Goal: Task Accomplishment & Management: Manage account settings

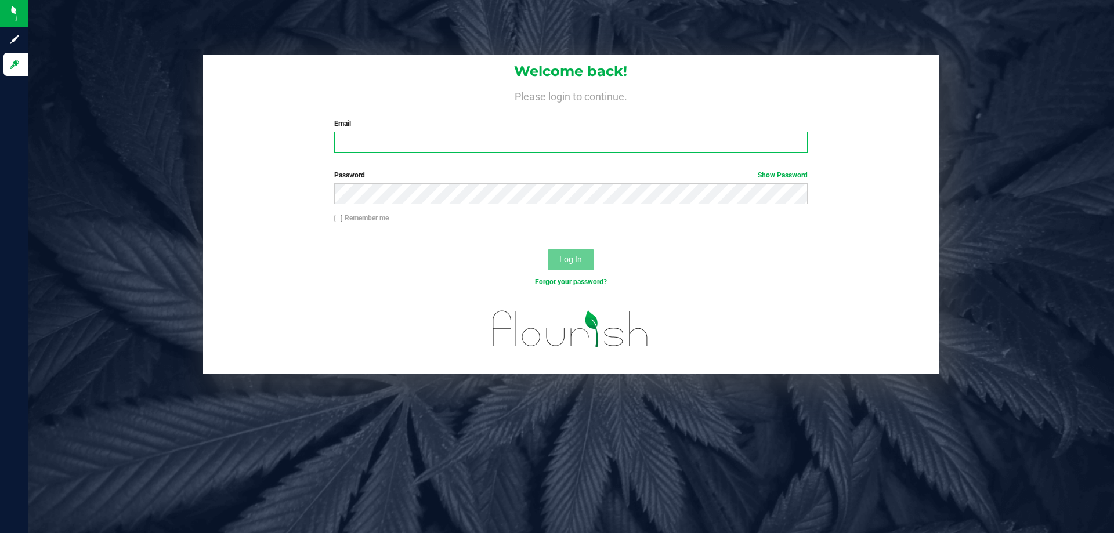
click at [382, 150] on input "Email" at bounding box center [570, 142] width 473 height 21
type input "manderson@liveparallel.com"
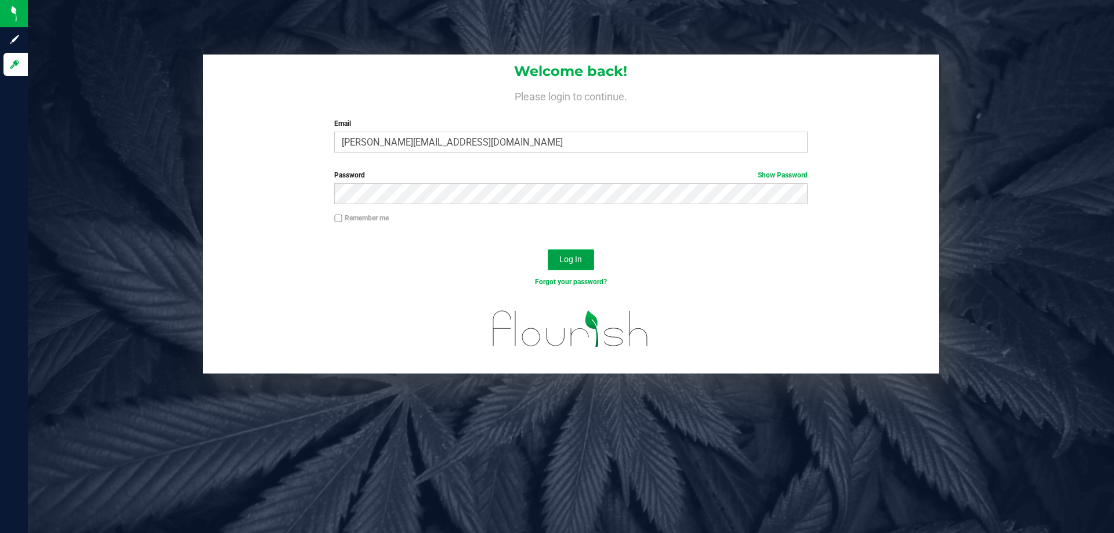
click at [585, 260] on button "Log In" at bounding box center [571, 259] width 46 height 21
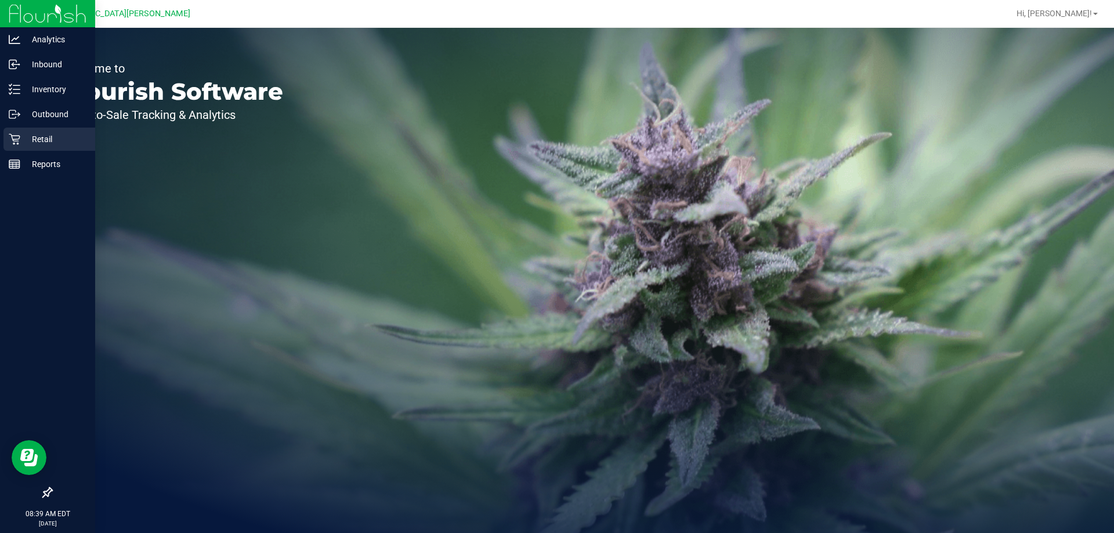
click at [33, 137] on p "Retail" at bounding box center [55, 139] width 70 height 14
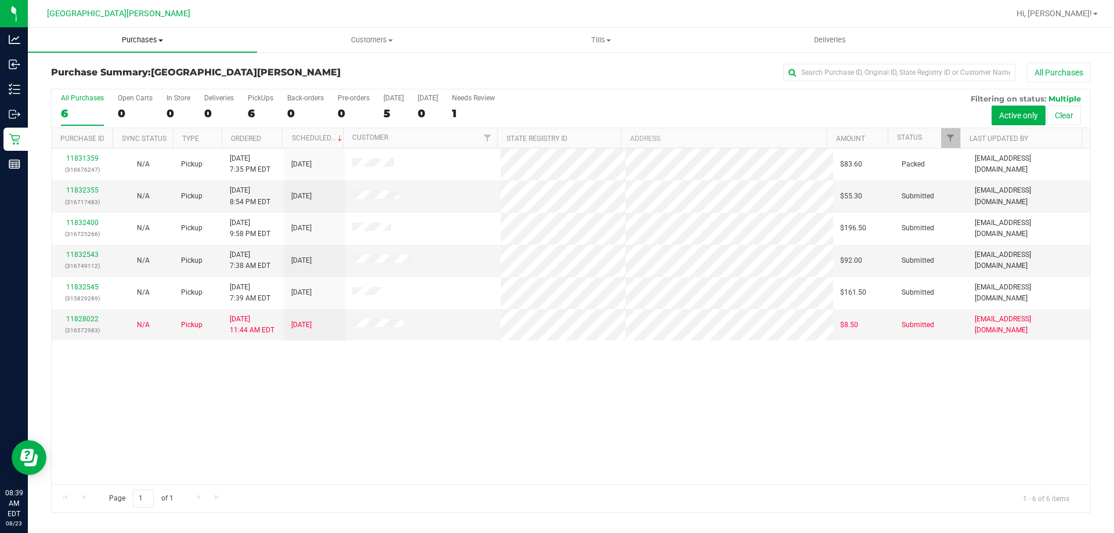
click at [135, 41] on span "Purchases" at bounding box center [142, 40] width 229 height 10
click at [127, 82] on li "Fulfillment" at bounding box center [142, 84] width 229 height 14
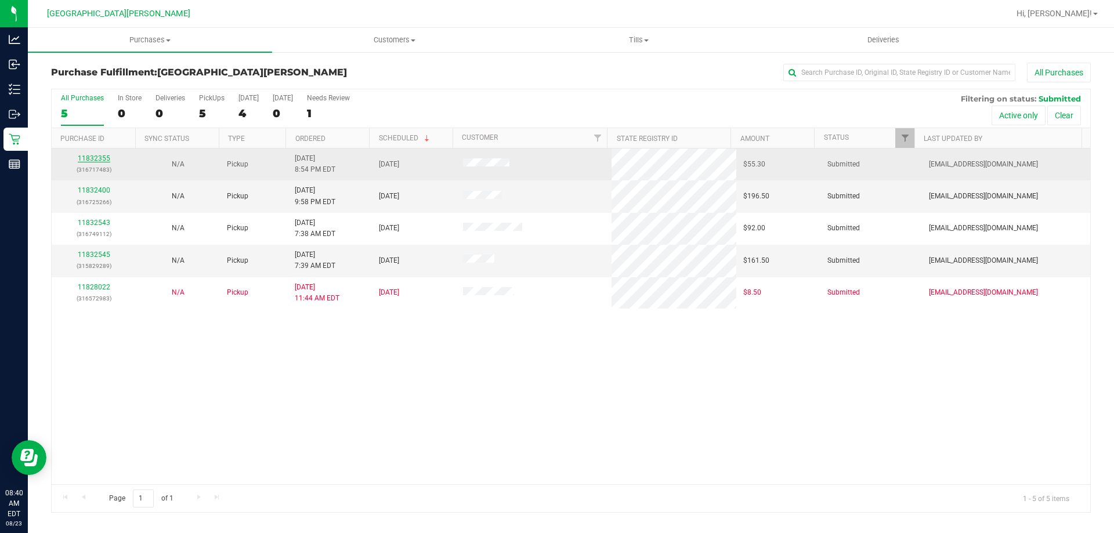
click at [89, 158] on link "11832355" at bounding box center [94, 158] width 32 height 8
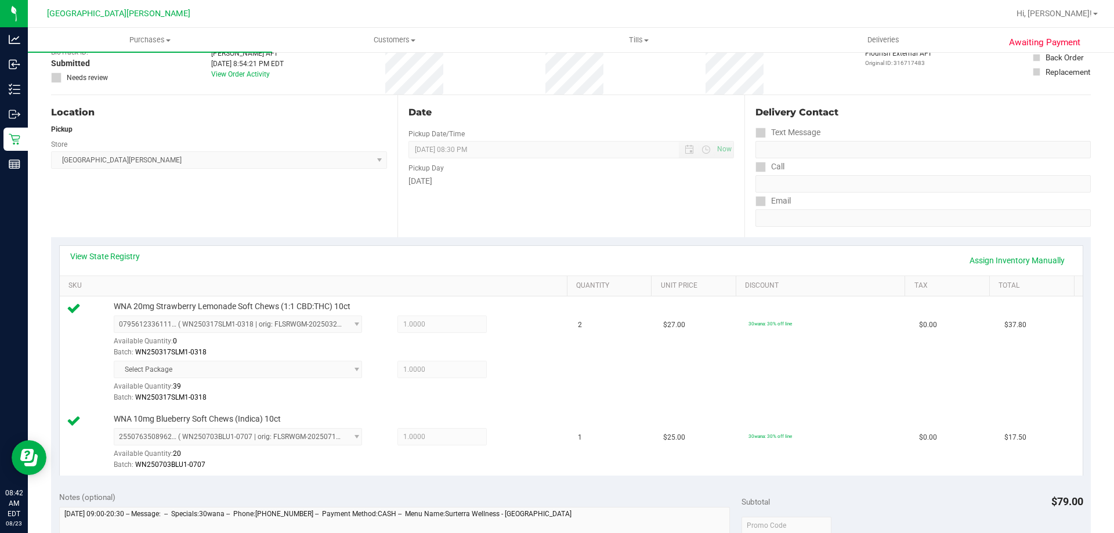
scroll to position [232, 0]
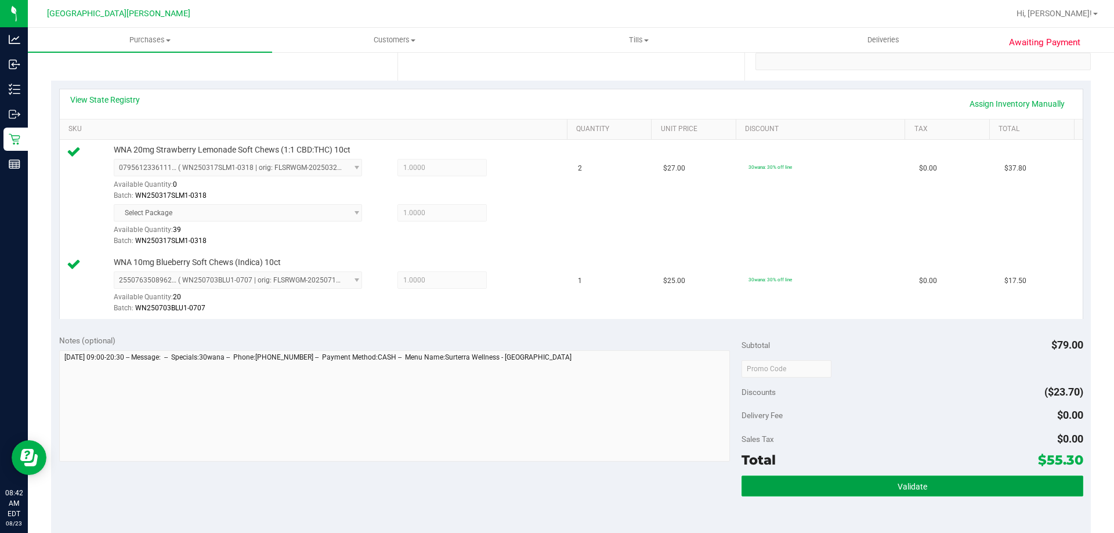
click at [910, 486] on span "Validate" at bounding box center [912, 486] width 30 height 9
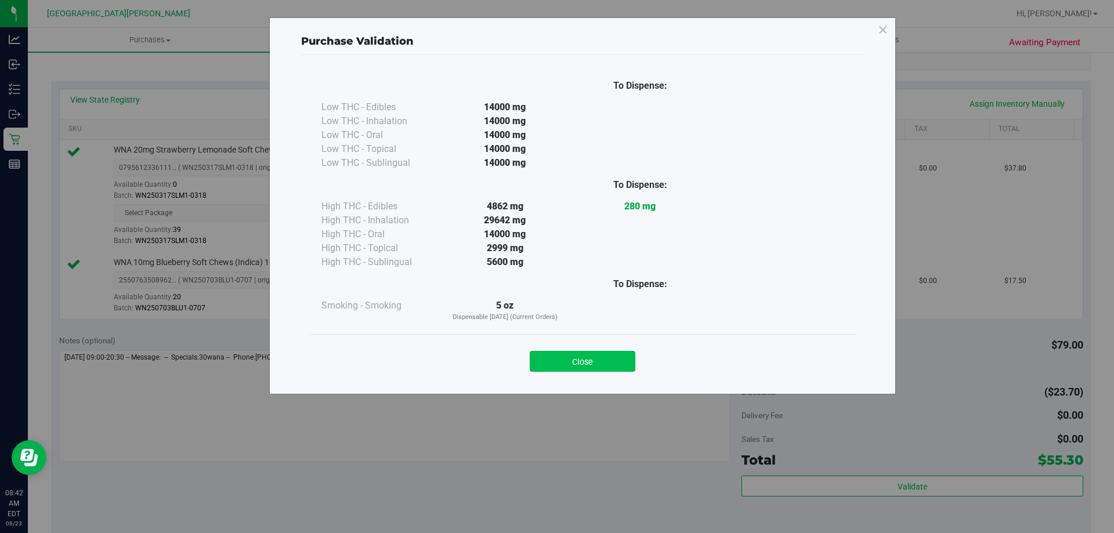
click at [592, 357] on button "Close" at bounding box center [583, 361] width 106 height 21
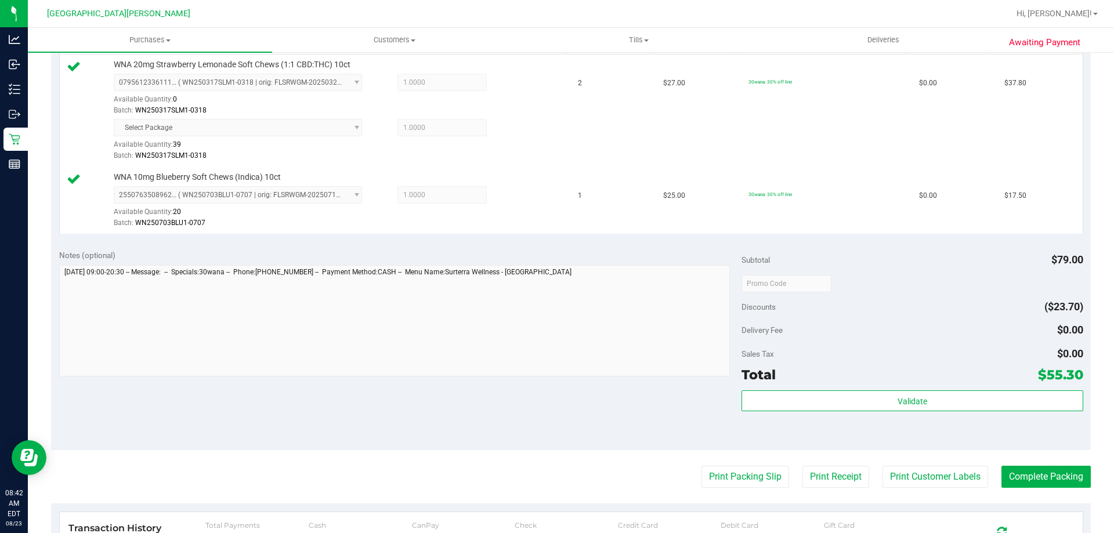
scroll to position [464, 0]
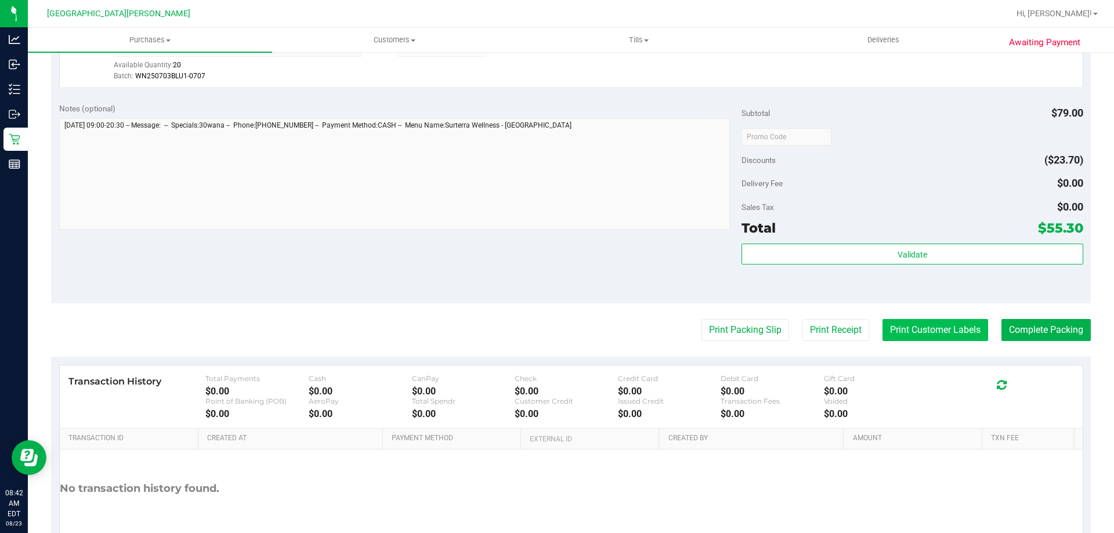
click at [950, 337] on button "Print Customer Labels" at bounding box center [935, 330] width 106 height 22
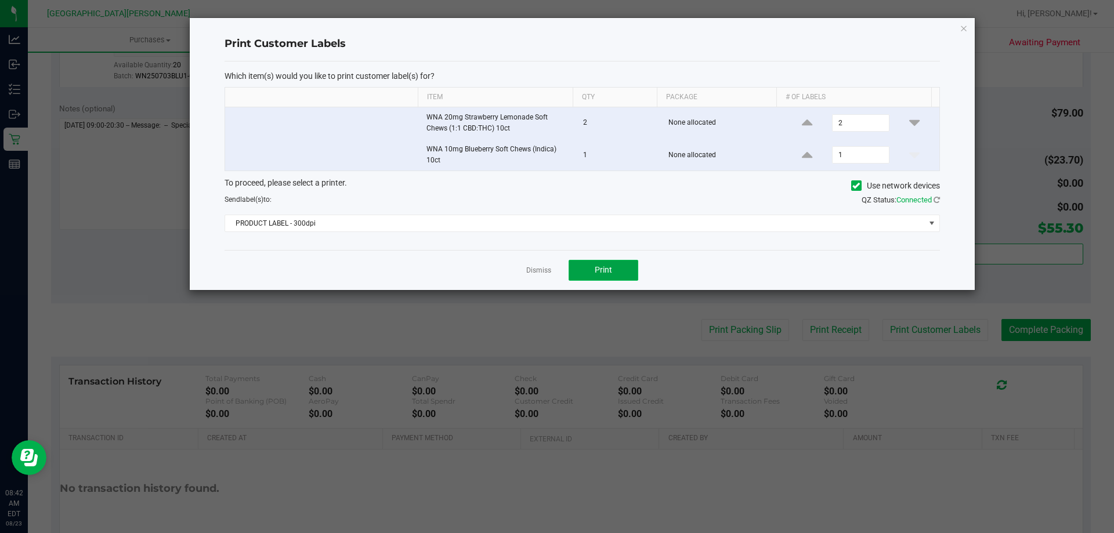
click at [595, 269] on span "Print" at bounding box center [603, 269] width 17 height 9
click at [534, 271] on link "Dismiss" at bounding box center [538, 271] width 25 height 10
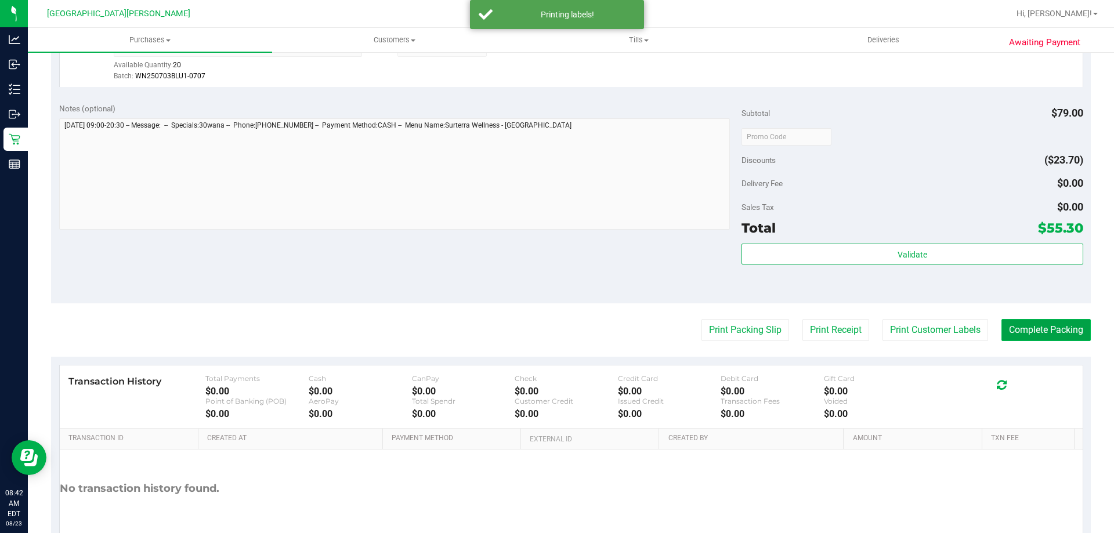
click at [1052, 331] on button "Complete Packing" at bounding box center [1045, 330] width 89 height 22
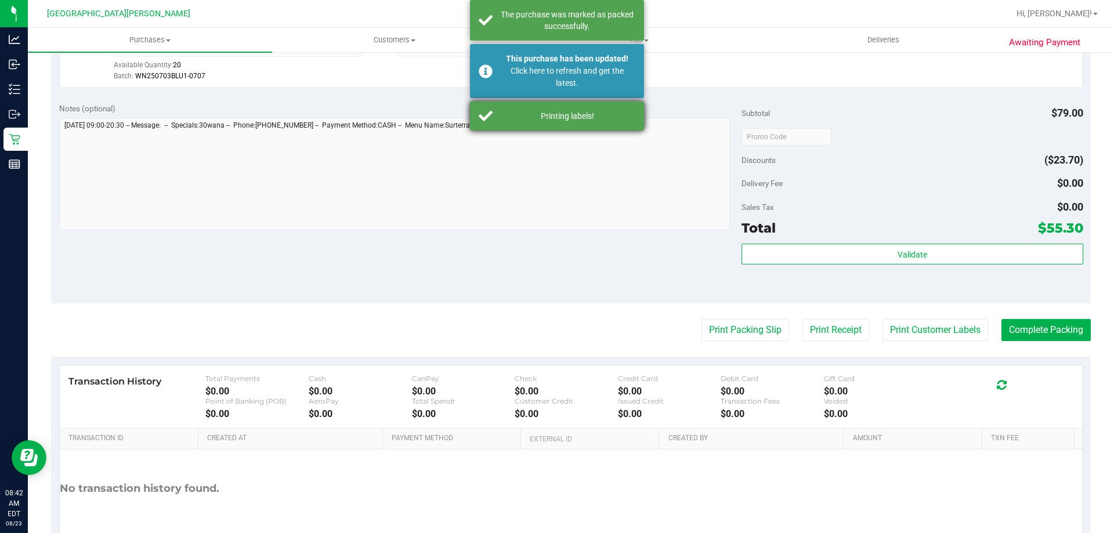
click at [548, 110] on div "Printing labels!" at bounding box center [567, 116] width 136 height 12
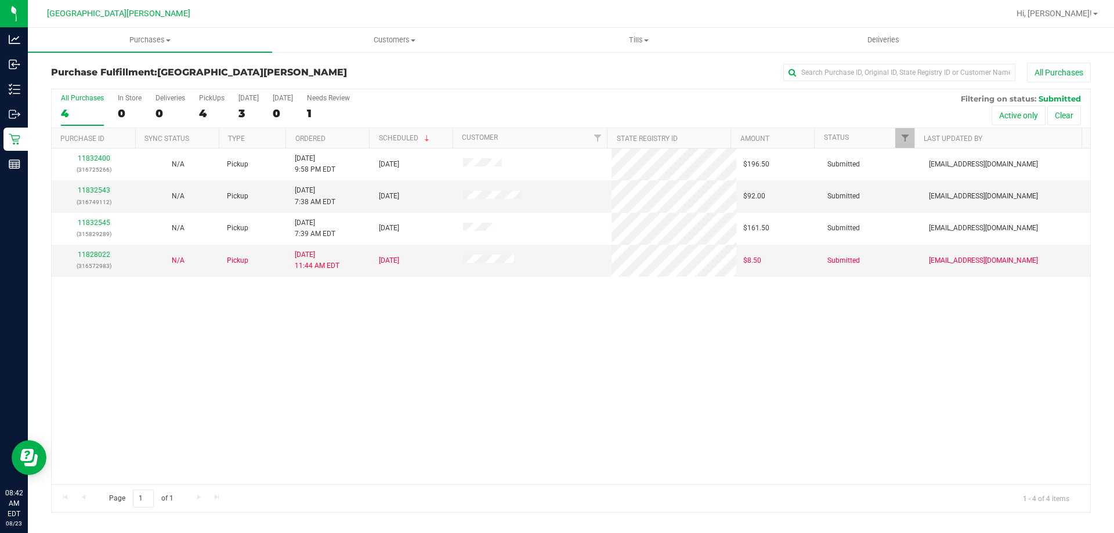
click at [154, 27] on nav "Key West WC Hi, Mattie!" at bounding box center [571, 14] width 1086 height 28
click at [154, 37] on span "Purchases" at bounding box center [150, 40] width 244 height 10
click at [146, 74] on li "Summary of purchases" at bounding box center [150, 70] width 244 height 14
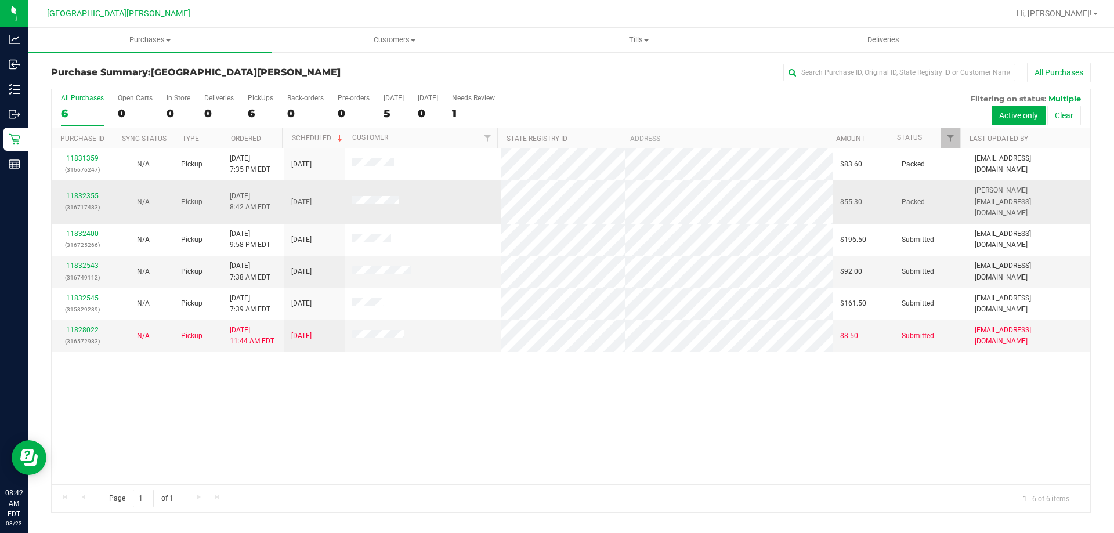
click at [83, 192] on link "11832355" at bounding box center [82, 196] width 32 height 8
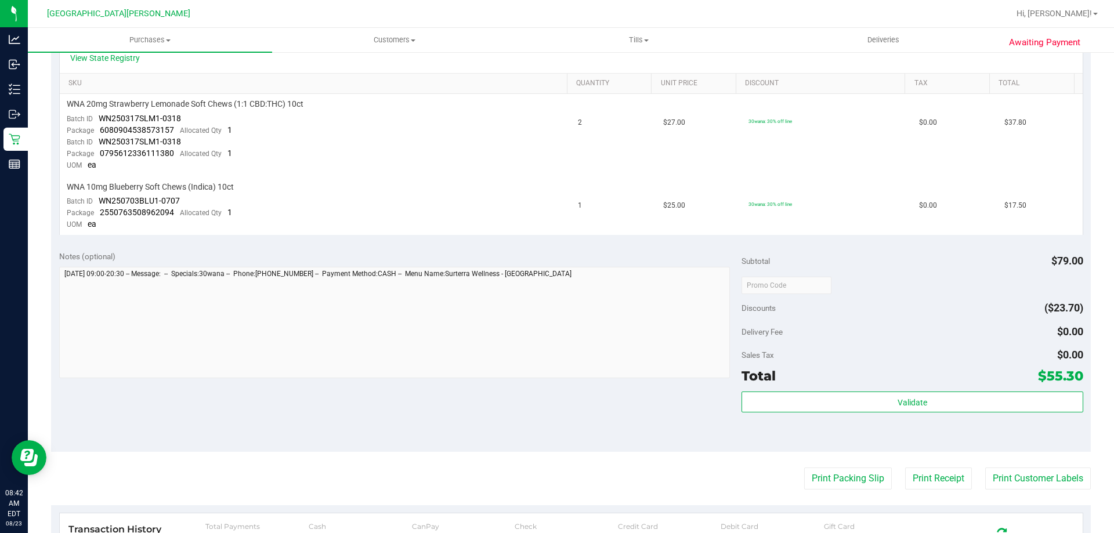
scroll to position [406, 0]
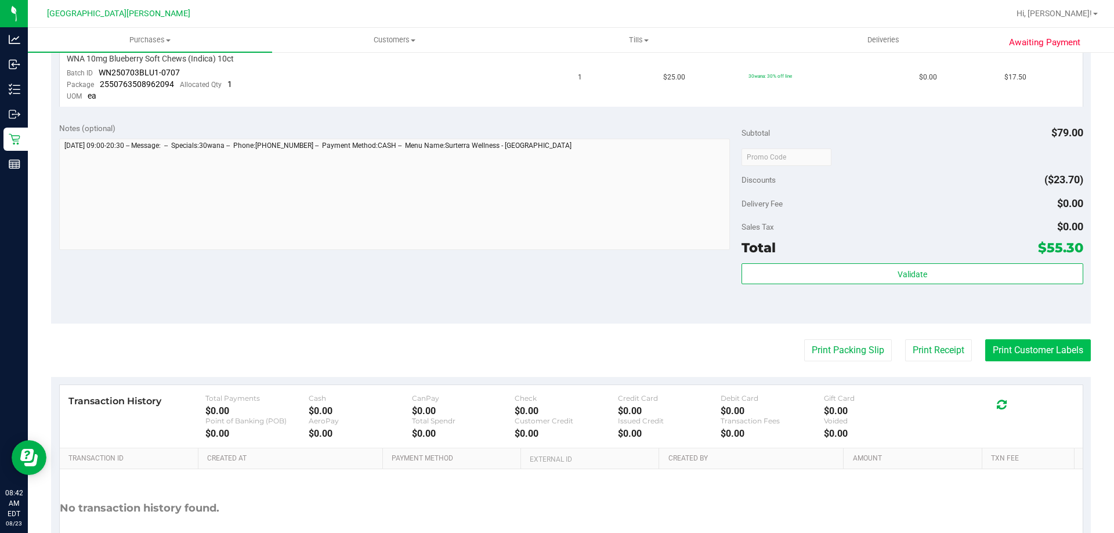
click at [1002, 353] on button "Print Customer Labels" at bounding box center [1038, 350] width 106 height 22
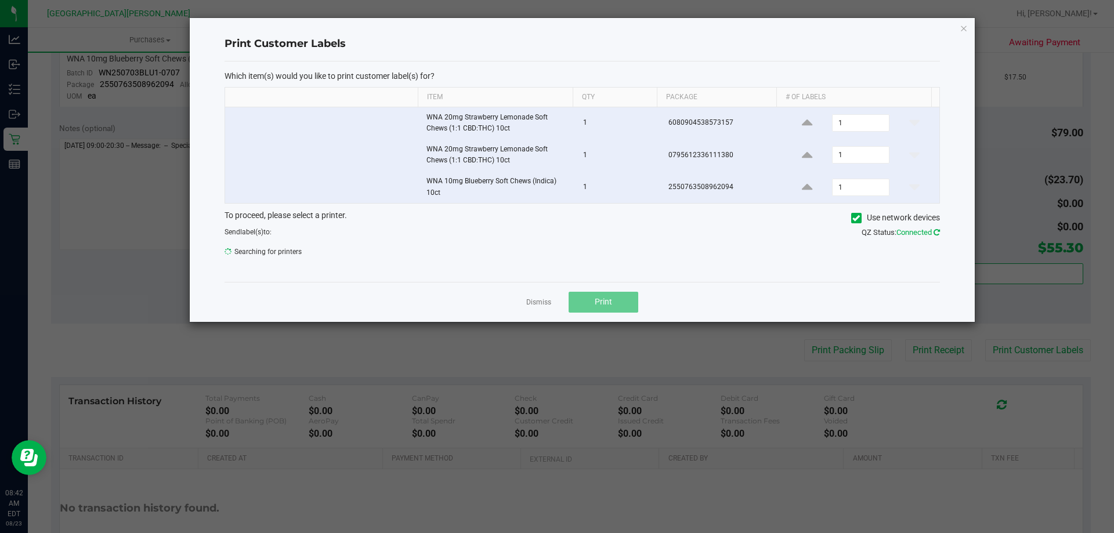
click at [940, 229] on icon at bounding box center [936, 233] width 6 height 8
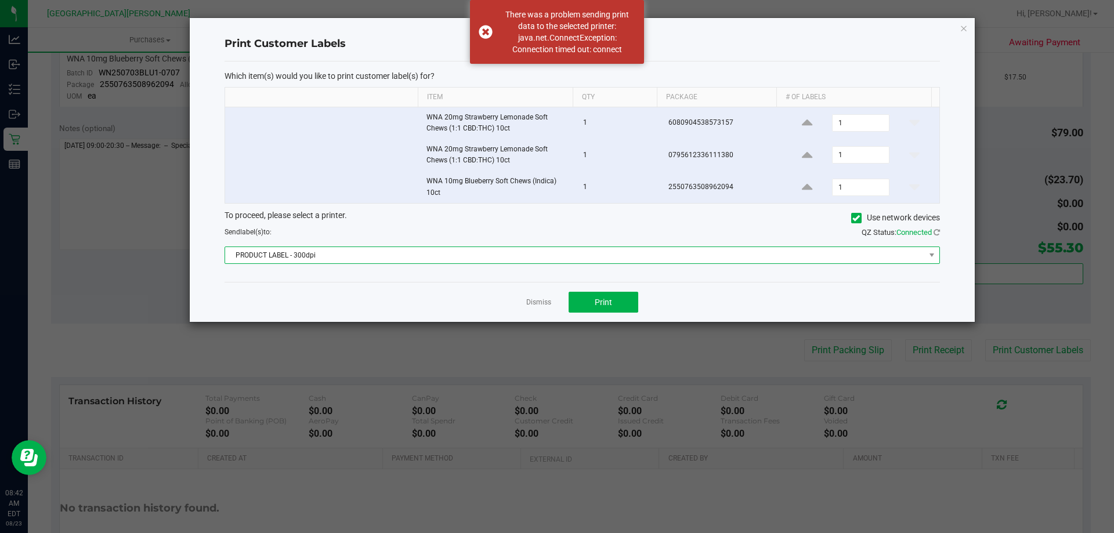
click at [929, 247] on span "PRODUCT LABEL - 300dpi" at bounding box center [581, 255] width 715 height 17
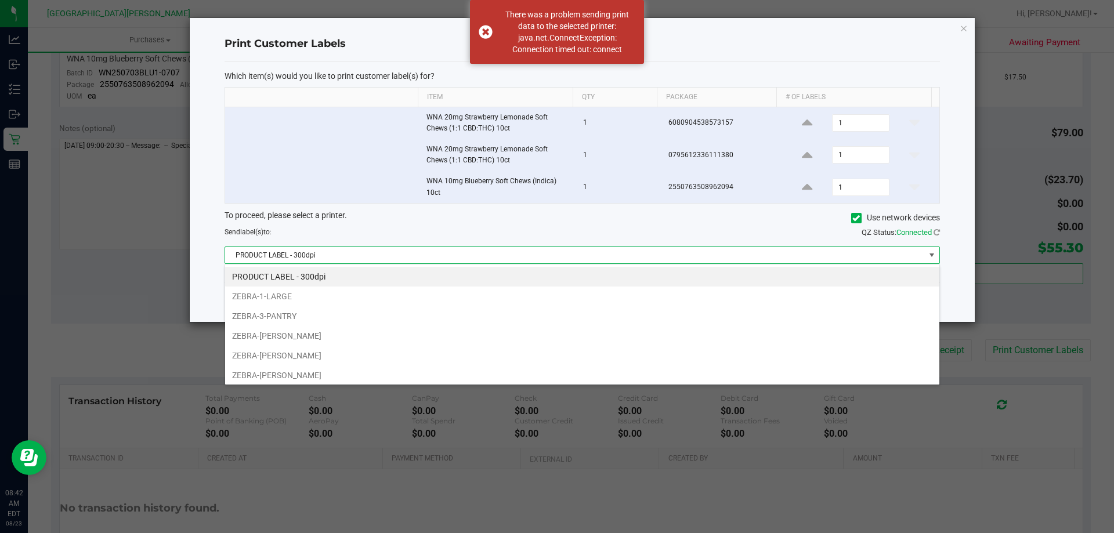
scroll to position [17, 715]
click at [927, 253] on span at bounding box center [931, 255] width 9 height 9
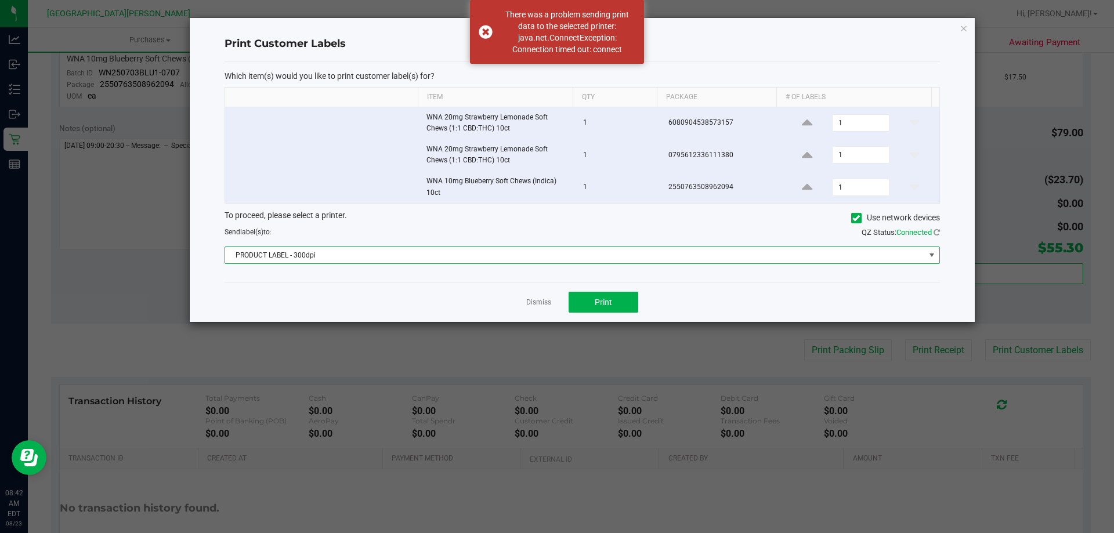
click at [927, 253] on span at bounding box center [931, 255] width 9 height 9
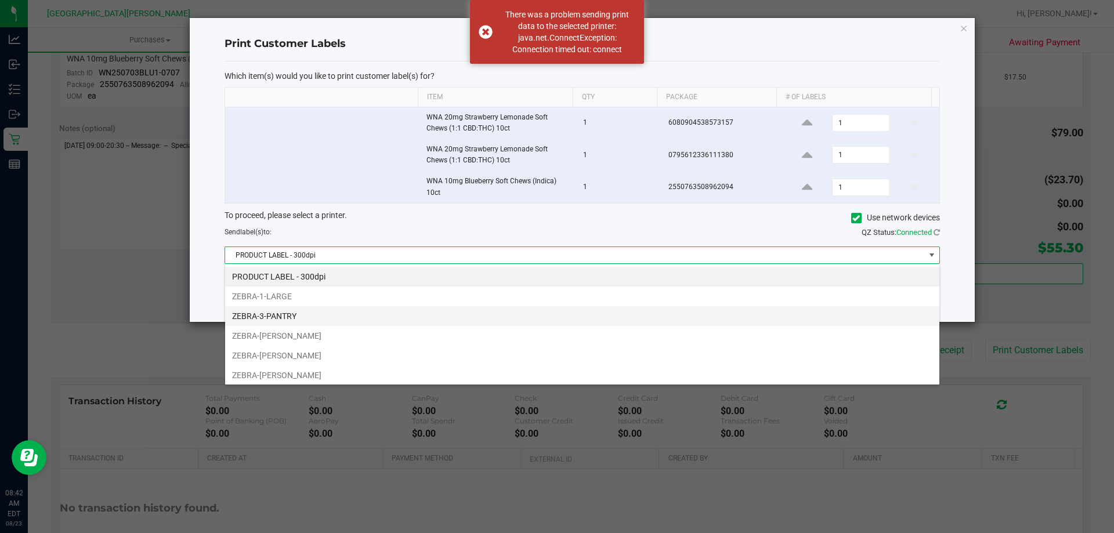
click at [315, 310] on li "ZEBRA-3-PANTRY" at bounding box center [582, 316] width 714 height 20
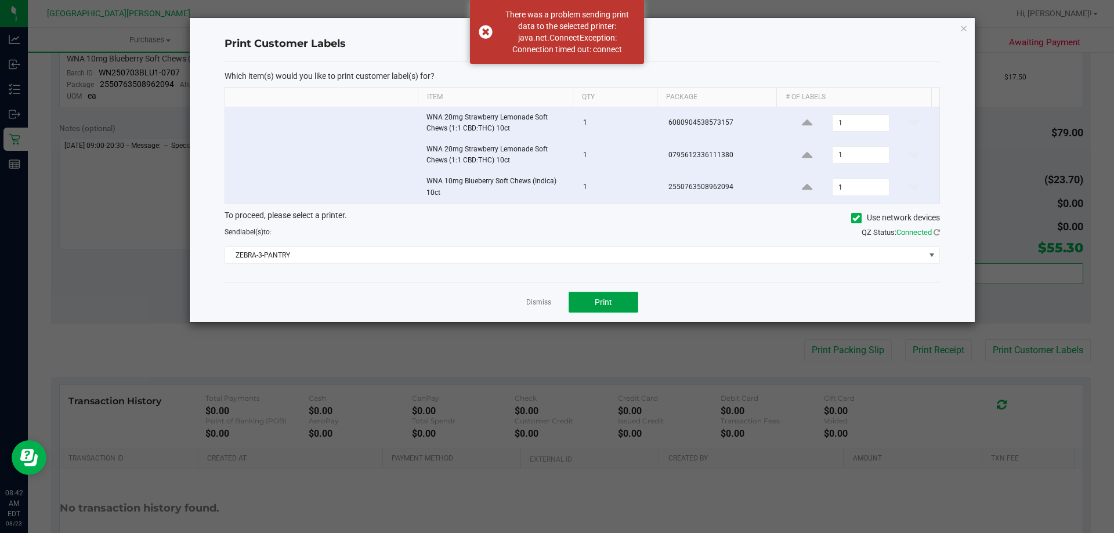
click at [630, 298] on button "Print" at bounding box center [603, 302] width 70 height 21
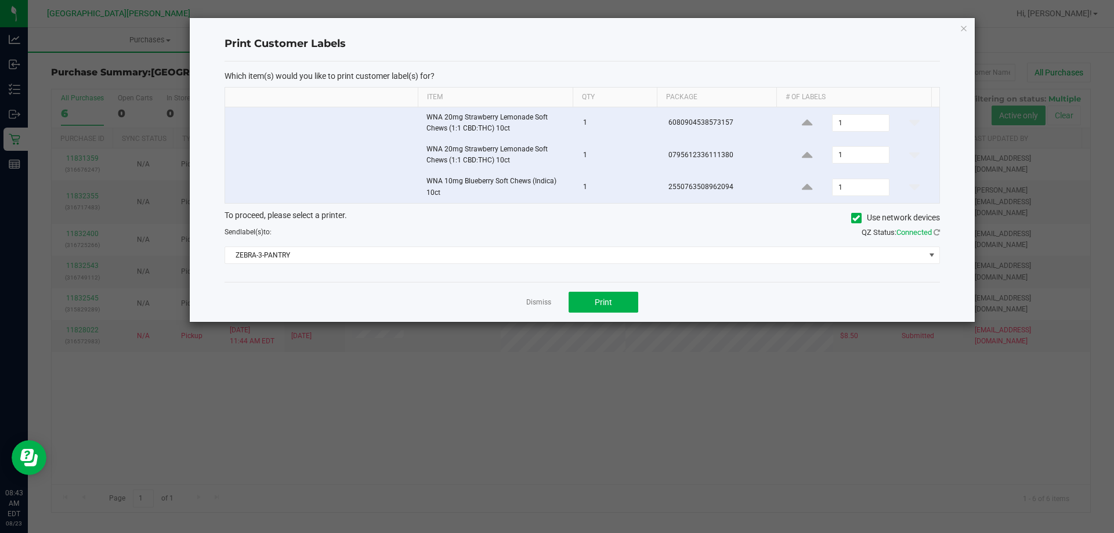
click at [543, 297] on app-cancel-button "Dismiss" at bounding box center [538, 302] width 25 height 12
click at [541, 299] on link "Dismiss" at bounding box center [538, 303] width 25 height 10
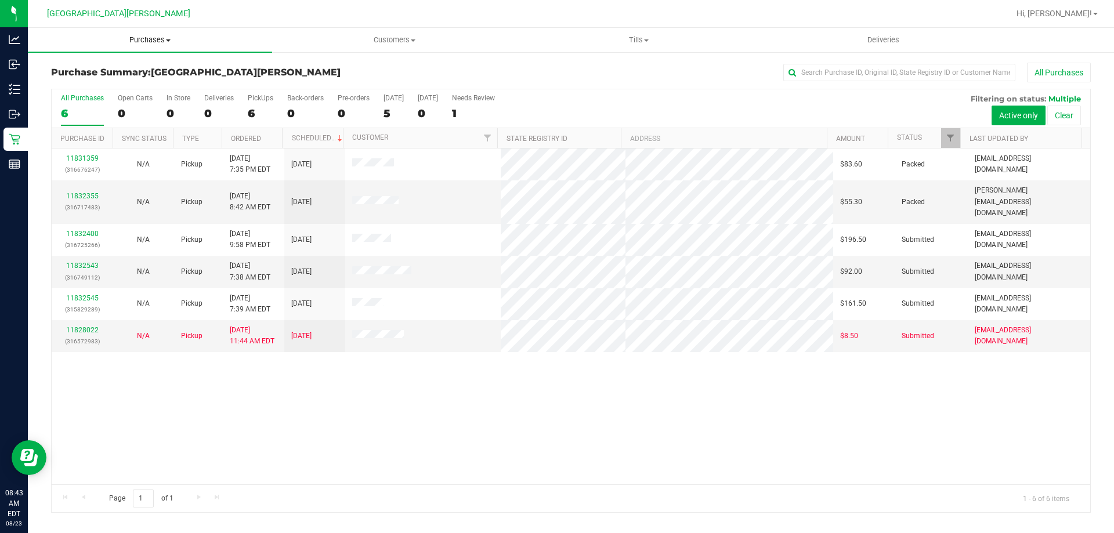
click at [149, 44] on span "Purchases" at bounding box center [150, 40] width 244 height 10
click at [135, 81] on li "Fulfillment" at bounding box center [150, 84] width 244 height 14
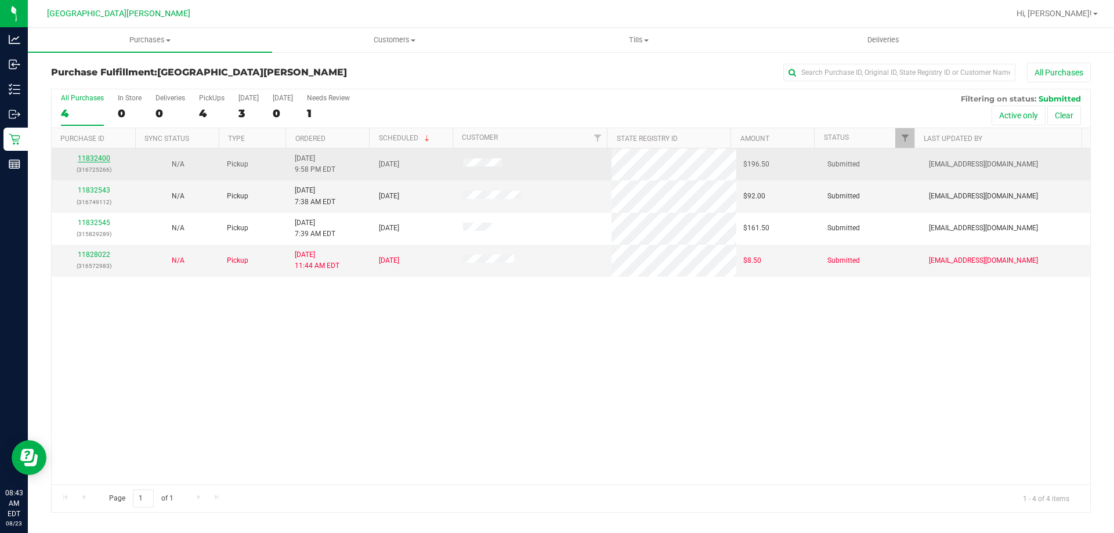
click at [105, 158] on link "11832400" at bounding box center [94, 158] width 32 height 8
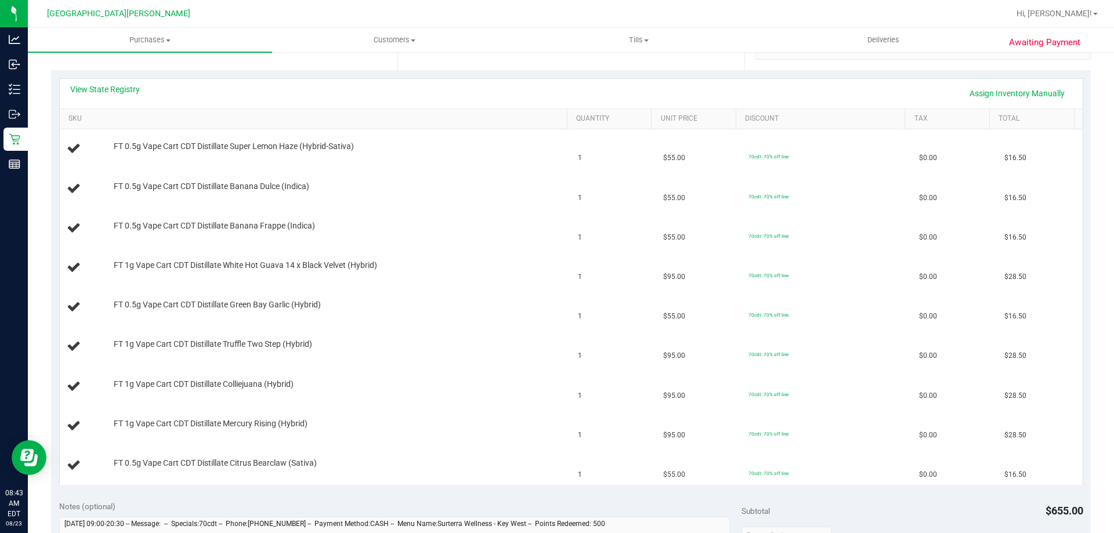
scroll to position [174, 0]
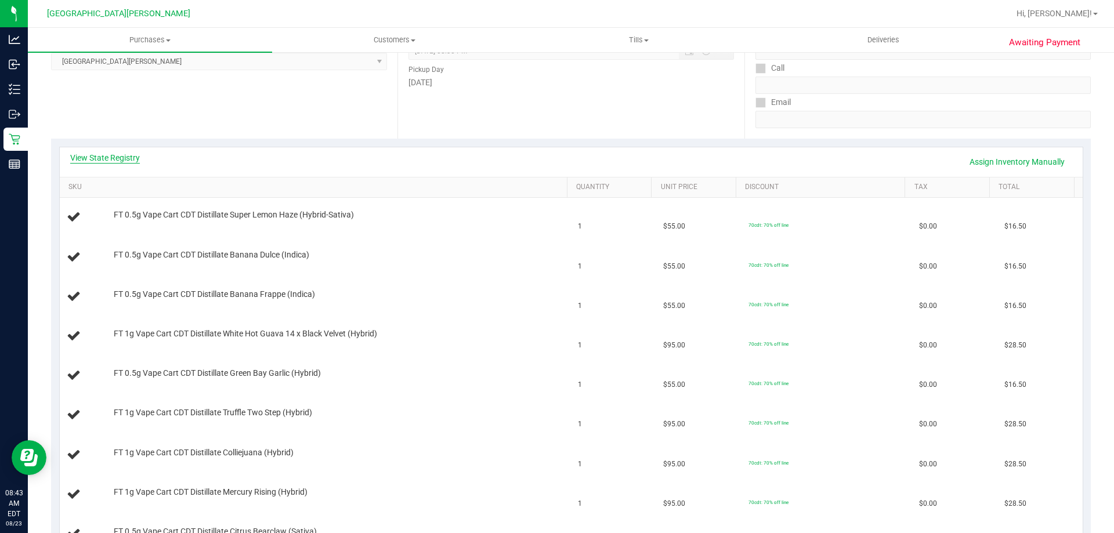
click at [98, 161] on link "View State Registry" at bounding box center [105, 158] width 70 height 12
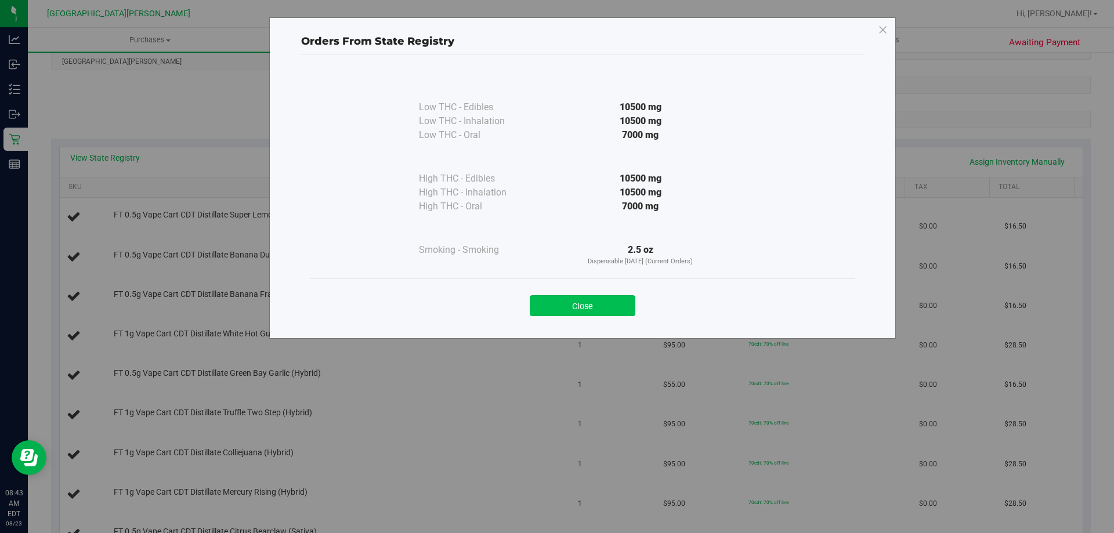
click at [573, 302] on button "Close" at bounding box center [583, 305] width 106 height 21
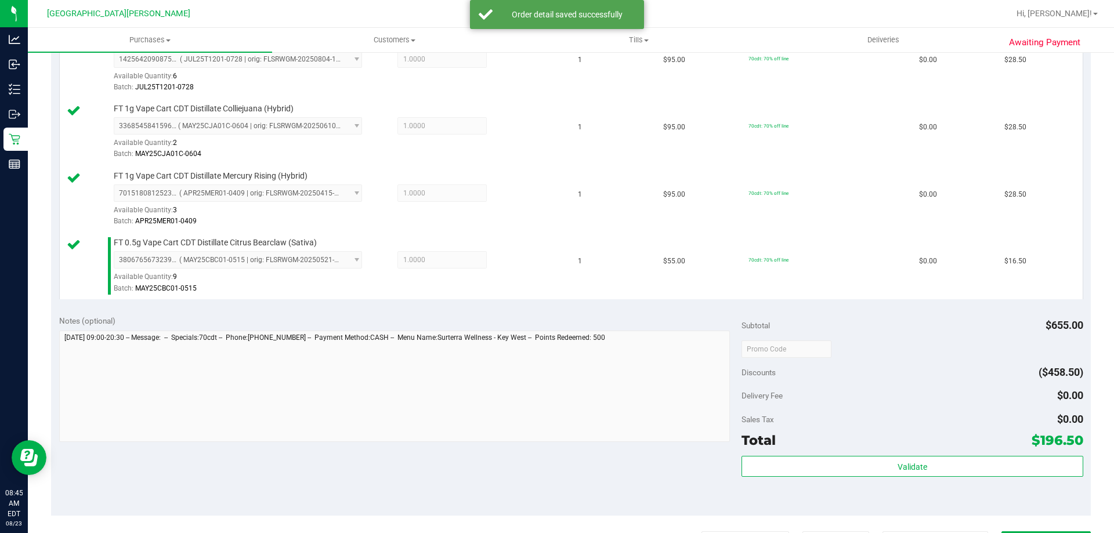
scroll to position [696, 0]
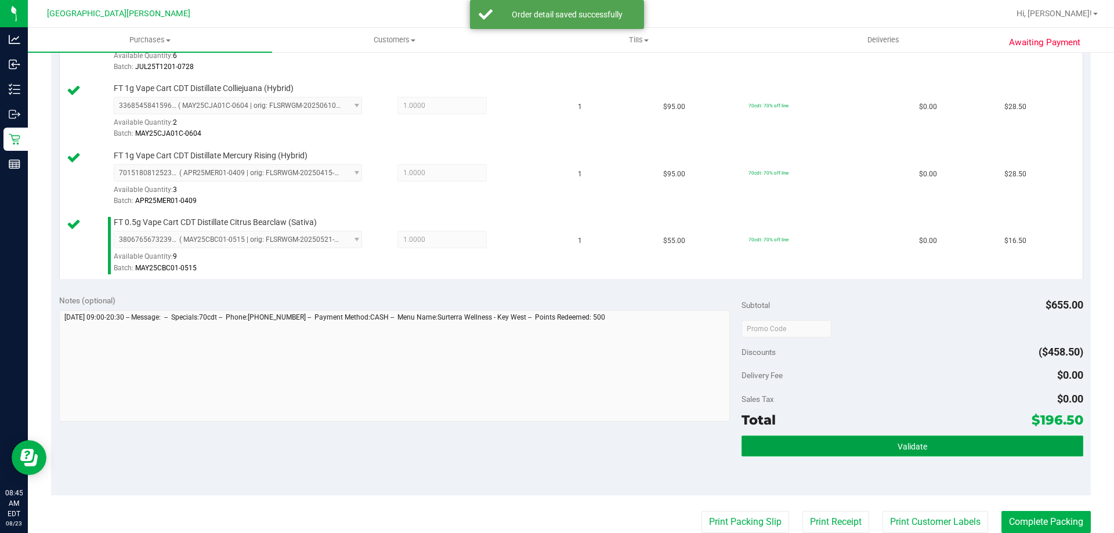
click at [913, 439] on button "Validate" at bounding box center [911, 446] width 341 height 21
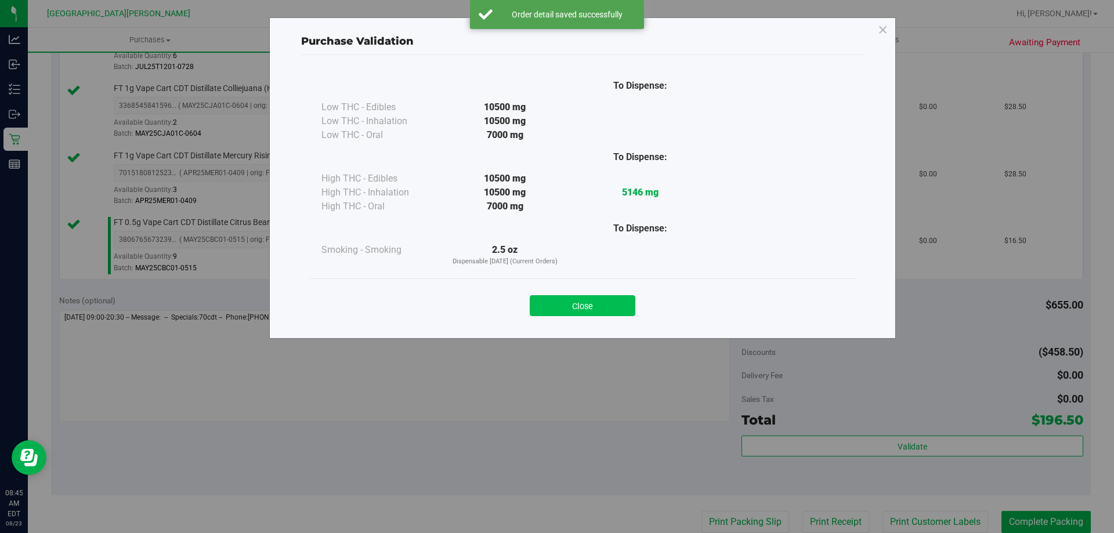
click at [588, 309] on button "Close" at bounding box center [583, 305] width 106 height 21
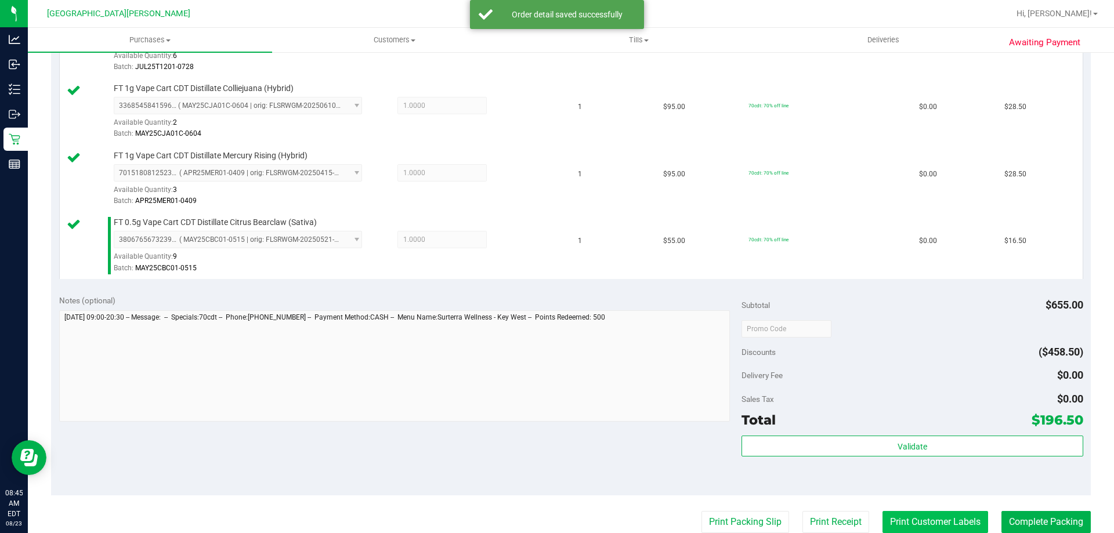
click at [930, 522] on button "Print Customer Labels" at bounding box center [935, 522] width 106 height 22
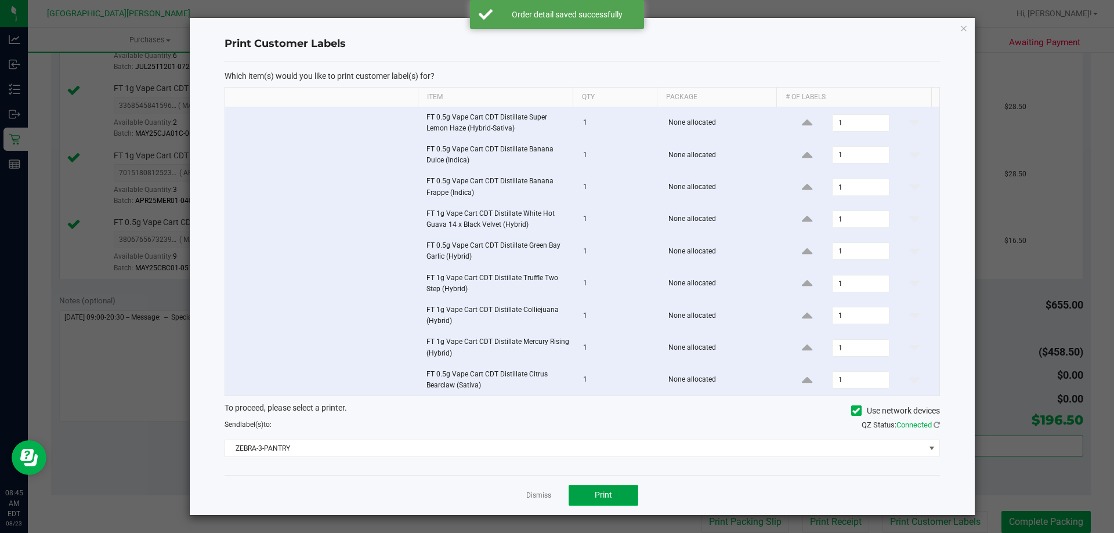
click at [619, 493] on button "Print" at bounding box center [603, 495] width 70 height 21
click at [539, 495] on link "Dismiss" at bounding box center [538, 496] width 25 height 10
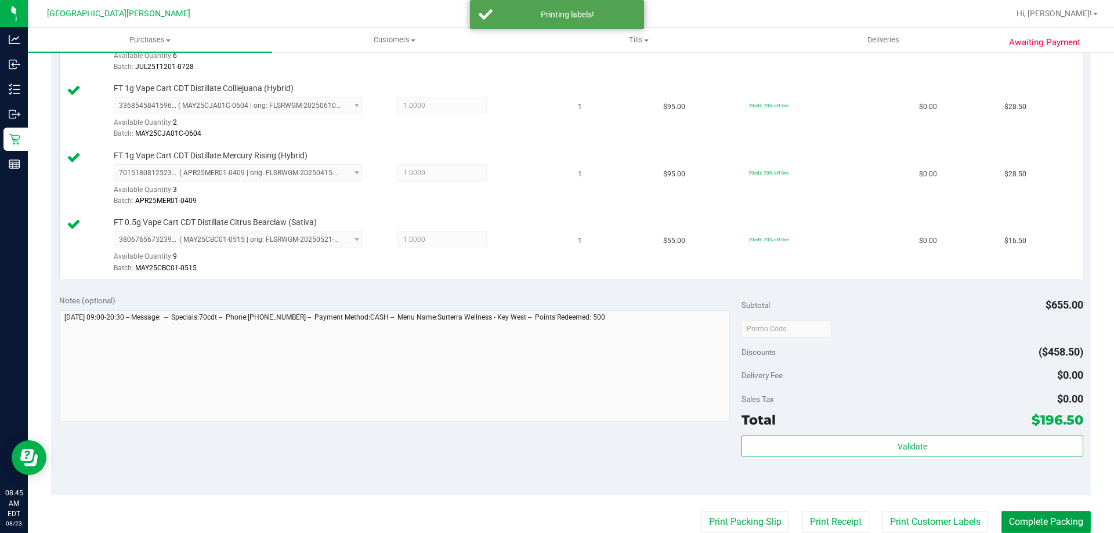
click at [1015, 513] on button "Complete Packing" at bounding box center [1045, 522] width 89 height 22
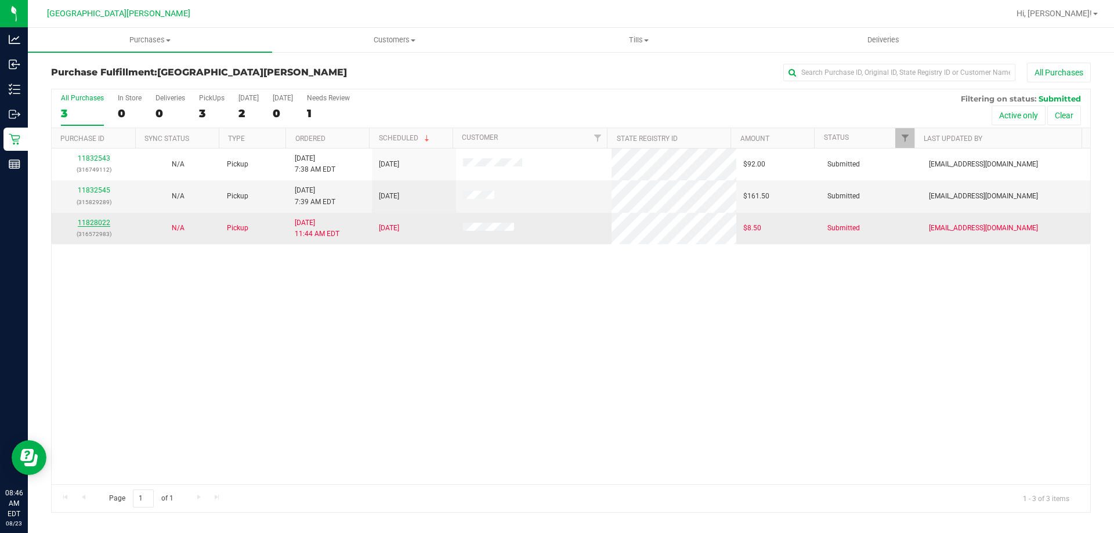
click at [100, 226] on link "11828022" at bounding box center [94, 223] width 32 height 8
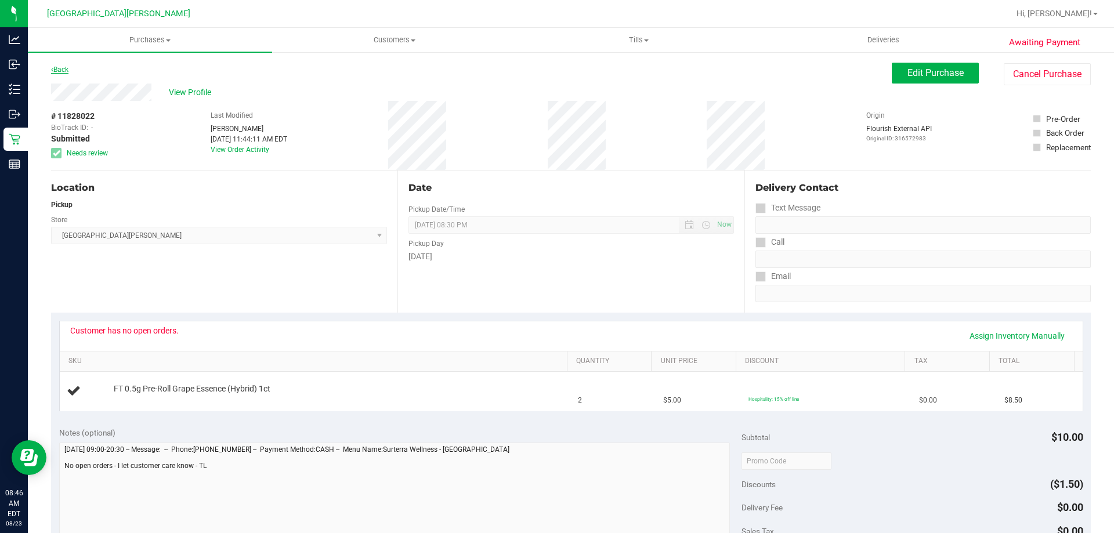
click at [57, 67] on link "Back" at bounding box center [59, 70] width 17 height 8
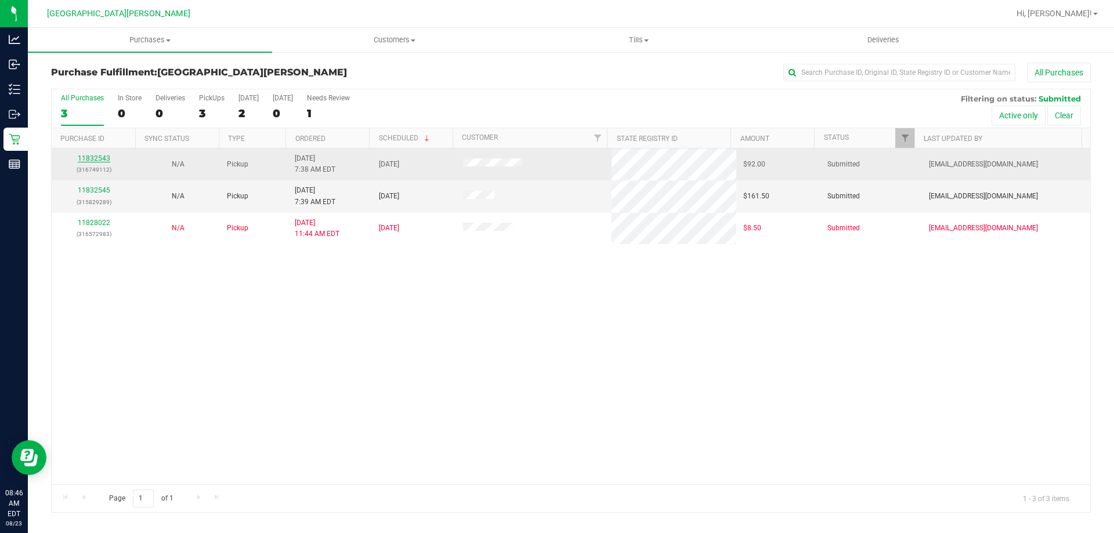
click at [95, 158] on link "11832543" at bounding box center [94, 158] width 32 height 8
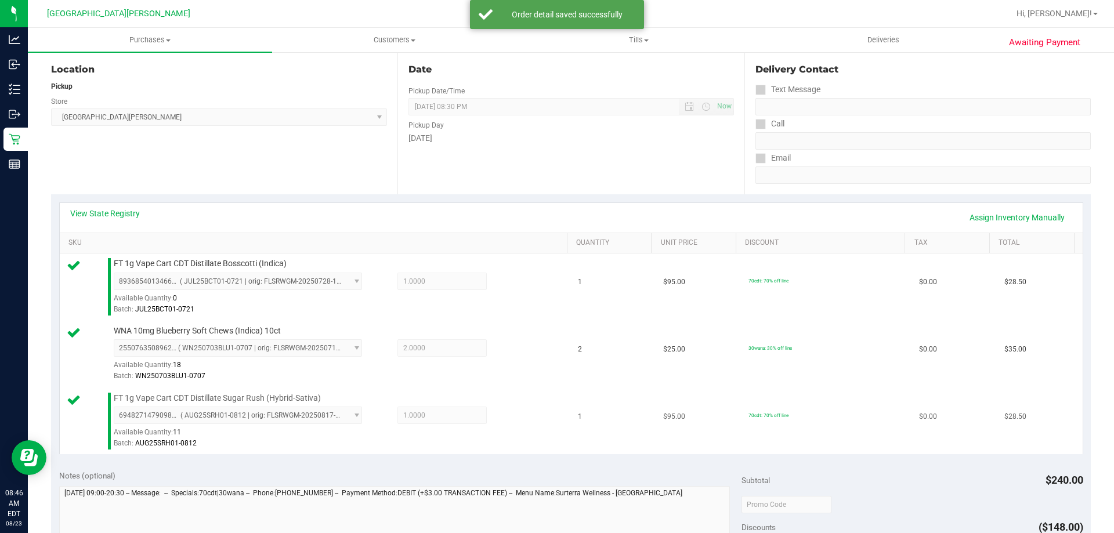
scroll to position [290, 0]
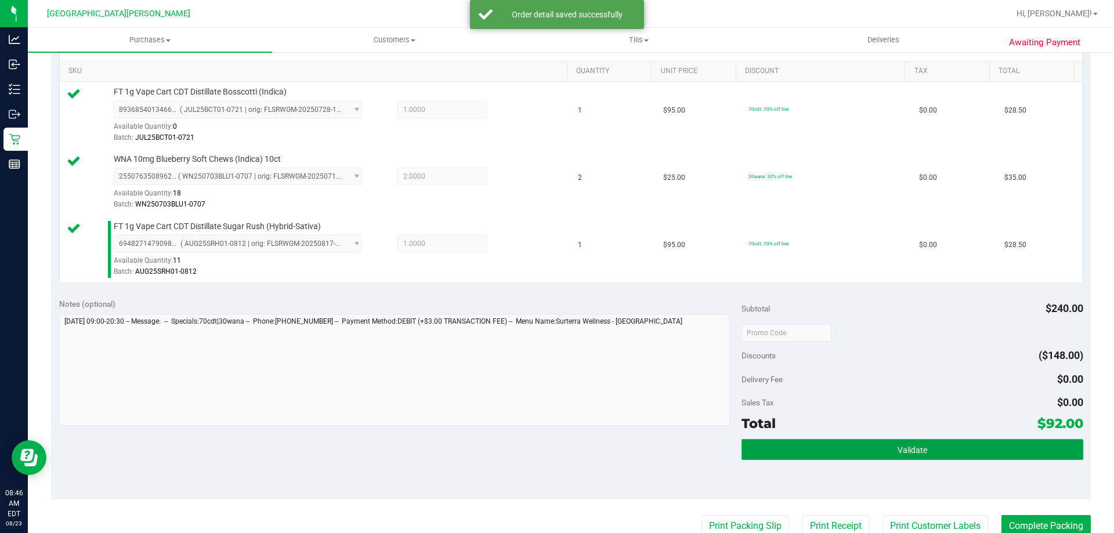
click at [933, 447] on button "Validate" at bounding box center [911, 449] width 341 height 21
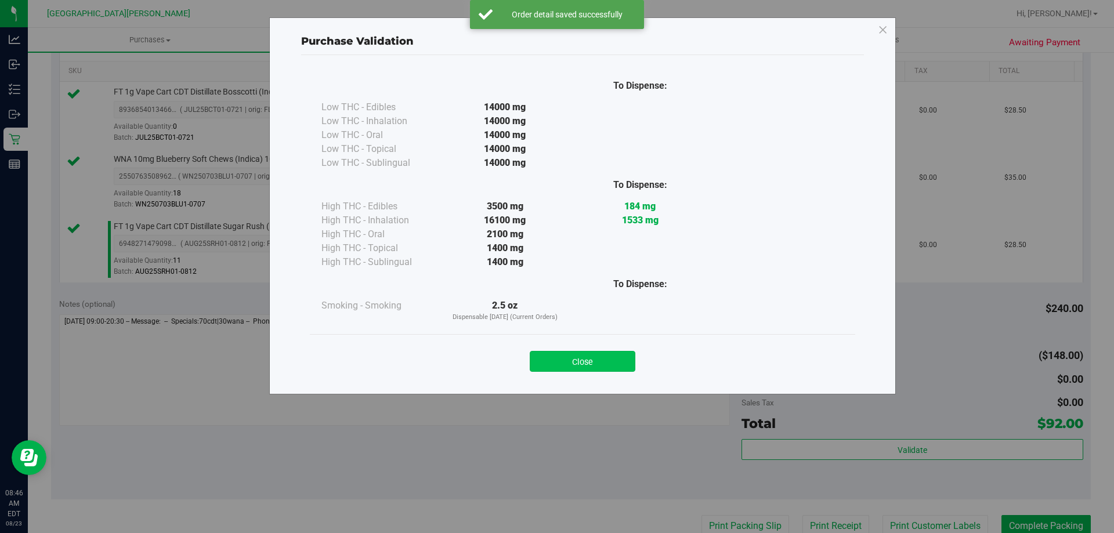
click at [567, 361] on button "Close" at bounding box center [583, 361] width 106 height 21
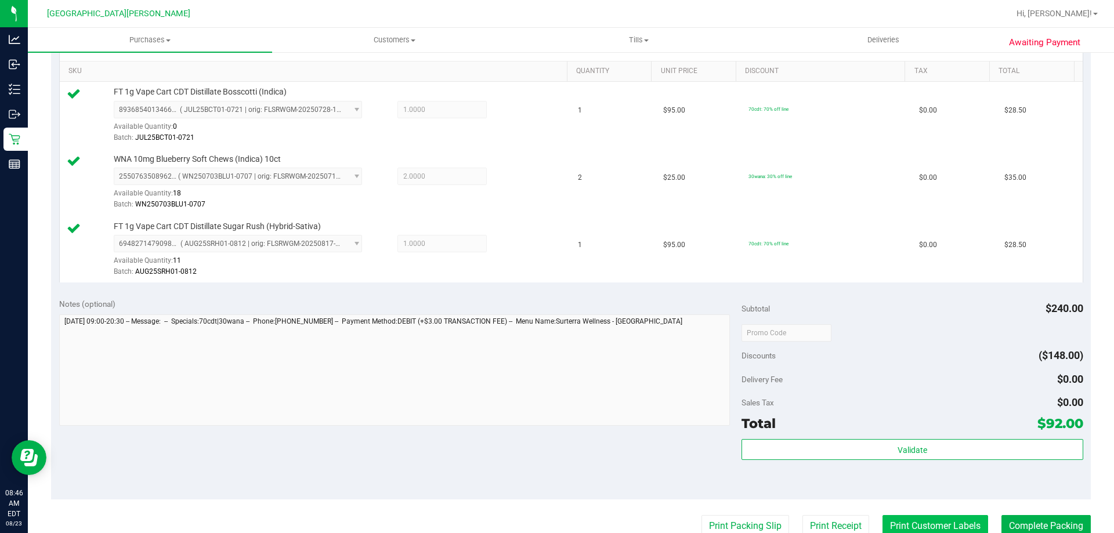
click at [906, 517] on button "Print Customer Labels" at bounding box center [935, 526] width 106 height 22
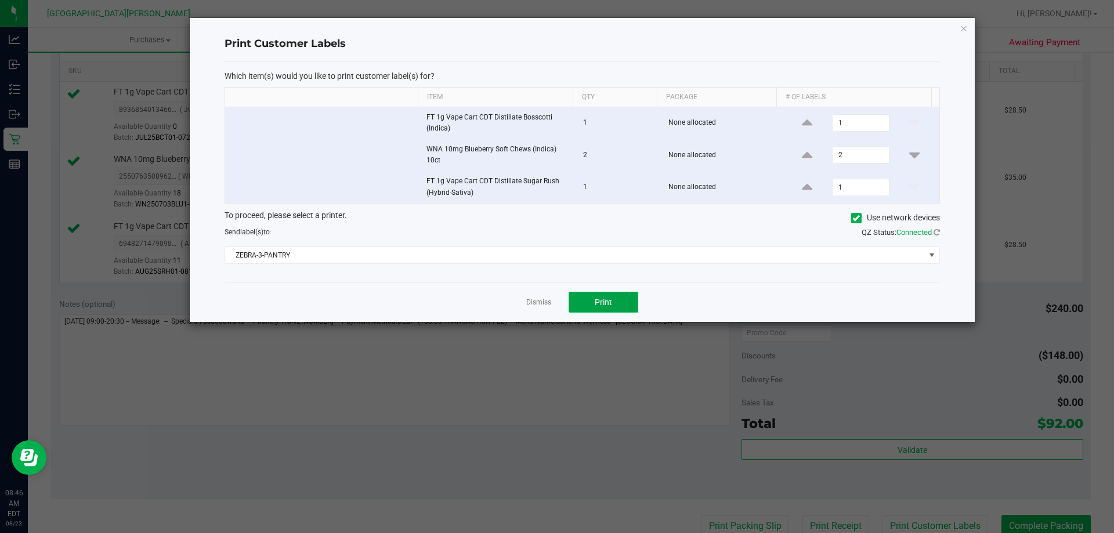
click at [614, 302] on button "Print" at bounding box center [603, 302] width 70 height 21
click at [539, 305] on link "Dismiss" at bounding box center [538, 303] width 25 height 10
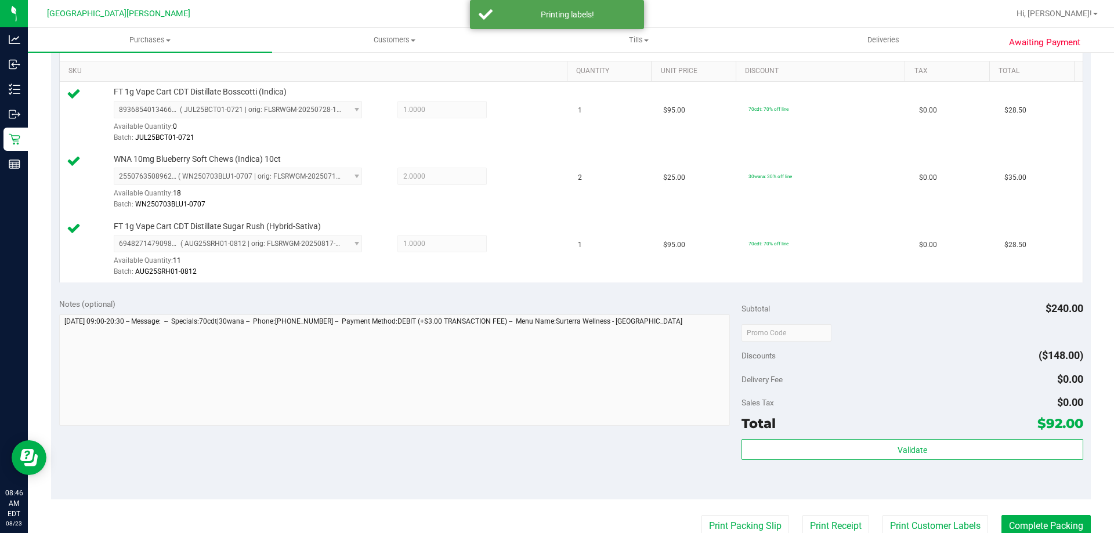
scroll to position [294, 0]
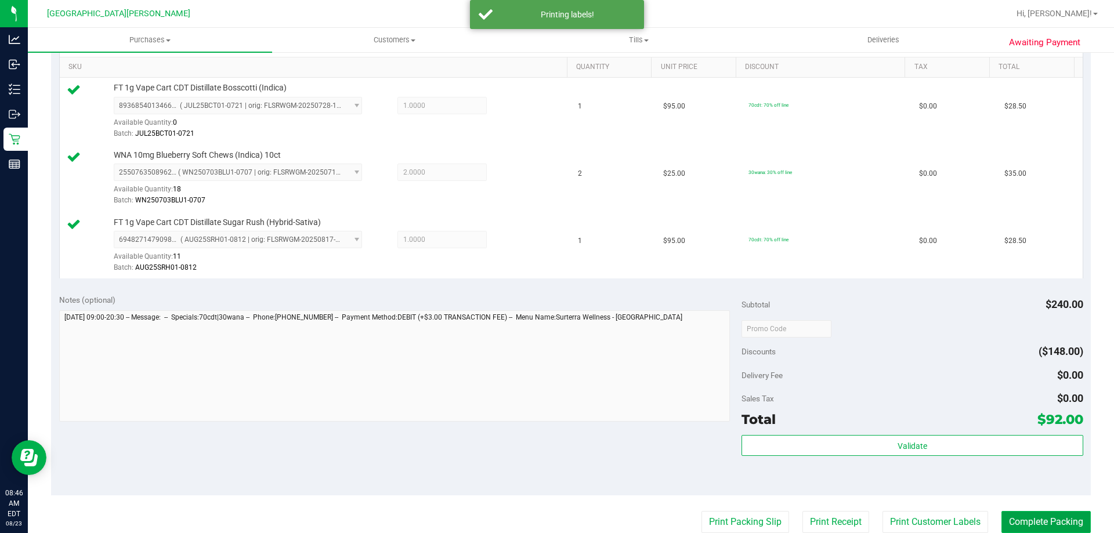
click at [1043, 523] on button "Complete Packing" at bounding box center [1045, 522] width 89 height 22
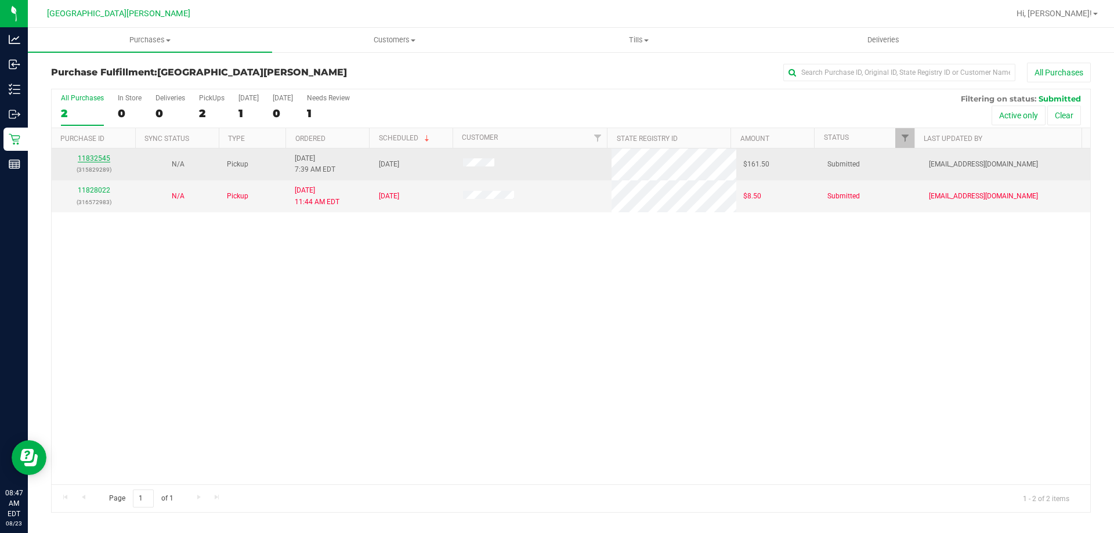
click at [90, 156] on link "11832545" at bounding box center [94, 158] width 32 height 8
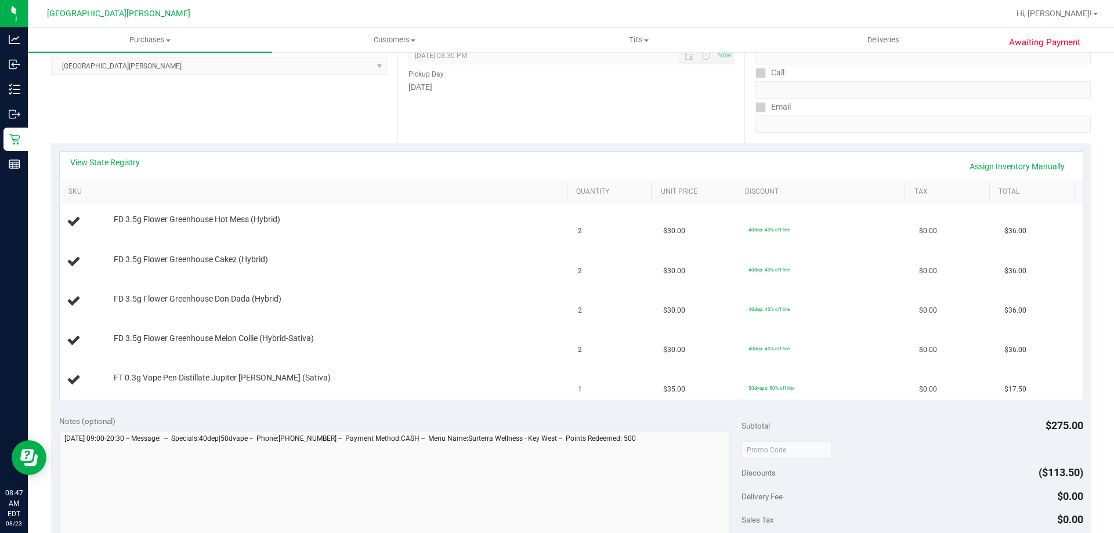
scroll to position [174, 0]
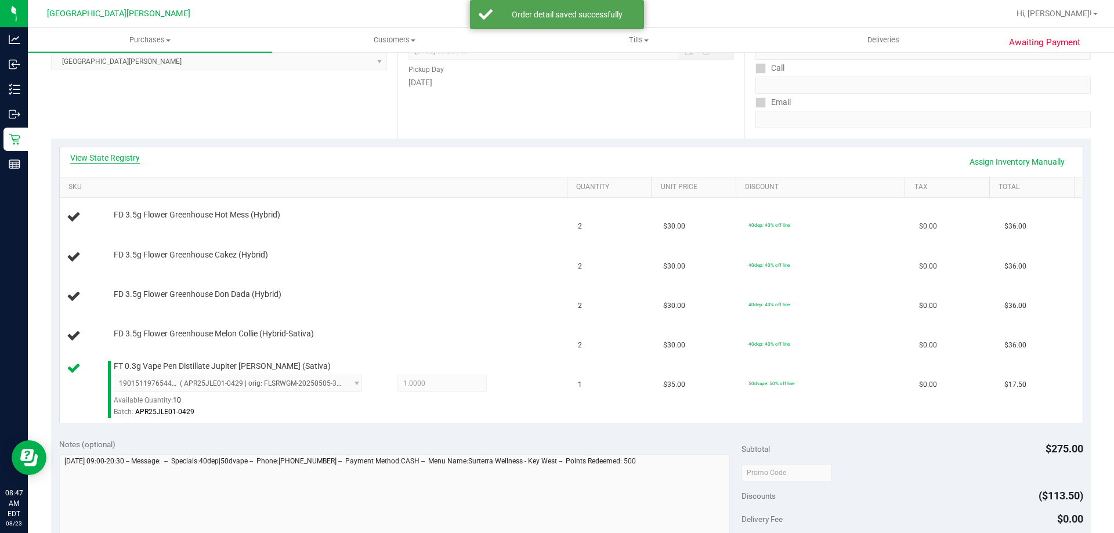
click at [120, 158] on link "View State Registry" at bounding box center [105, 158] width 70 height 12
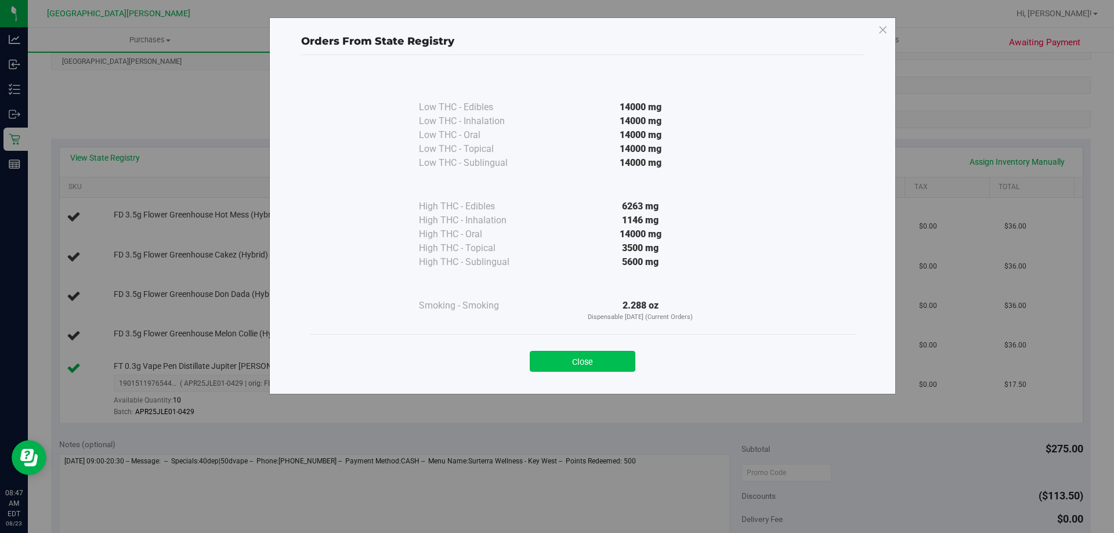
click at [624, 363] on button "Close" at bounding box center [583, 361] width 106 height 21
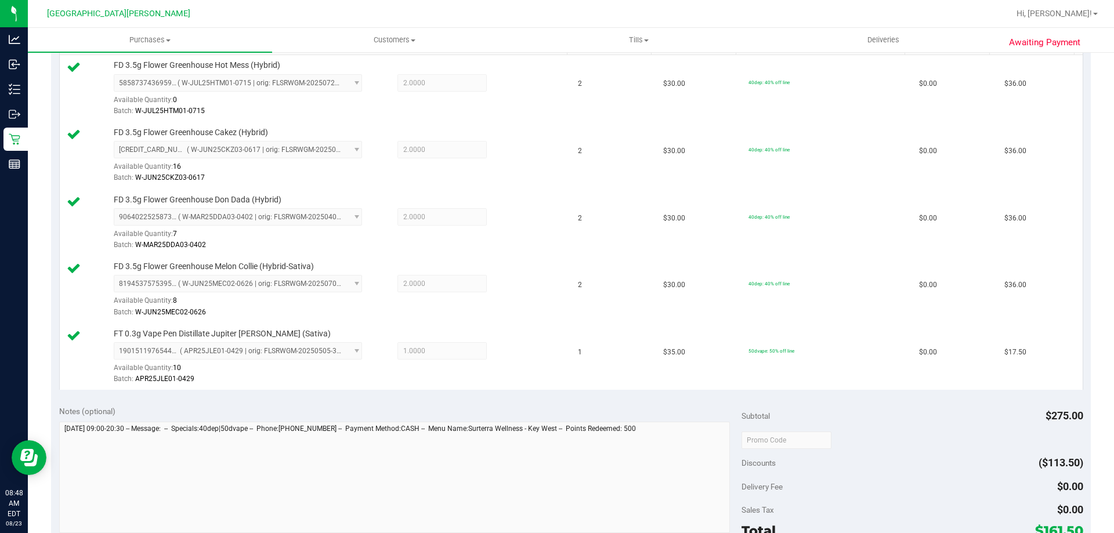
scroll to position [464, 0]
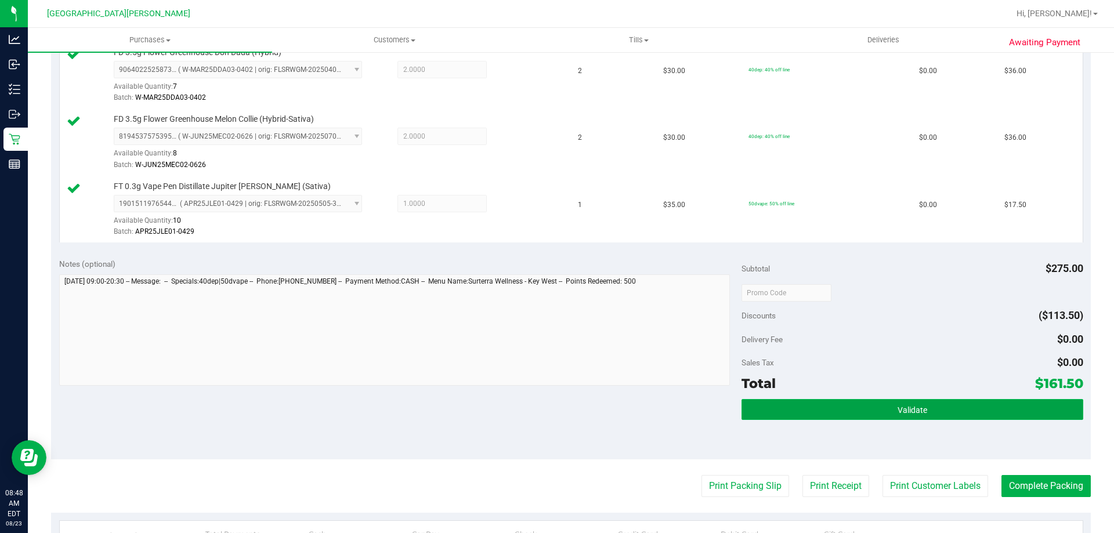
click at [883, 410] on button "Validate" at bounding box center [911, 409] width 341 height 21
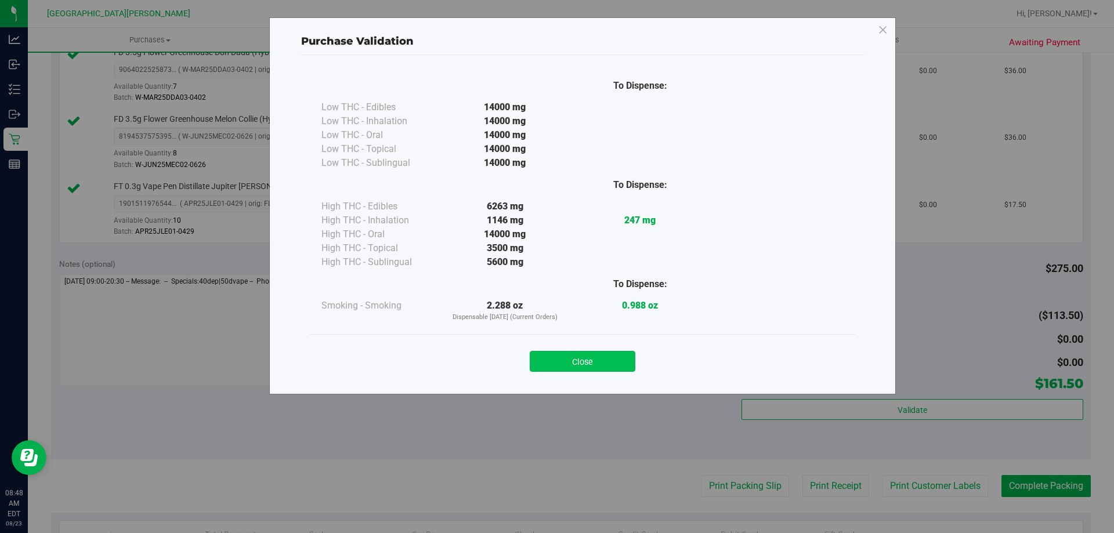
click at [617, 366] on button "Close" at bounding box center [583, 361] width 106 height 21
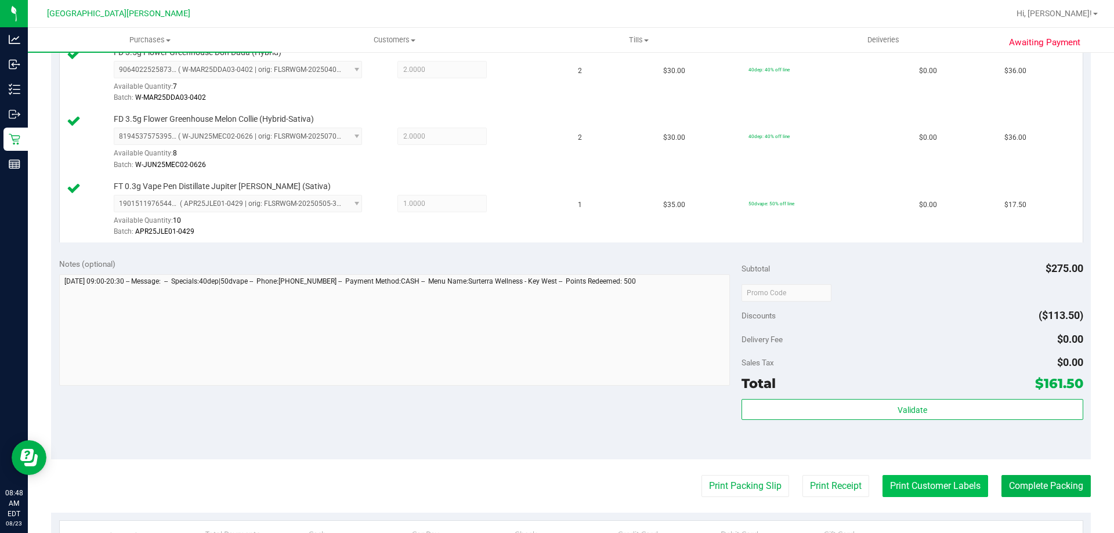
click at [907, 490] on button "Print Customer Labels" at bounding box center [935, 486] width 106 height 22
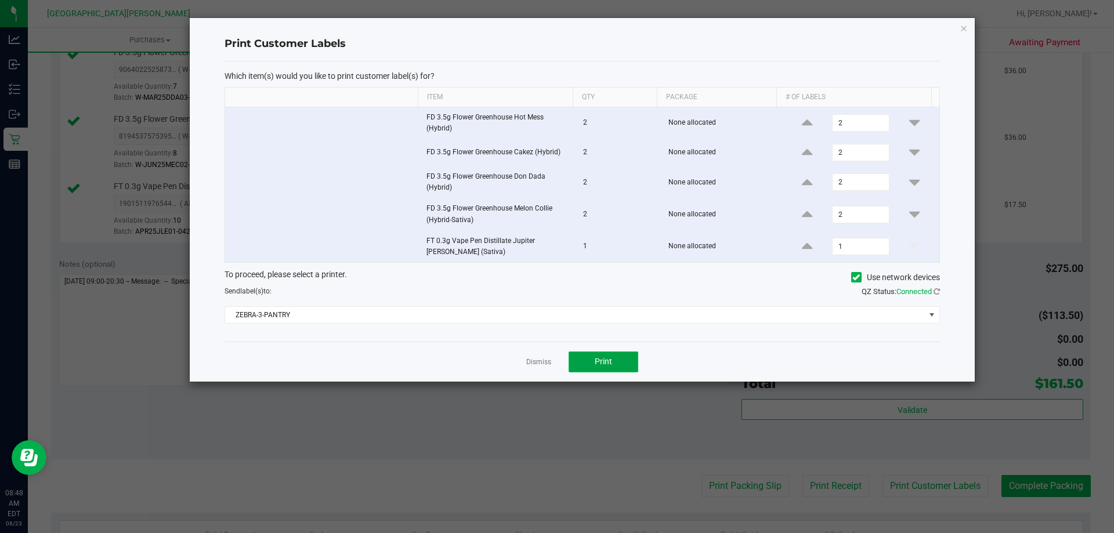
click at [593, 357] on button "Print" at bounding box center [603, 362] width 70 height 21
click at [549, 364] on link "Dismiss" at bounding box center [538, 362] width 25 height 10
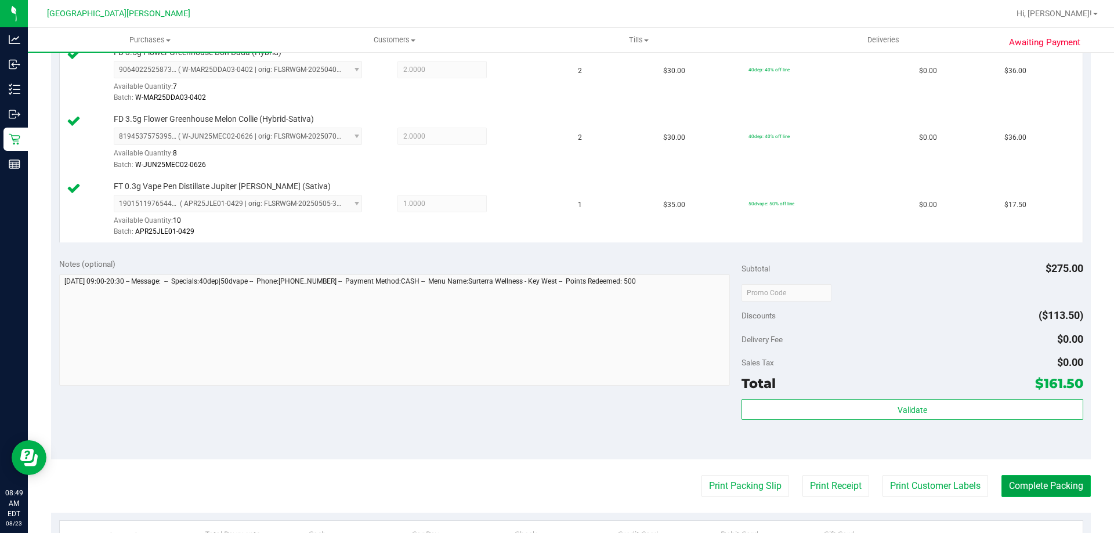
click at [1063, 482] on button "Complete Packing" at bounding box center [1045, 486] width 89 height 22
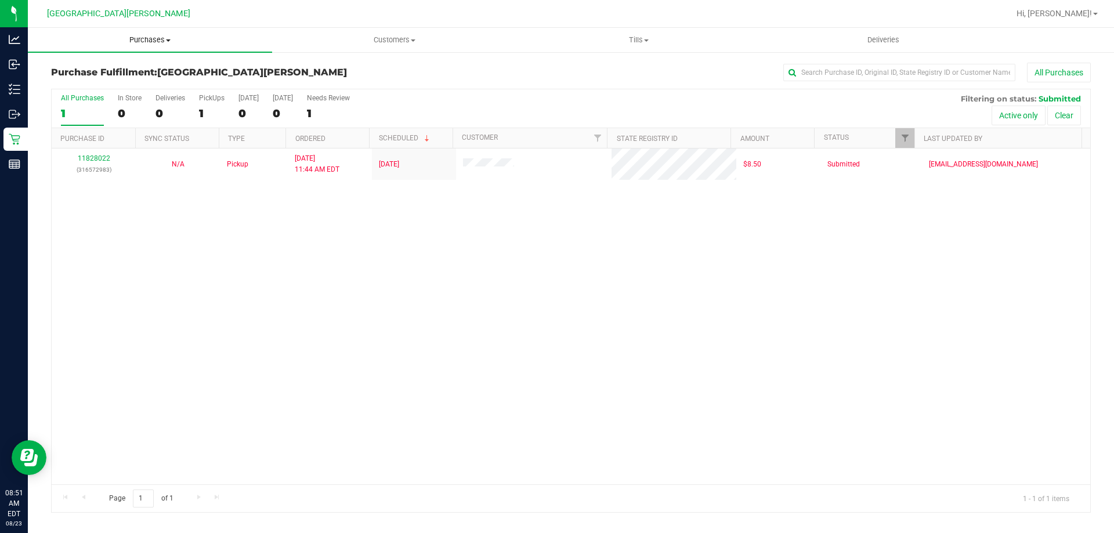
click at [137, 35] on span "Purchases" at bounding box center [150, 40] width 244 height 10
click at [113, 78] on li "Fulfillment" at bounding box center [150, 84] width 244 height 14
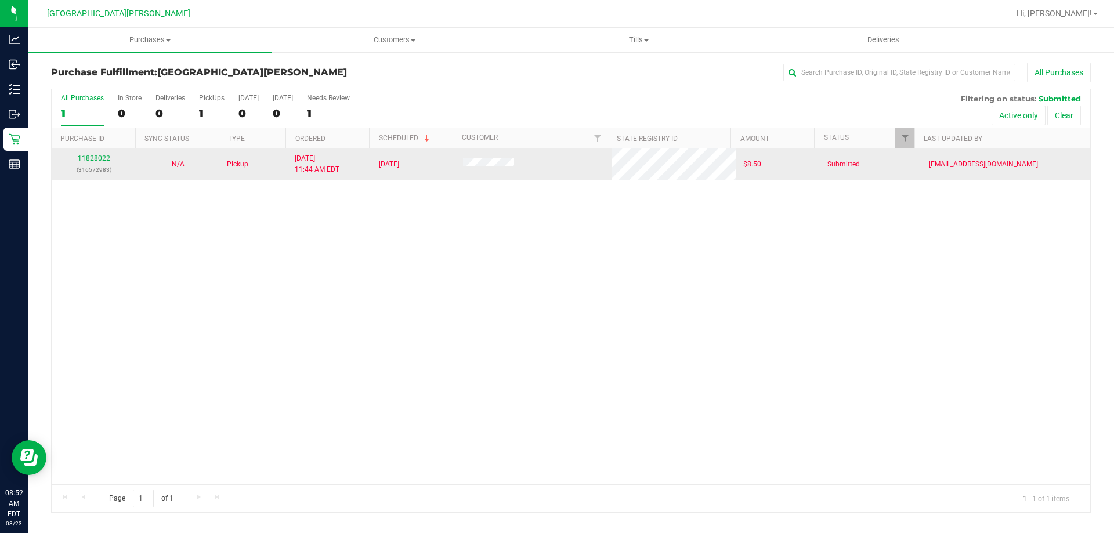
click at [93, 159] on link "11828022" at bounding box center [94, 158] width 32 height 8
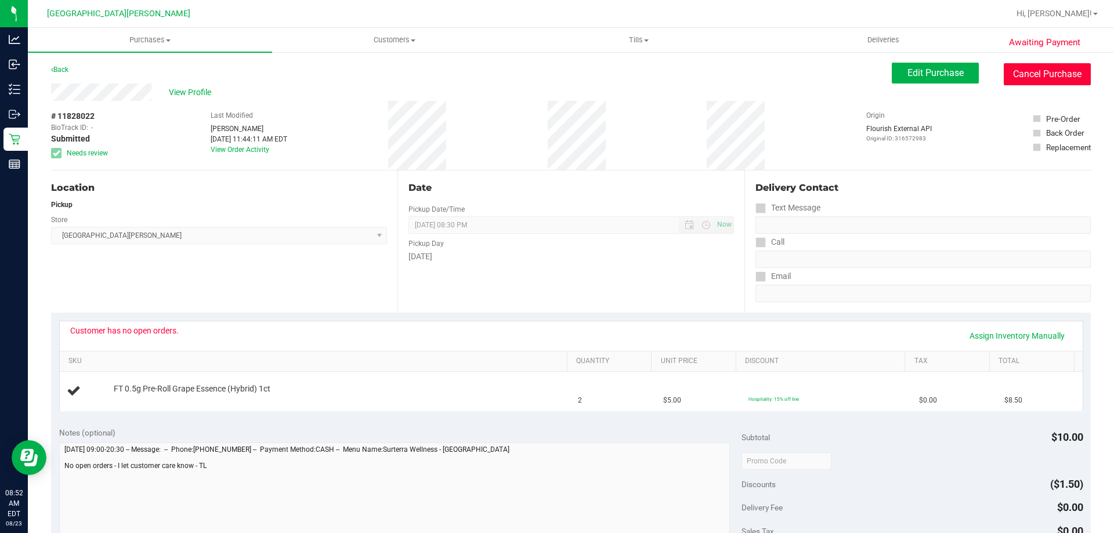
click at [1027, 74] on button "Cancel Purchase" at bounding box center [1047, 74] width 87 height 22
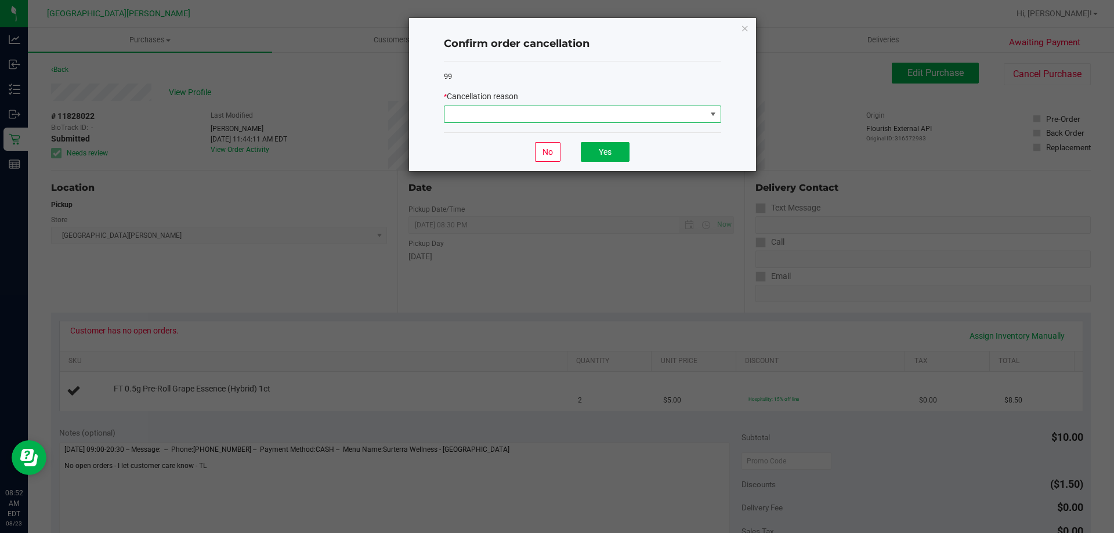
click at [595, 107] on span at bounding box center [575, 114] width 262 height 16
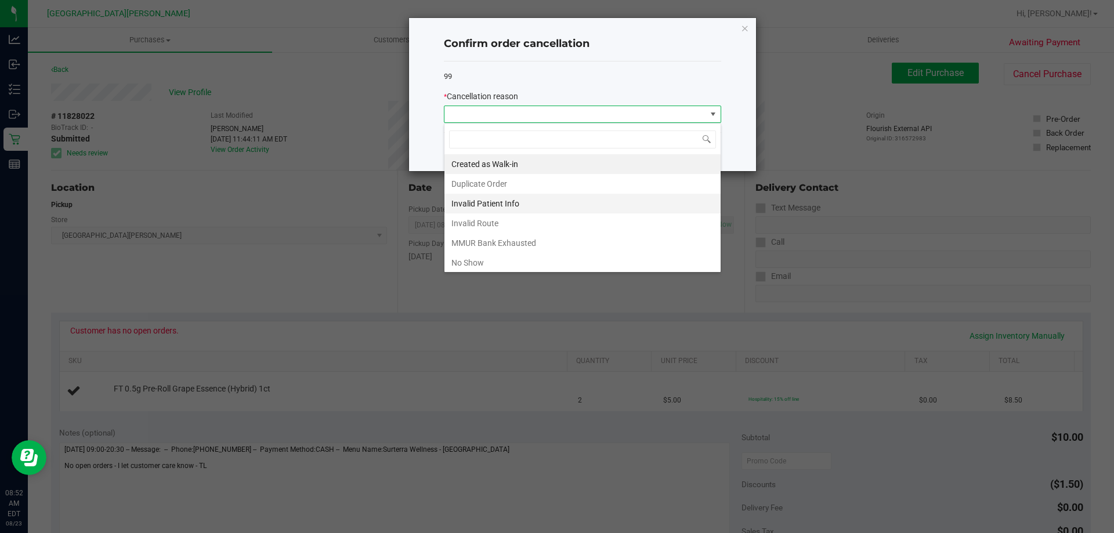
scroll to position [17, 277]
click at [545, 238] on li "MMUR Bank Exhausted" at bounding box center [582, 243] width 276 height 20
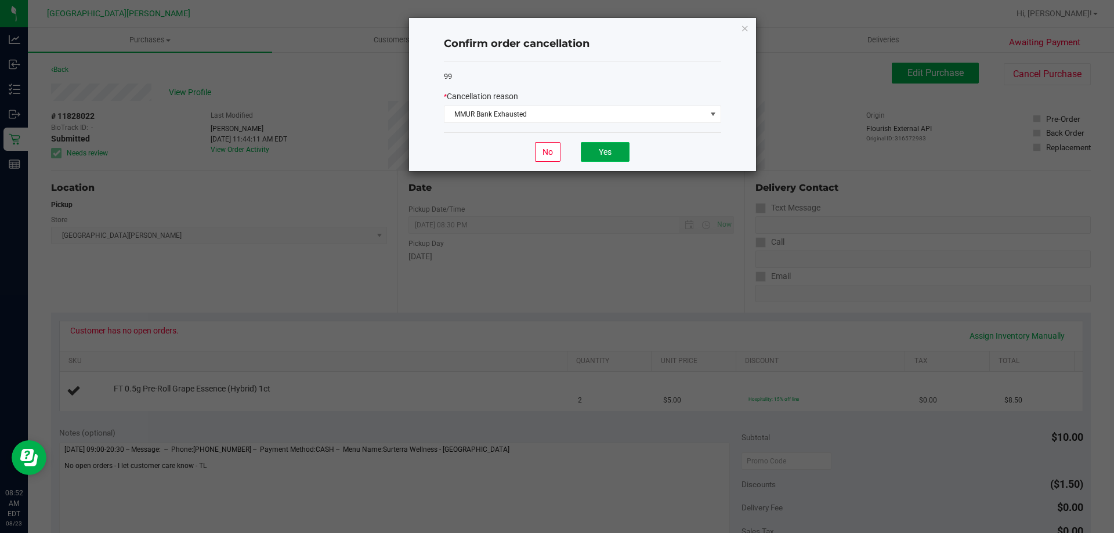
click at [613, 146] on button "Yes" at bounding box center [605, 152] width 49 height 20
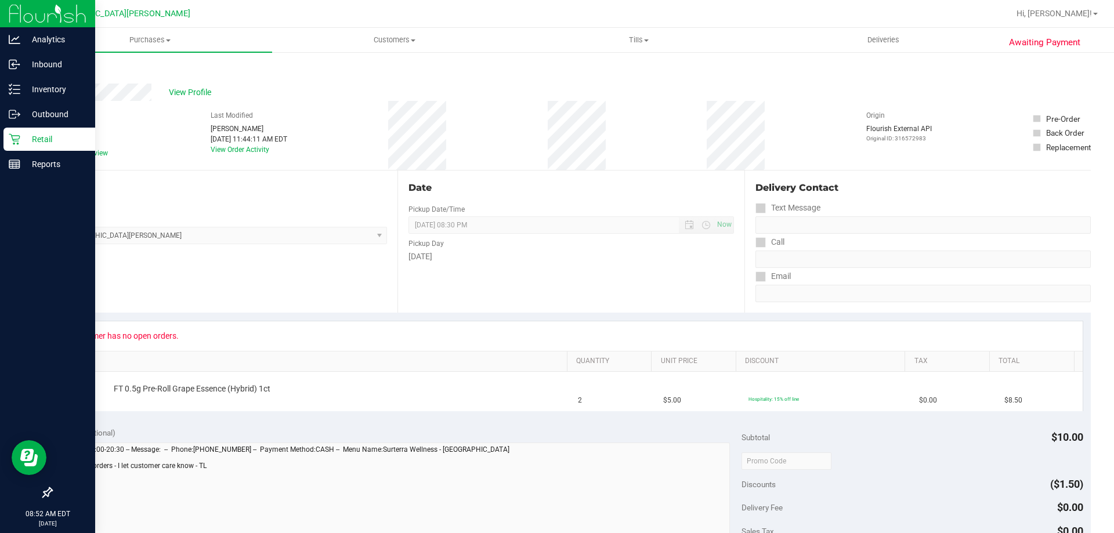
click at [14, 137] on icon at bounding box center [15, 139] width 12 height 12
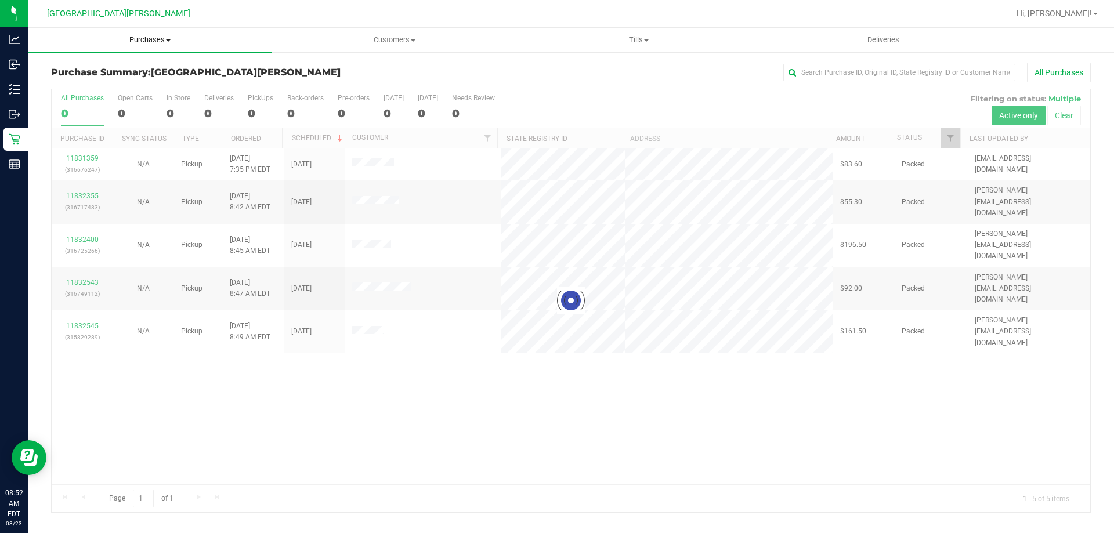
click at [132, 37] on span "Purchases" at bounding box center [150, 40] width 244 height 10
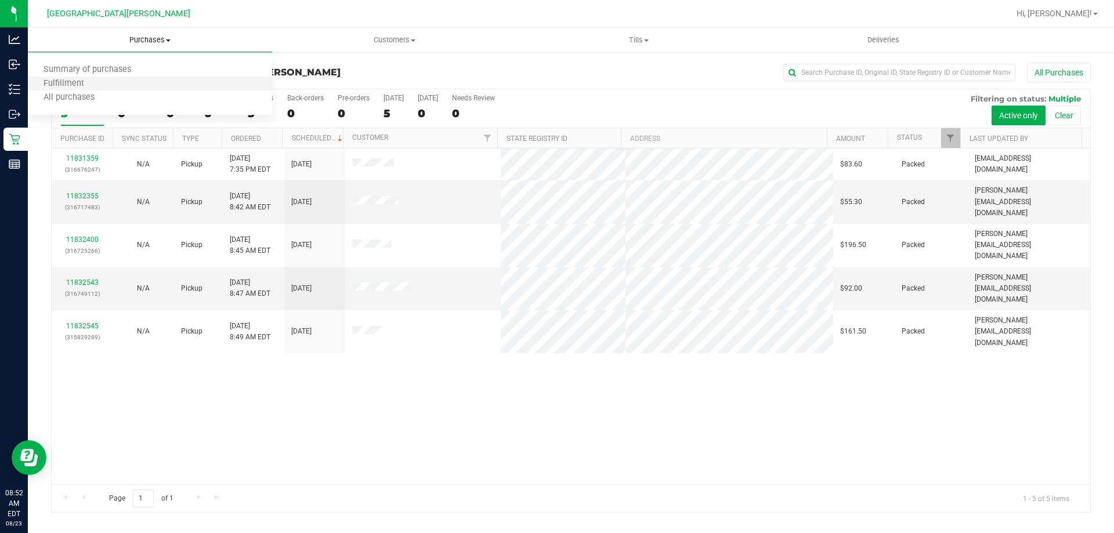
click at [139, 82] on li "Fulfillment" at bounding box center [150, 84] width 244 height 14
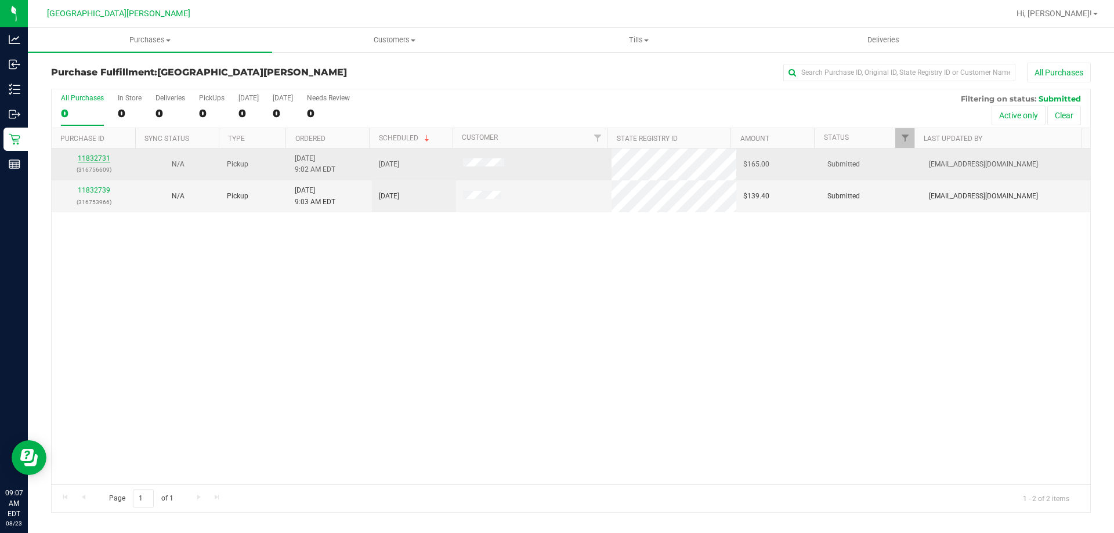
click at [102, 155] on link "11832731" at bounding box center [94, 158] width 32 height 8
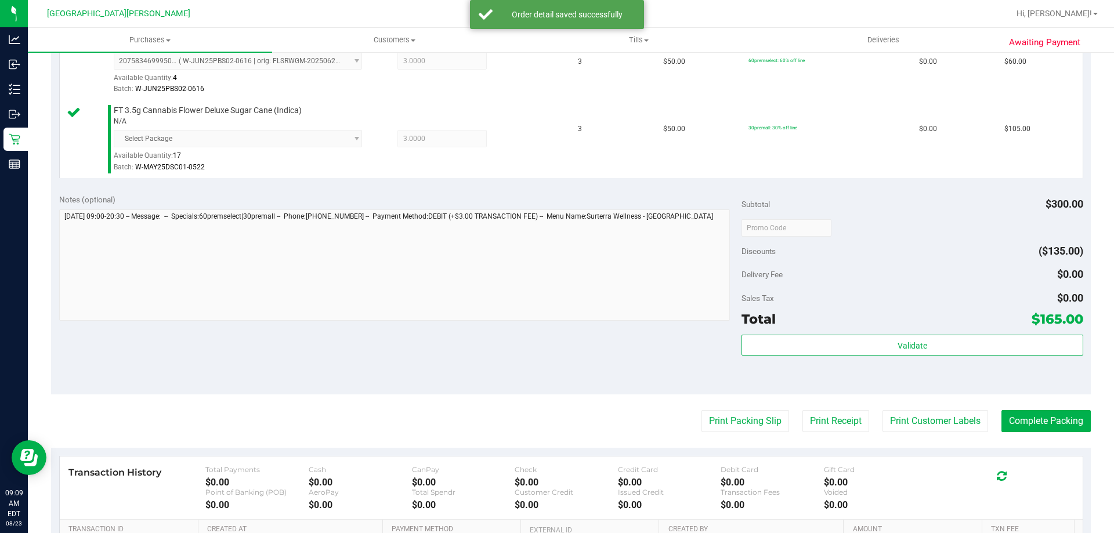
scroll to position [348, 0]
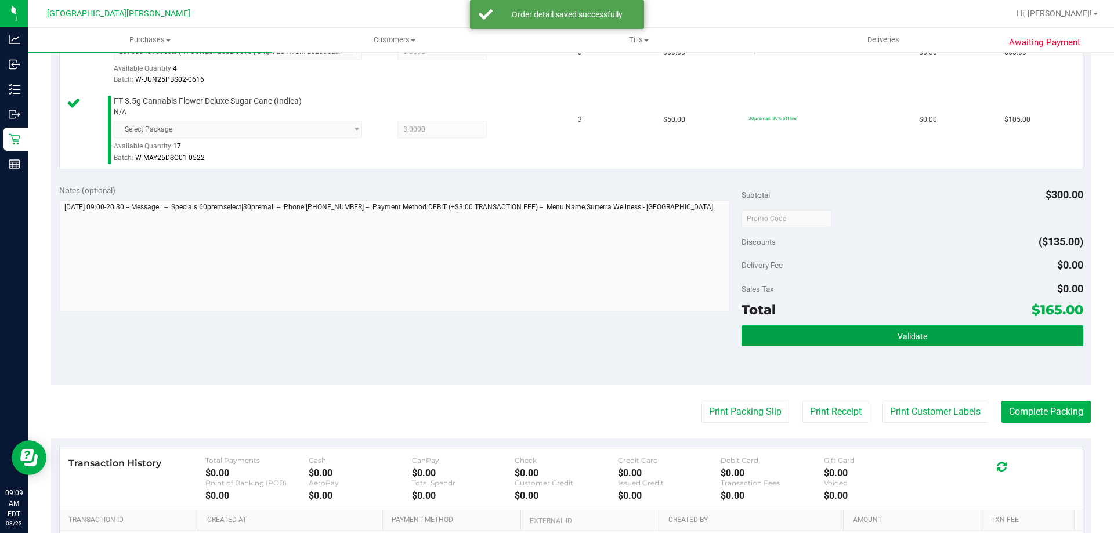
click at [774, 332] on button "Validate" at bounding box center [911, 335] width 341 height 21
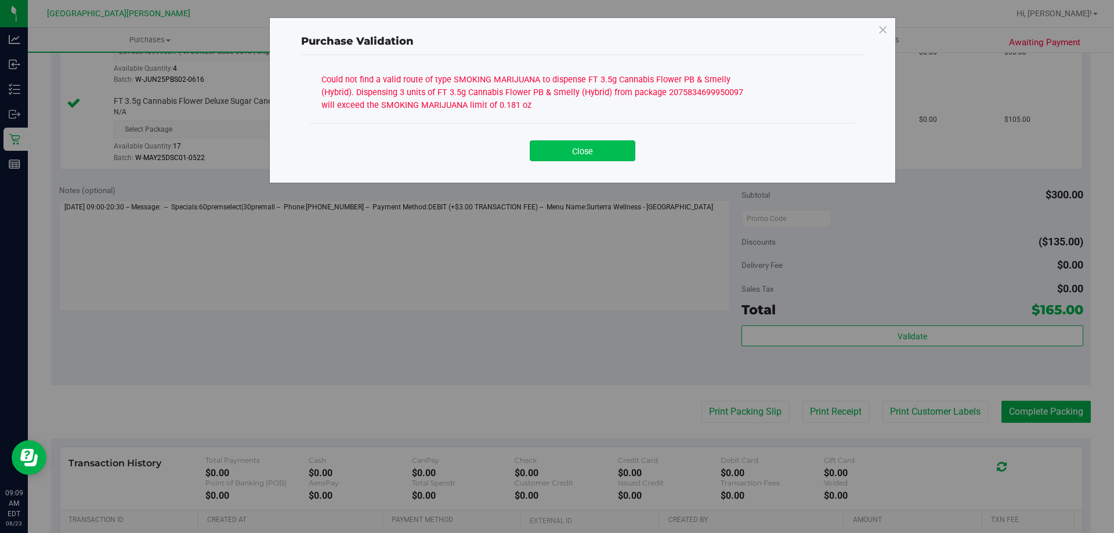
click at [586, 151] on button "Close" at bounding box center [583, 150] width 106 height 21
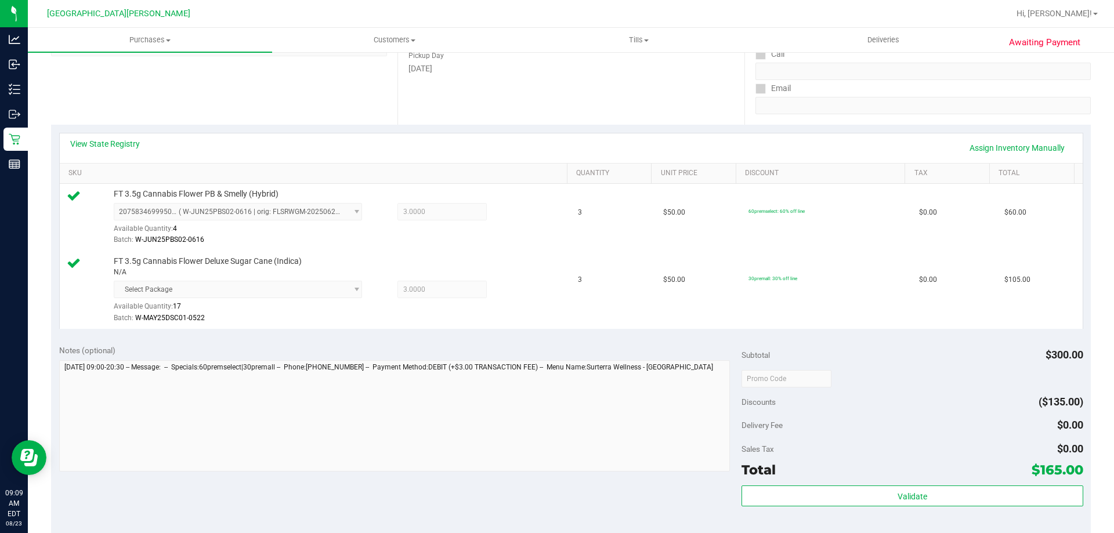
scroll to position [116, 0]
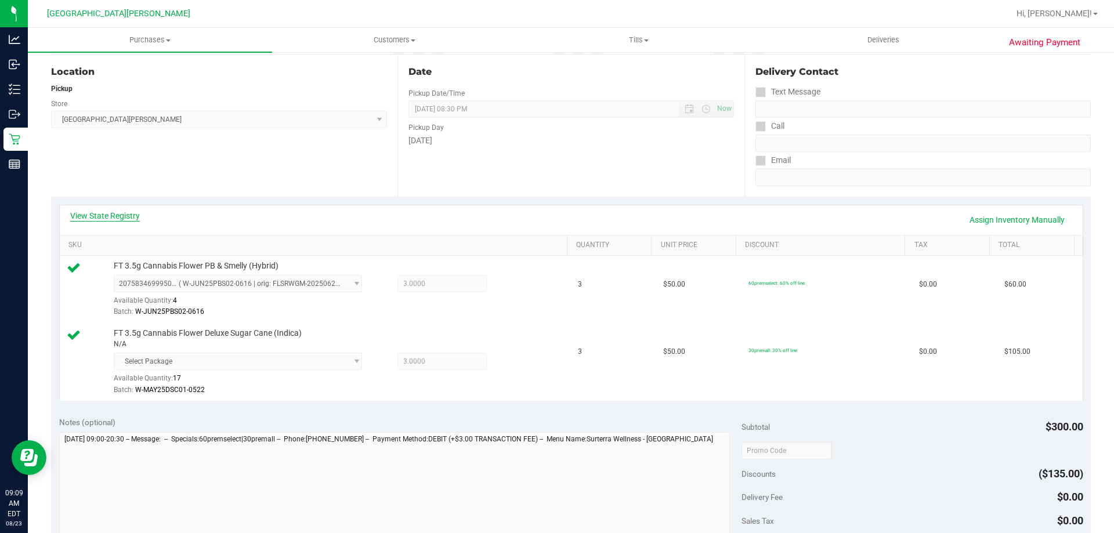
click at [104, 211] on link "View State Registry" at bounding box center [105, 216] width 70 height 12
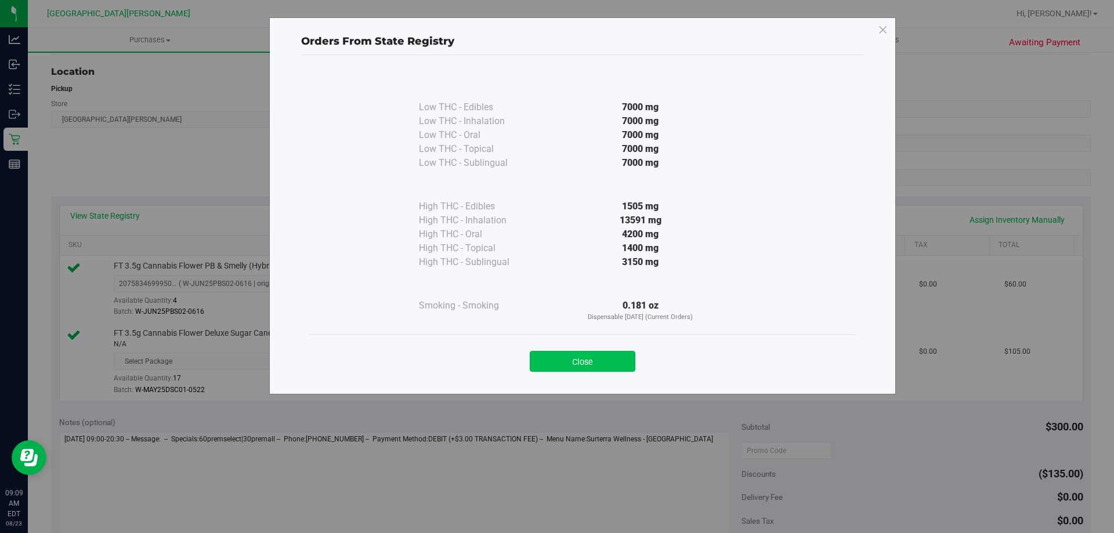
drag, startPoint x: 560, startPoint y: 354, endPoint x: 551, endPoint y: 360, distance: 10.1
click at [560, 355] on button "Close" at bounding box center [583, 361] width 106 height 21
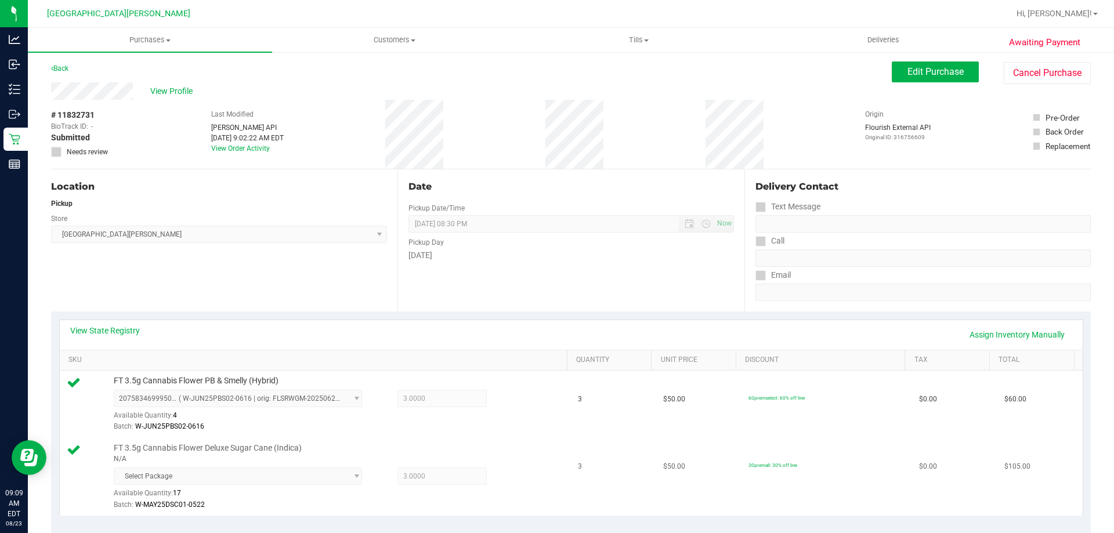
scroll to position [0, 0]
click at [932, 64] on button "Edit Purchase" at bounding box center [935, 73] width 87 height 21
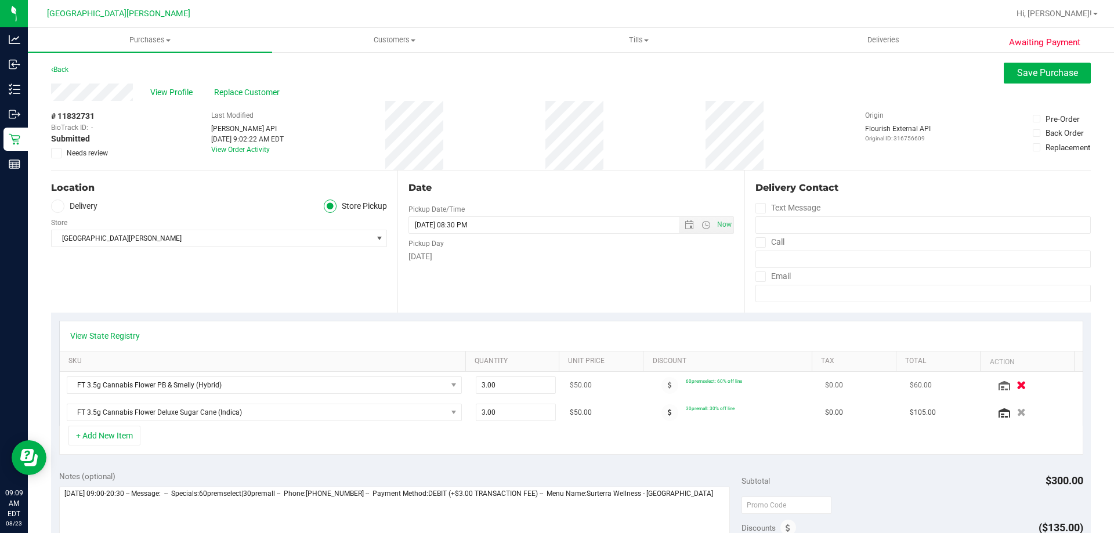
click at [1016, 383] on icon "button" at bounding box center [1021, 385] width 10 height 9
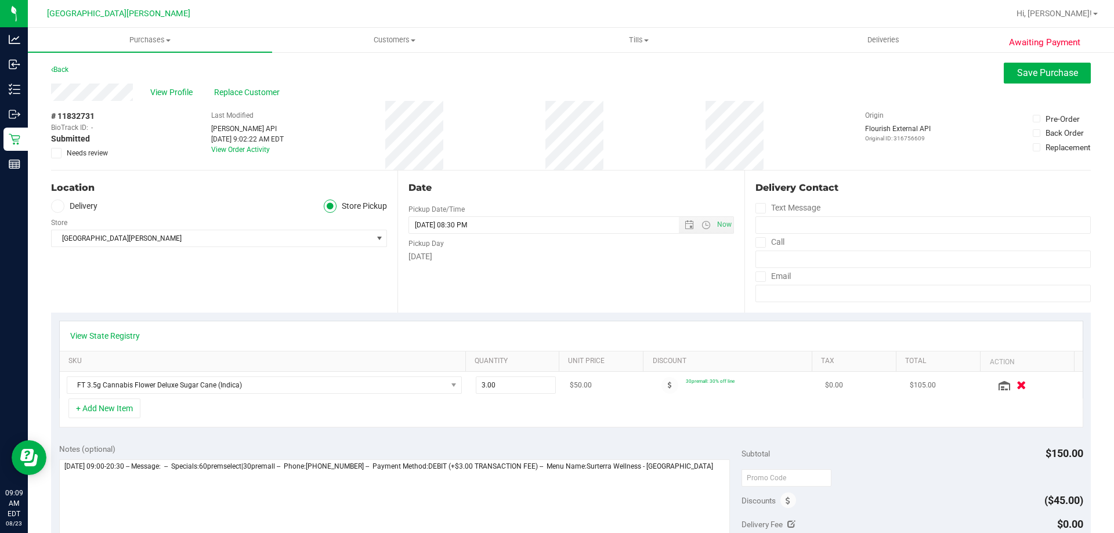
click at [1016, 383] on icon "button" at bounding box center [1021, 385] width 10 height 9
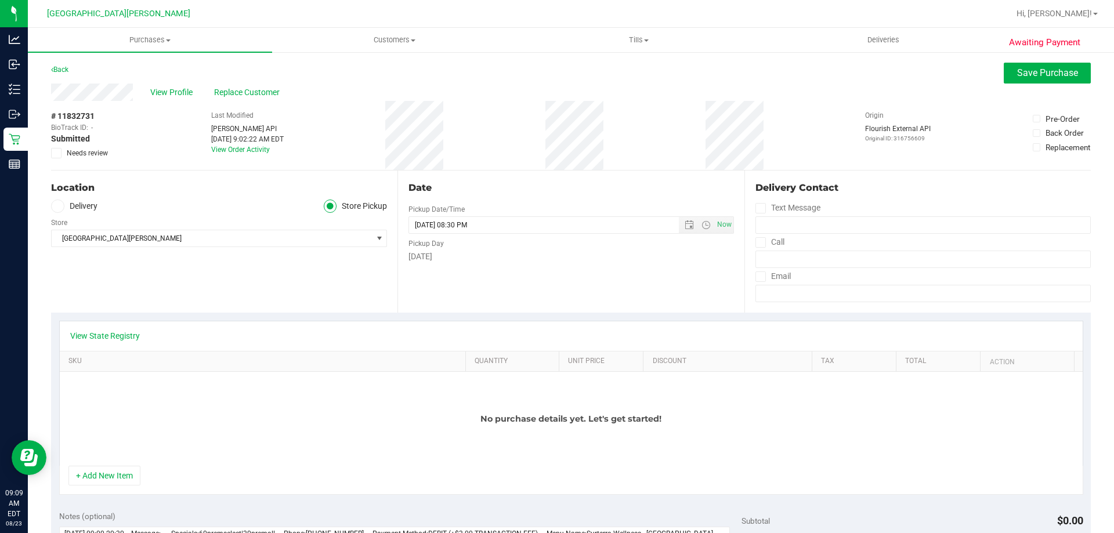
click at [115, 464] on div "No purchase details yet. Let's get started!" at bounding box center [571, 419] width 1023 height 94
click at [110, 479] on button "+ Add New Item" at bounding box center [104, 476] width 72 height 20
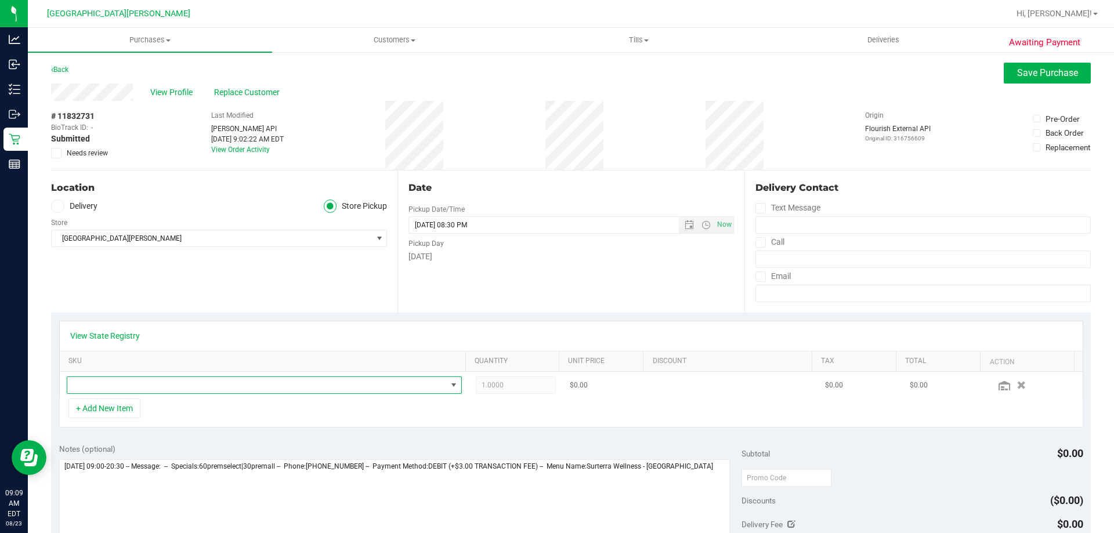
click at [237, 392] on span "NO DATA FOUND" at bounding box center [256, 385] width 379 height 16
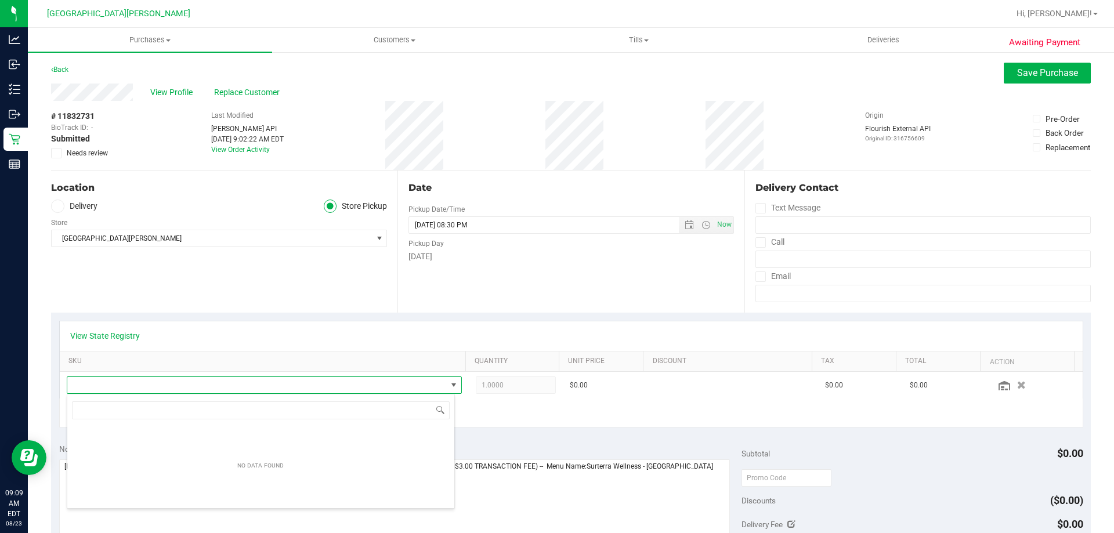
scroll to position [17, 385]
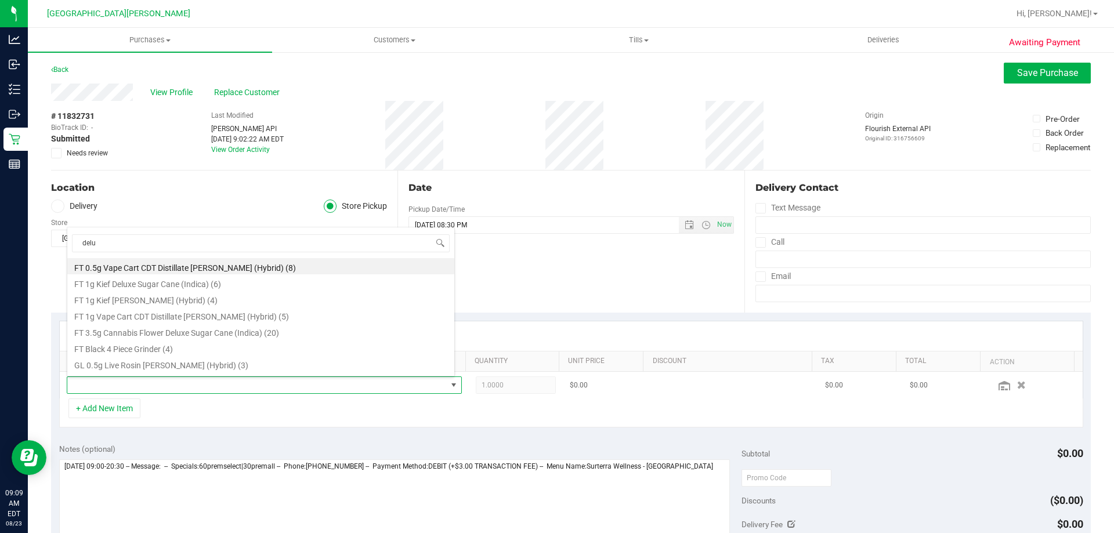
type input "delux"
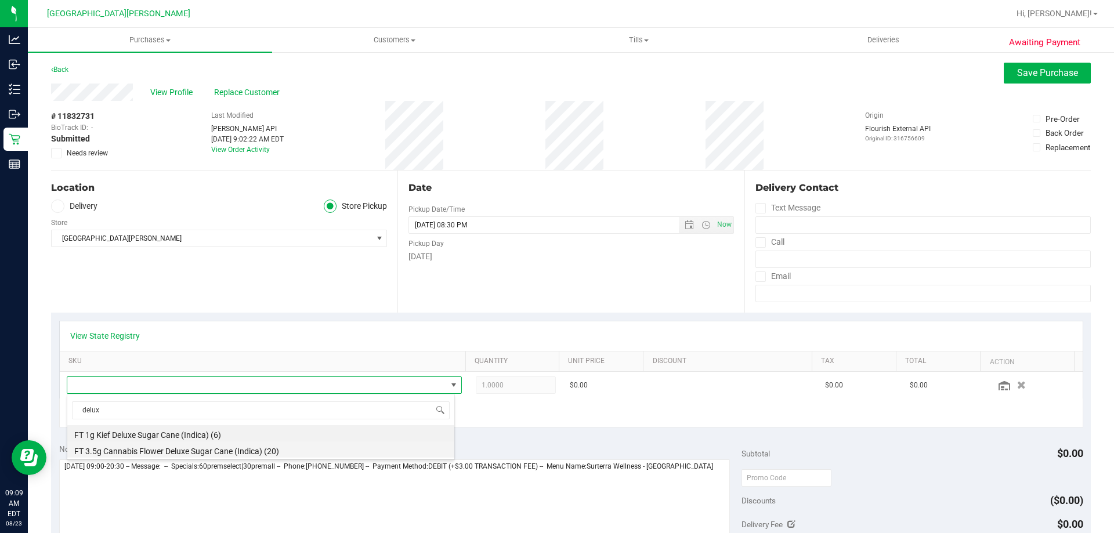
click at [176, 448] on li "FT 3.5g Cannabis Flower Deluxe Sugar Cane (Indica) (20)" at bounding box center [260, 449] width 387 height 16
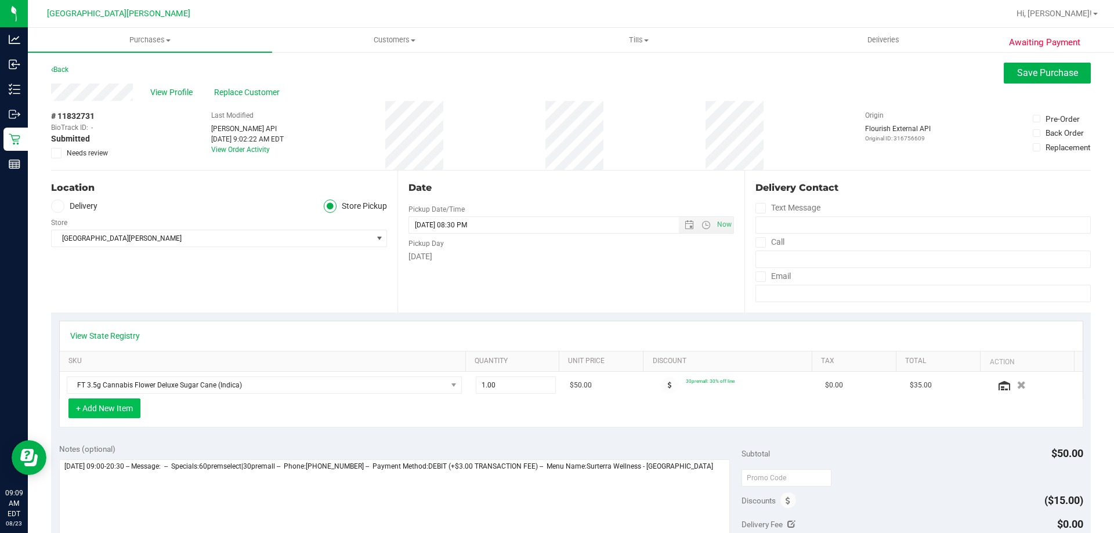
click at [132, 410] on button "+ Add New Item" at bounding box center [104, 409] width 72 height 20
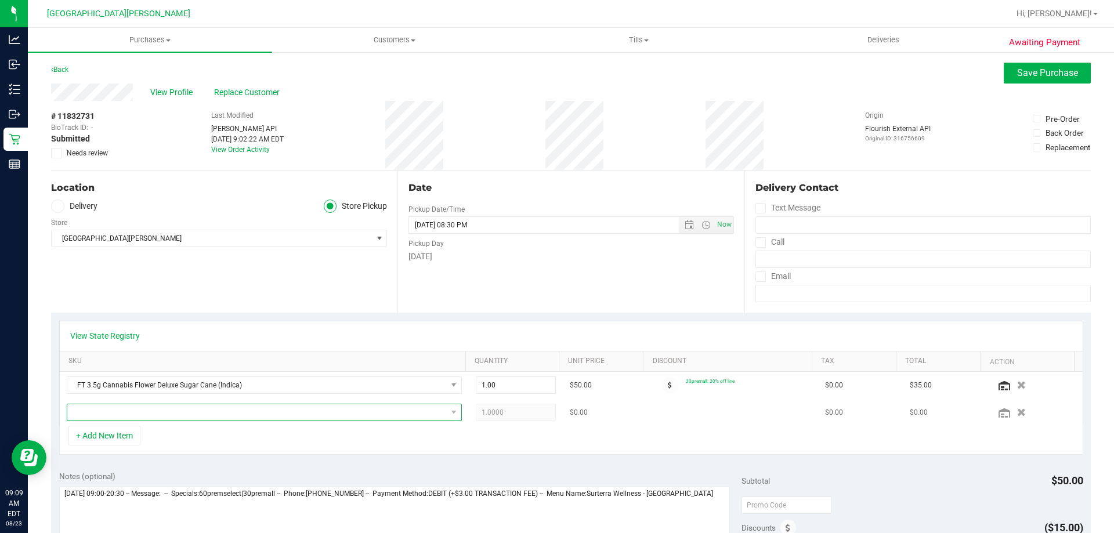
click at [159, 419] on span "NO DATA FOUND" at bounding box center [256, 412] width 379 height 16
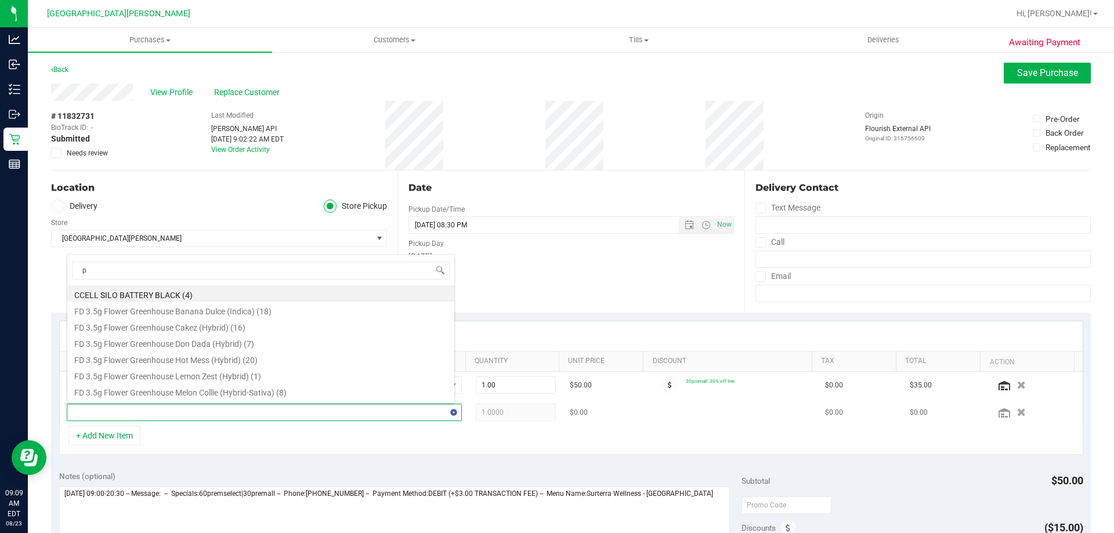
type input "pb"
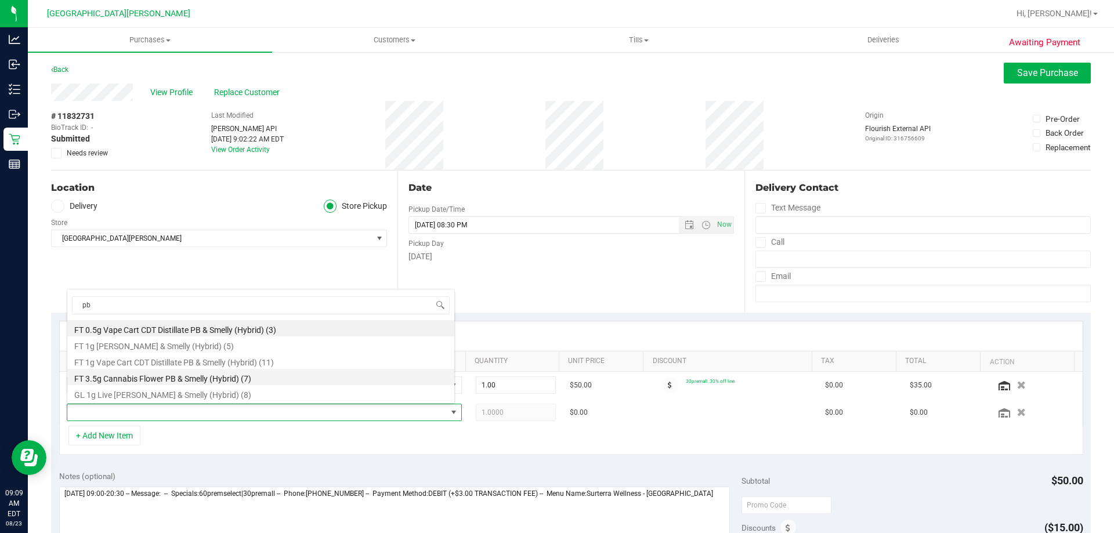
click at [154, 379] on li "FT 3.5g Cannabis Flower PB & Smelly (Hybrid) (7)" at bounding box center [260, 377] width 387 height 16
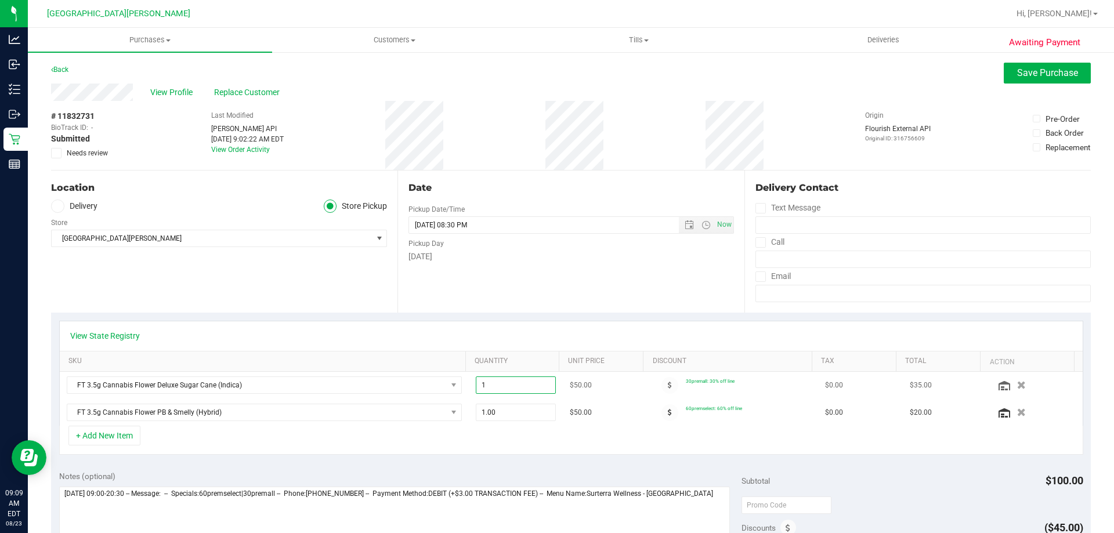
click at [517, 390] on span "1.00 1" at bounding box center [516, 384] width 81 height 17
type input "3"
type input "3.00"
click at [316, 279] on div "Location Delivery Store Pickup Store Key West WC Select Store Bonita Springs WC…" at bounding box center [224, 242] width 346 height 142
click at [491, 411] on div "FT 3.5g Cannabis Flower Deluxe Sugar Cane (Indica) 3.00 3 $50.00 30premall: 30%…" at bounding box center [571, 399] width 1023 height 54
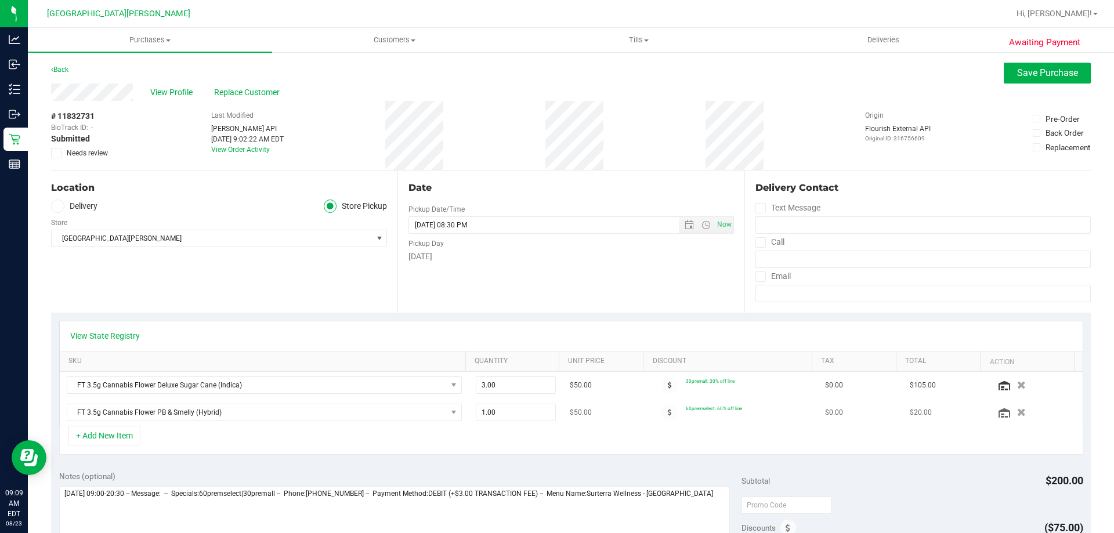
click at [487, 426] on td "1.00 1" at bounding box center [516, 412] width 95 height 27
click at [492, 408] on span "1.00 1" at bounding box center [516, 412] width 81 height 17
click at [492, 408] on input "1" at bounding box center [515, 412] width 79 height 16
type input "3"
type input "3.00"
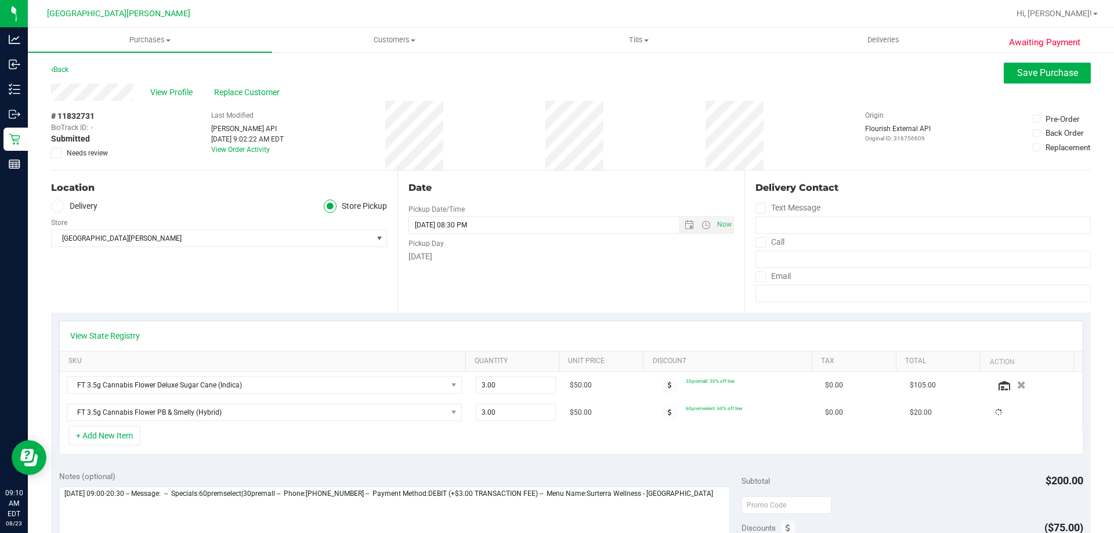
click at [493, 316] on div "View State Registry SKU Quantity Unit Price Discount Tax Total Action FT 3.5g C…" at bounding box center [570, 388] width 1039 height 150
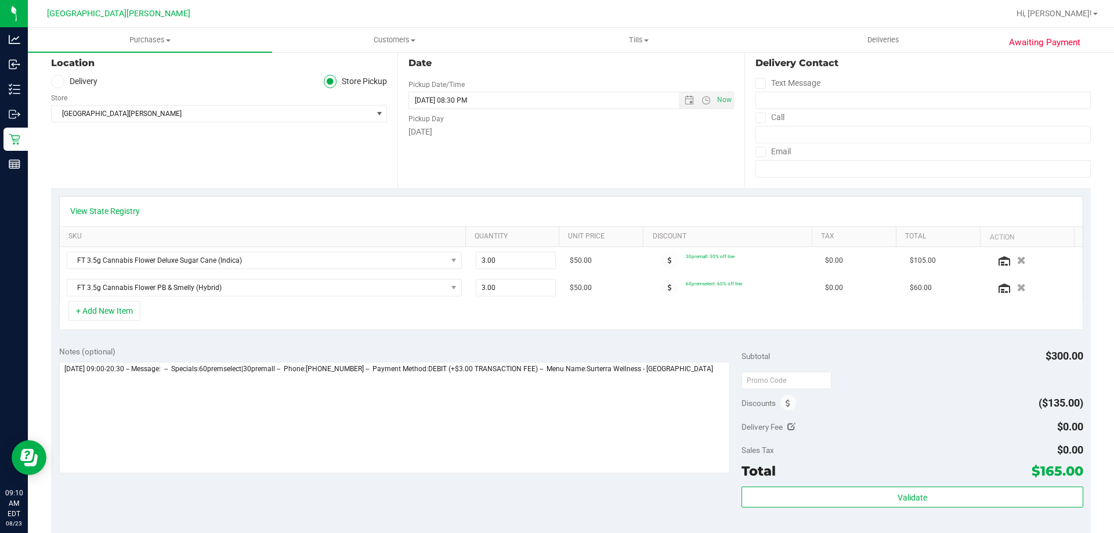
scroll to position [232, 0]
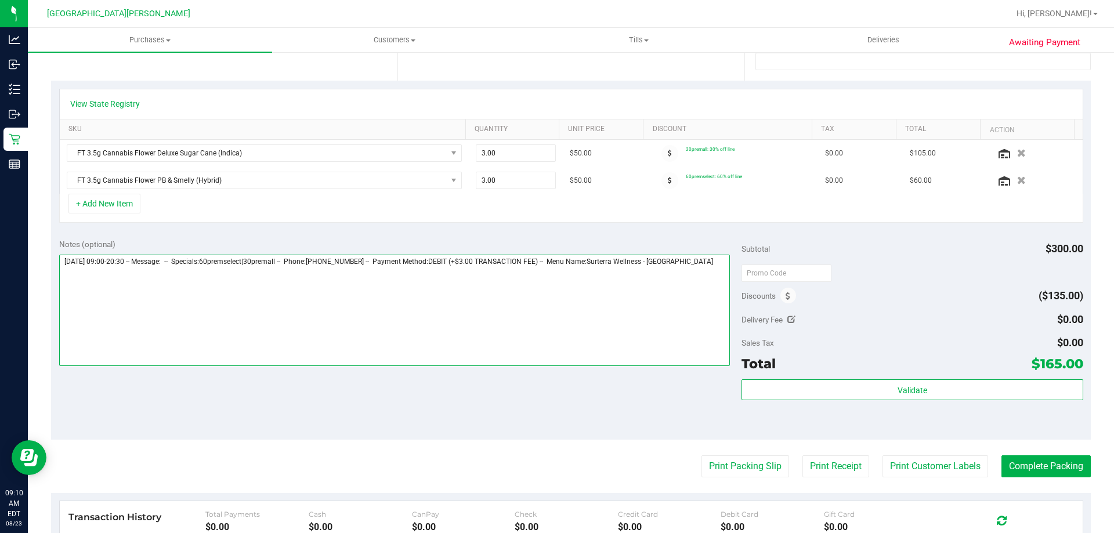
click at [714, 264] on textarea at bounding box center [394, 310] width 671 height 111
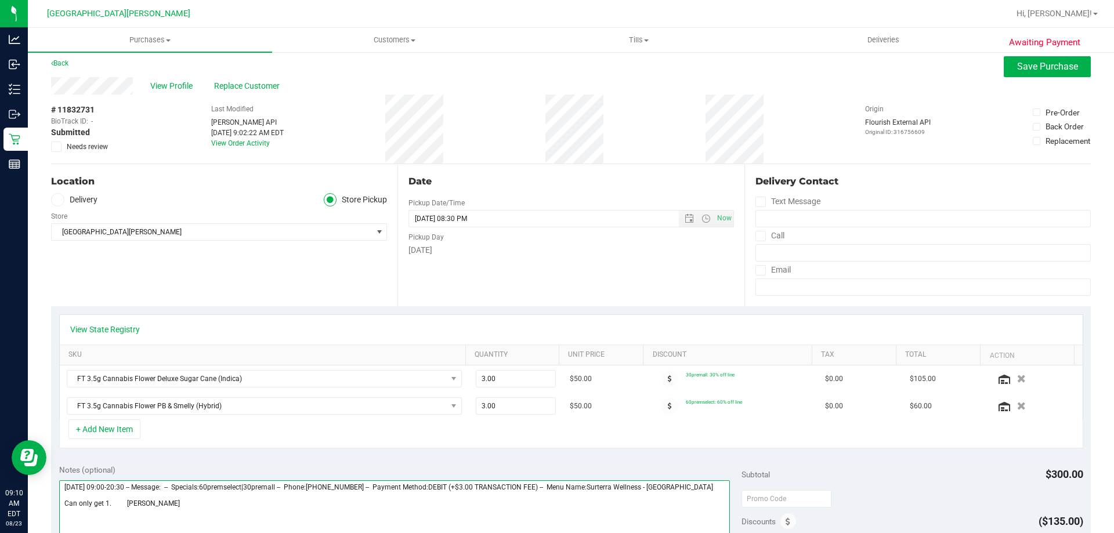
scroll to position [0, 0]
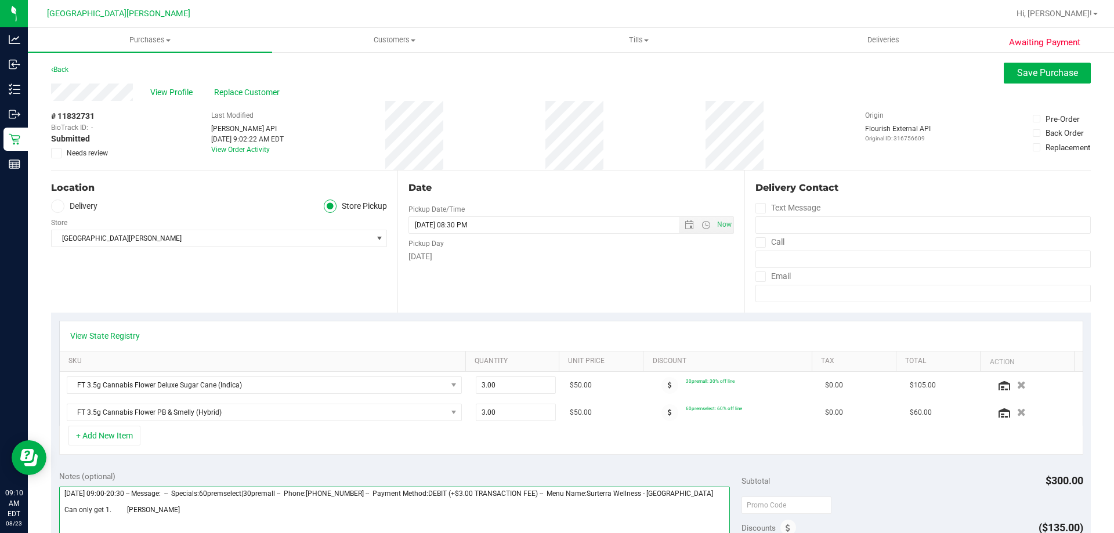
type textarea "Saturday 08/23/2025 09:00-20:30 -- Message: -- Specials:60premselect|30premall …"
click at [90, 154] on span "Needs review" at bounding box center [87, 153] width 41 height 10
click at [0, 0] on input "Needs review" at bounding box center [0, 0] width 0 height 0
click at [1041, 79] on button "Save Purchase" at bounding box center [1047, 73] width 87 height 21
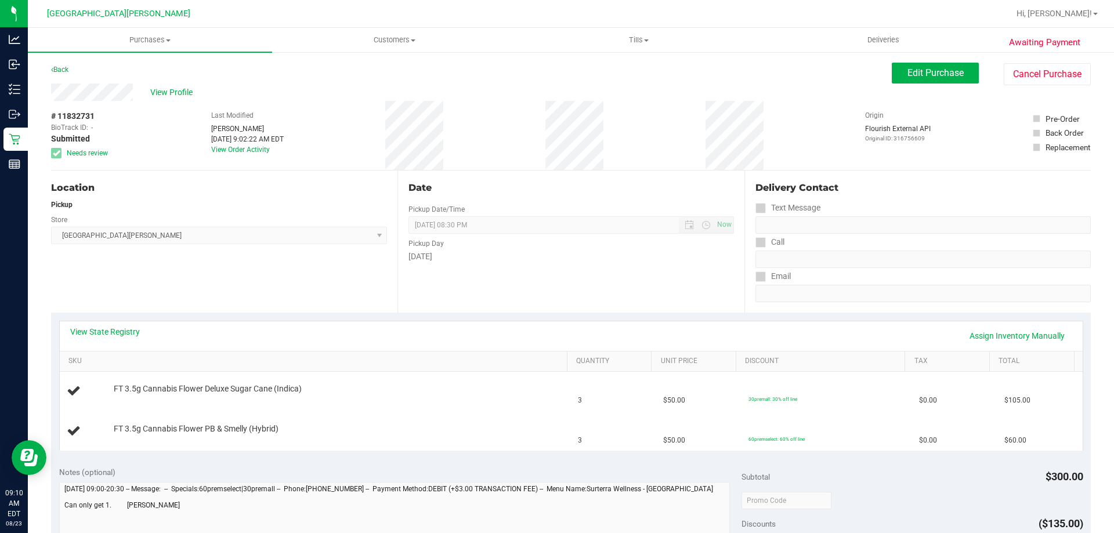
click at [61, 70] on link "Back" at bounding box center [59, 70] width 17 height 8
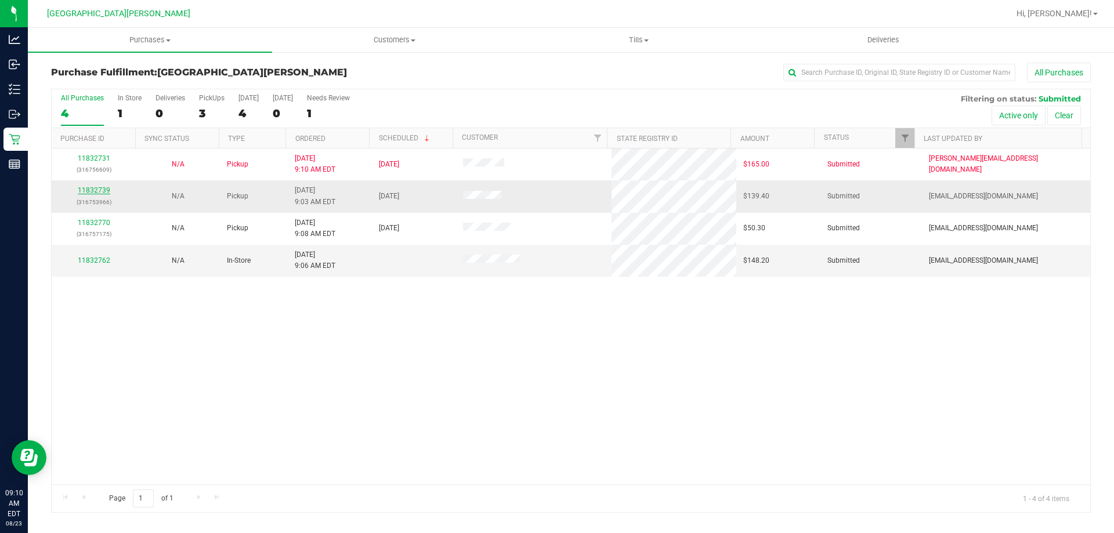
click at [82, 188] on link "11832739" at bounding box center [94, 190] width 32 height 8
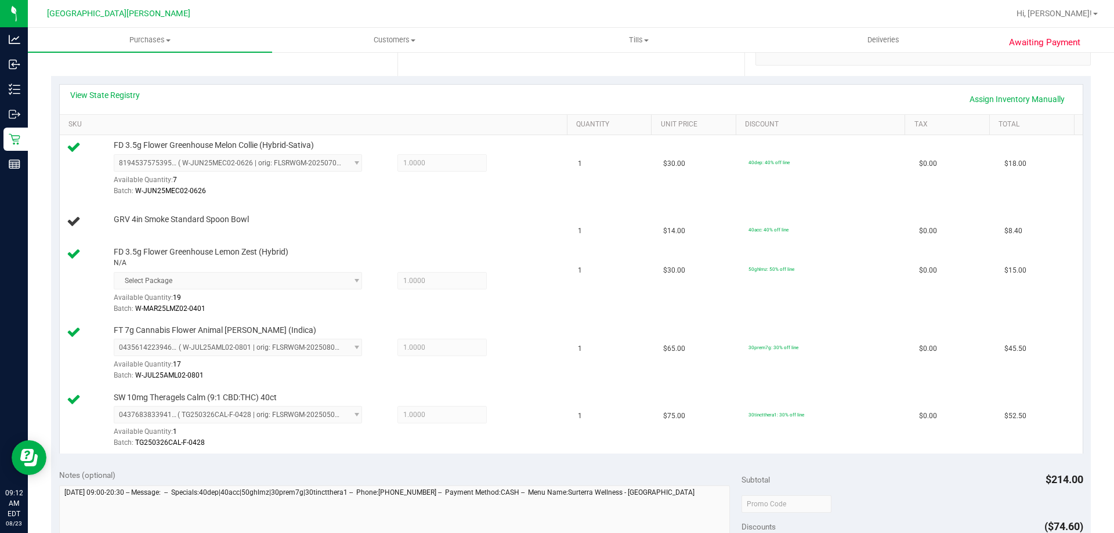
scroll to position [174, 0]
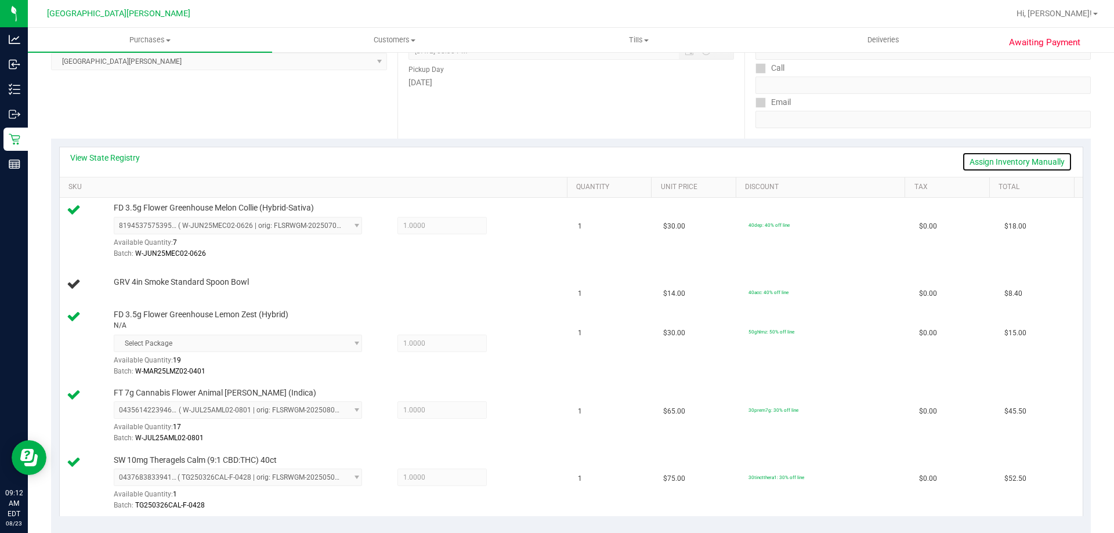
click at [979, 161] on link "Assign Inventory Manually" at bounding box center [1017, 162] width 110 height 20
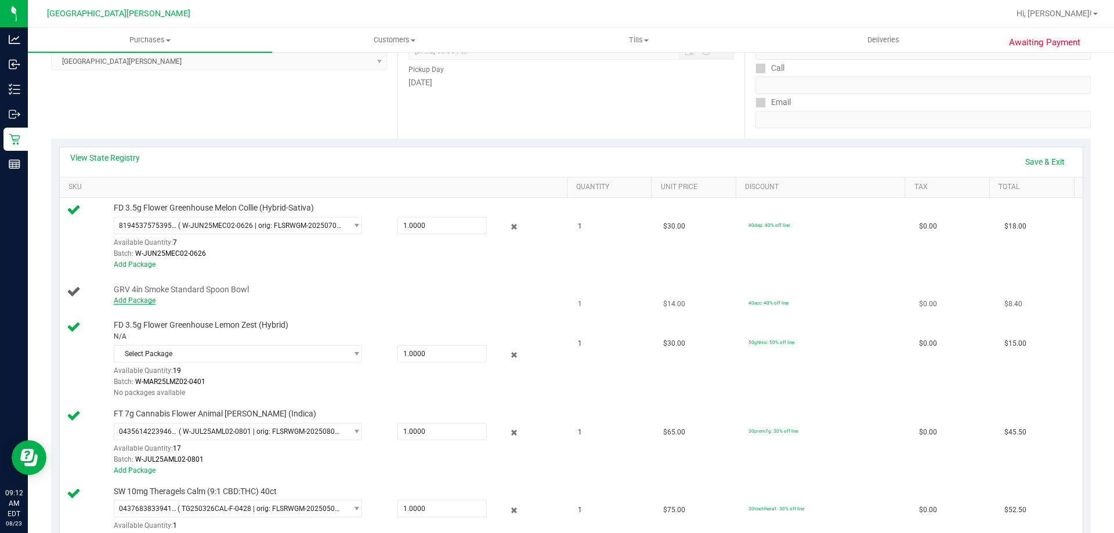
click at [147, 300] on link "Add Package" at bounding box center [135, 300] width 42 height 8
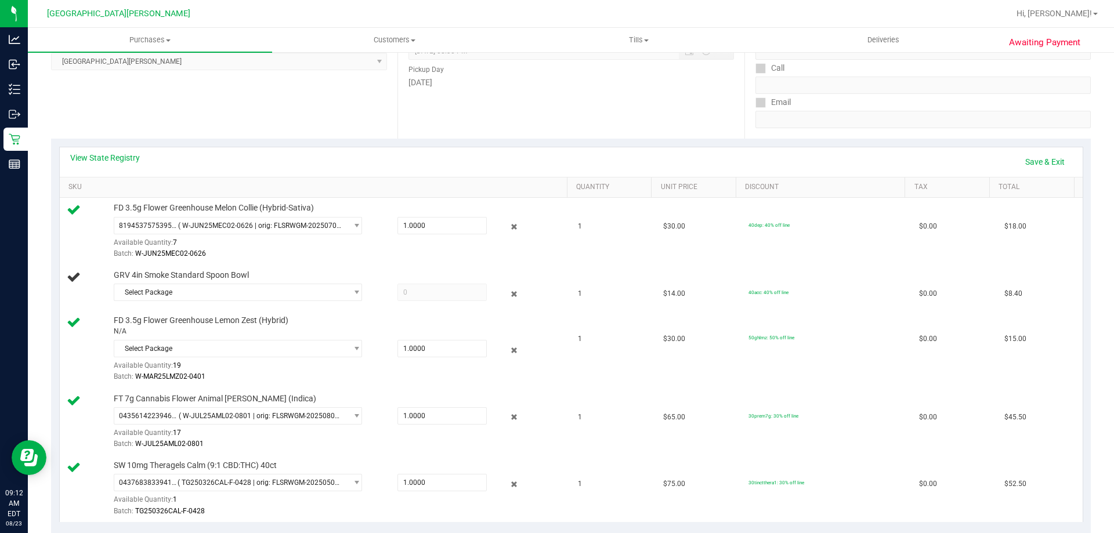
click at [194, 303] on div "Select Package 7815931703802953" at bounding box center [338, 294] width 448 height 21
click at [198, 300] on span "Select Package" at bounding box center [230, 292] width 233 height 16
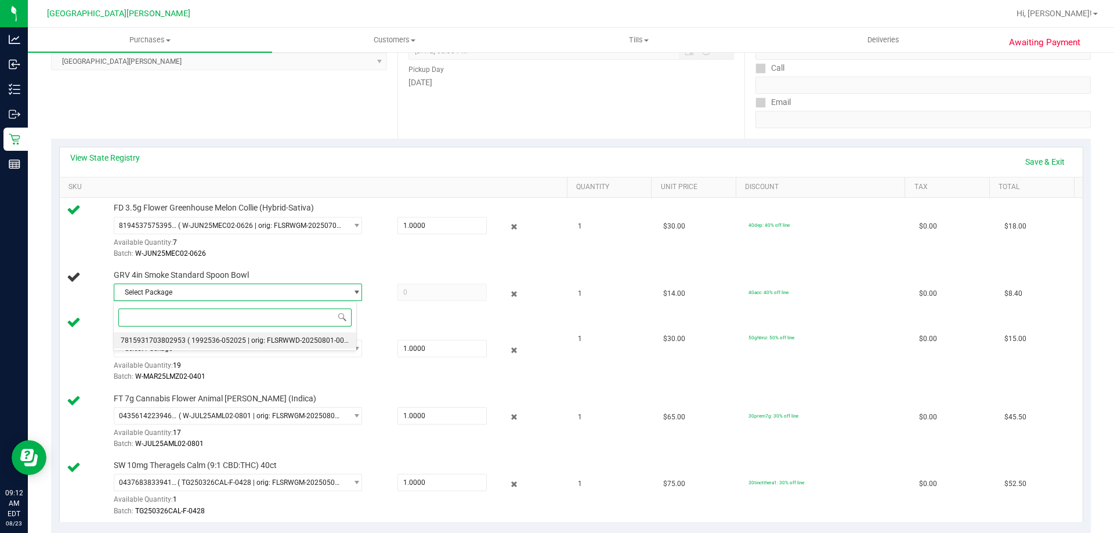
click at [194, 334] on li "7815931703802953 ( 1992536-052025 | orig: FLSRWWD-20250801-002 )" at bounding box center [235, 340] width 242 height 16
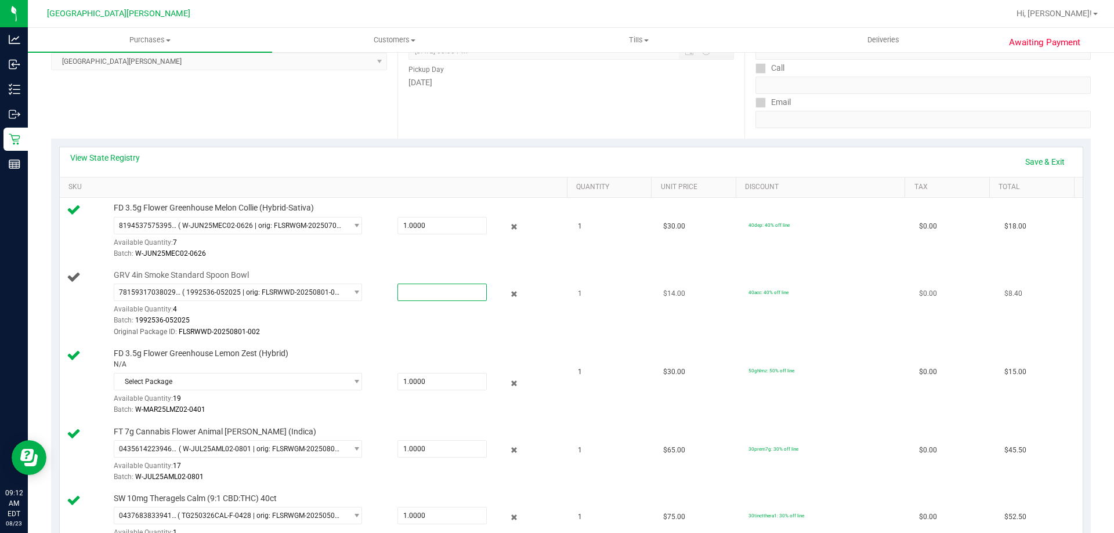
click at [405, 298] on span at bounding box center [441, 292] width 89 height 17
type input "1"
type input "1.0000"
click at [391, 343] on td "FD 3.5g Flower Greenhouse Lemon Zest (Hybrid) N/A Select Package Available Quan…" at bounding box center [316, 382] width 512 height 78
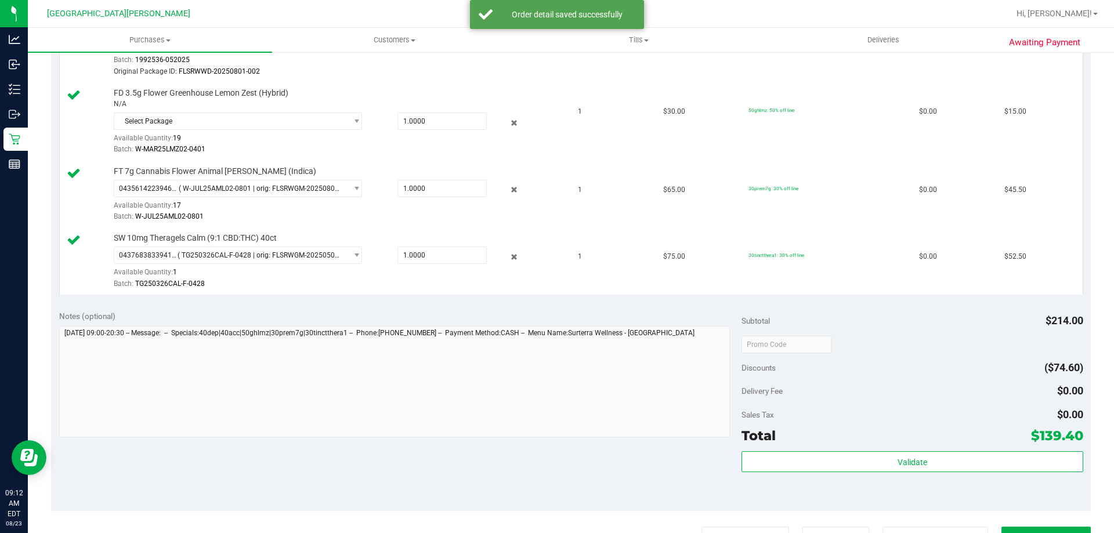
scroll to position [706, 0]
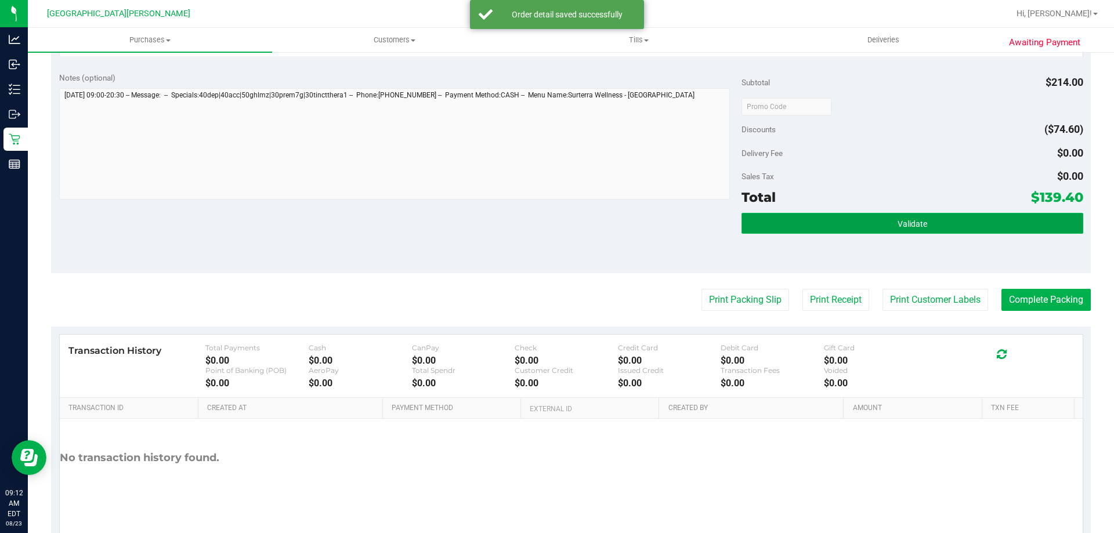
click at [899, 230] on button "Validate" at bounding box center [911, 223] width 341 height 21
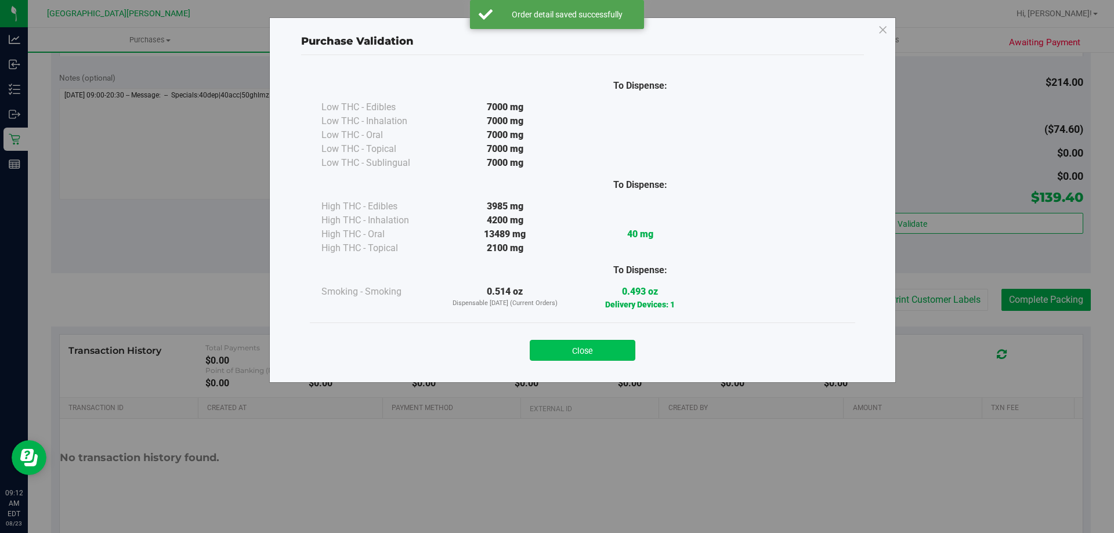
click at [620, 347] on button "Close" at bounding box center [583, 350] width 106 height 21
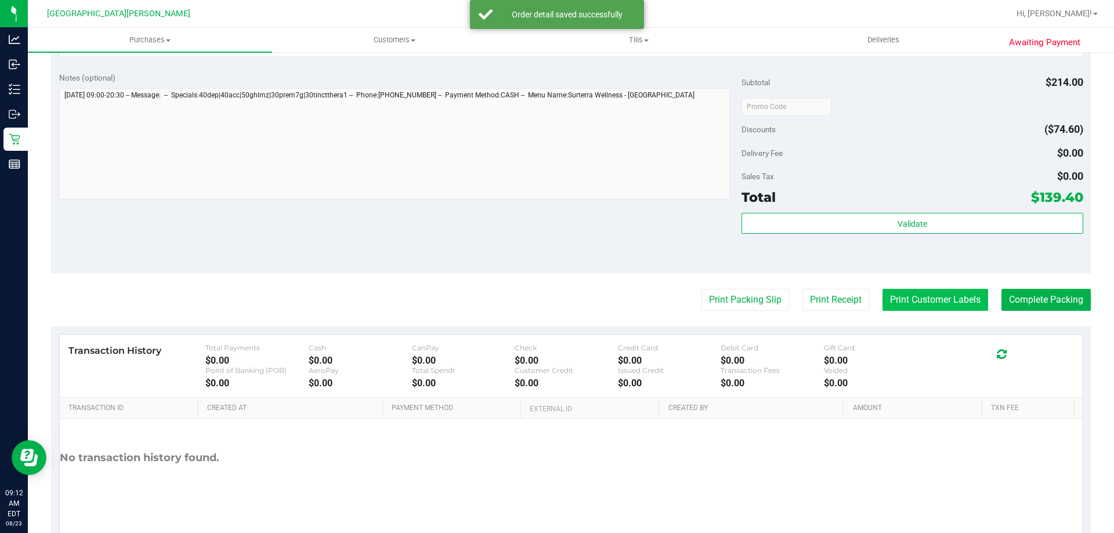
click at [921, 300] on button "Print Customer Labels" at bounding box center [935, 300] width 106 height 22
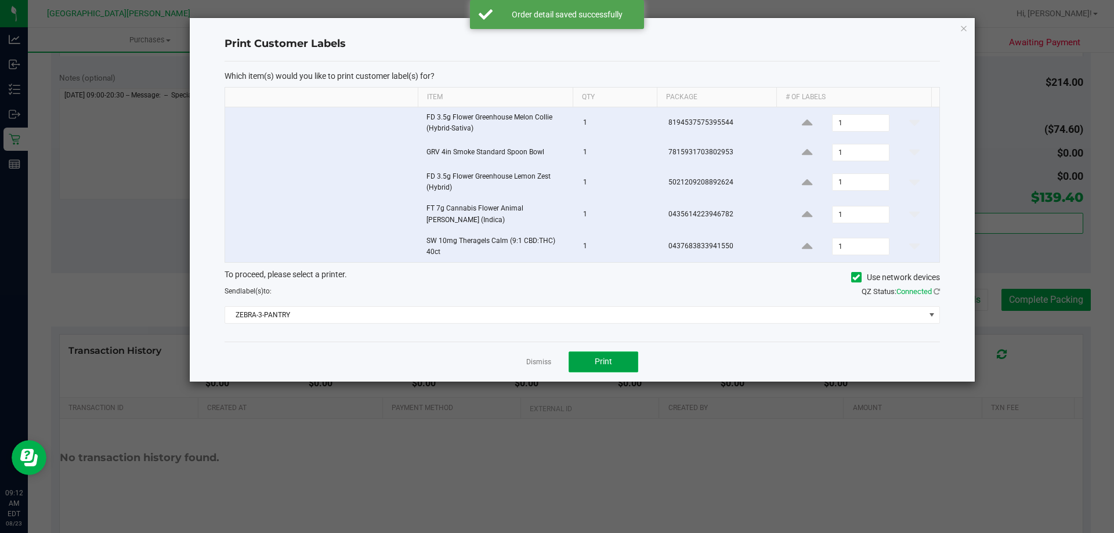
click at [628, 352] on button "Print" at bounding box center [603, 362] width 70 height 21
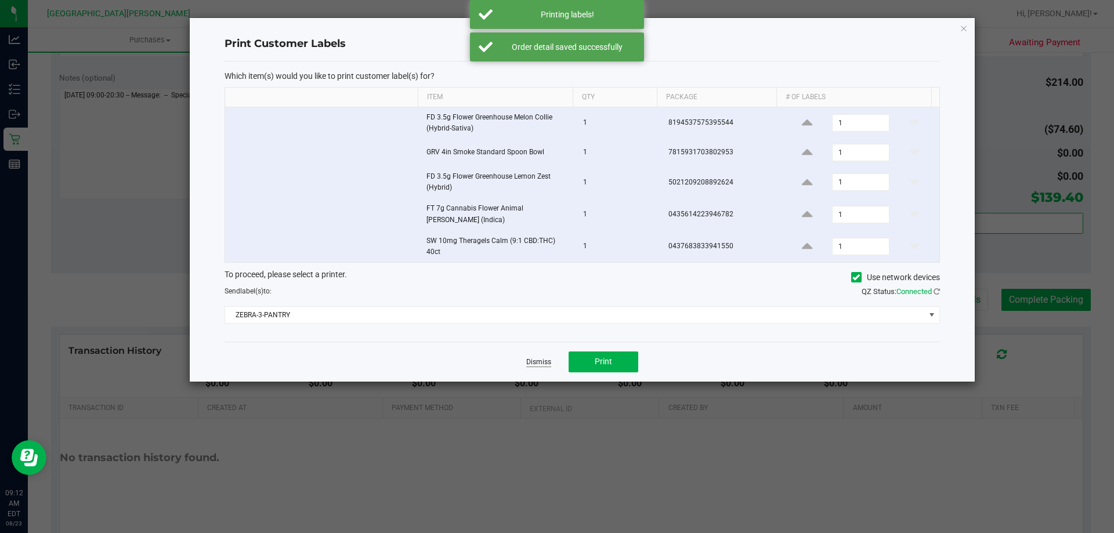
click at [543, 357] on link "Dismiss" at bounding box center [538, 362] width 25 height 10
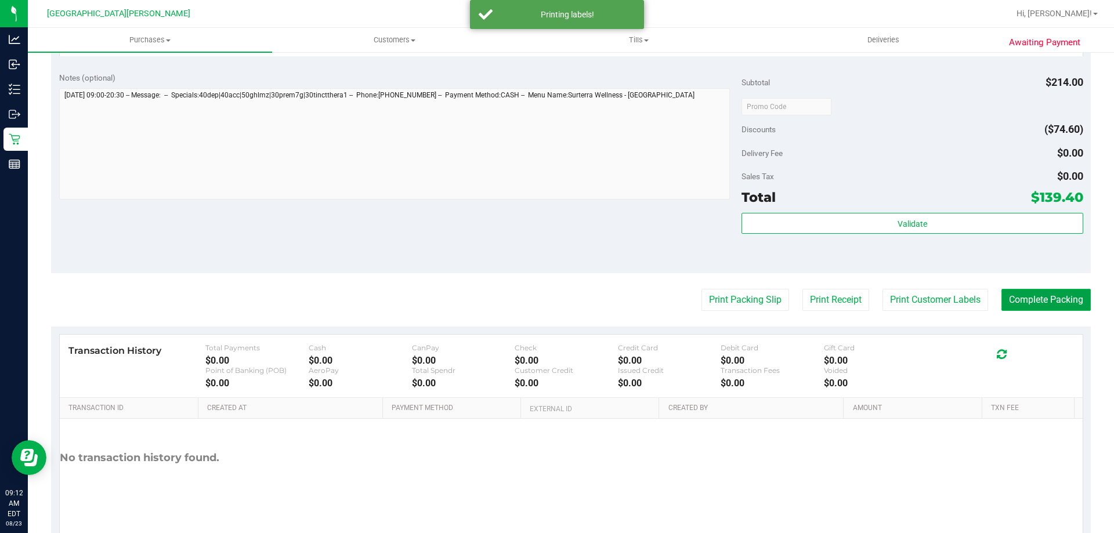
click at [1031, 306] on button "Complete Packing" at bounding box center [1045, 300] width 89 height 22
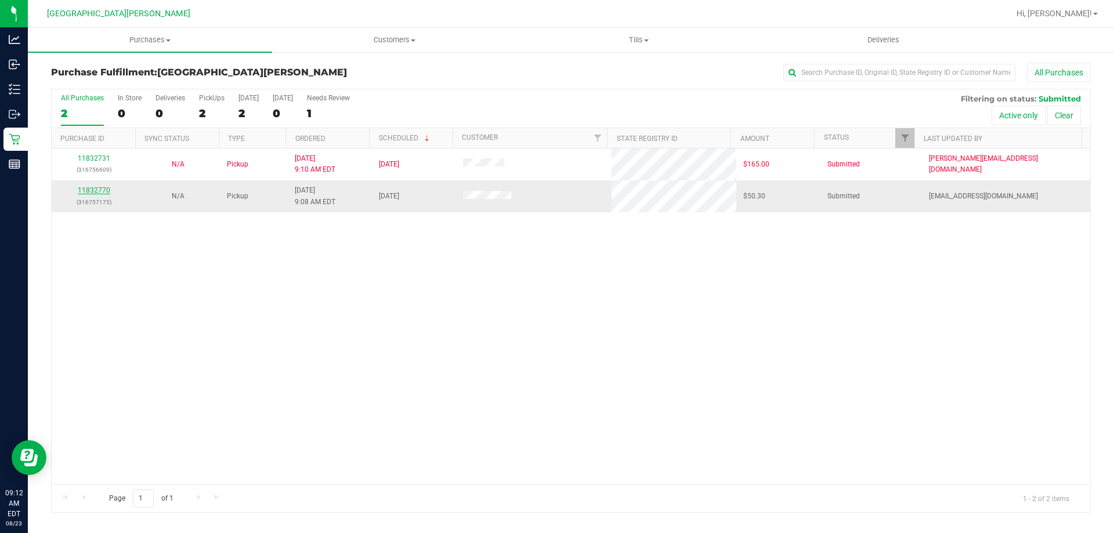
click at [103, 187] on link "11832770" at bounding box center [94, 190] width 32 height 8
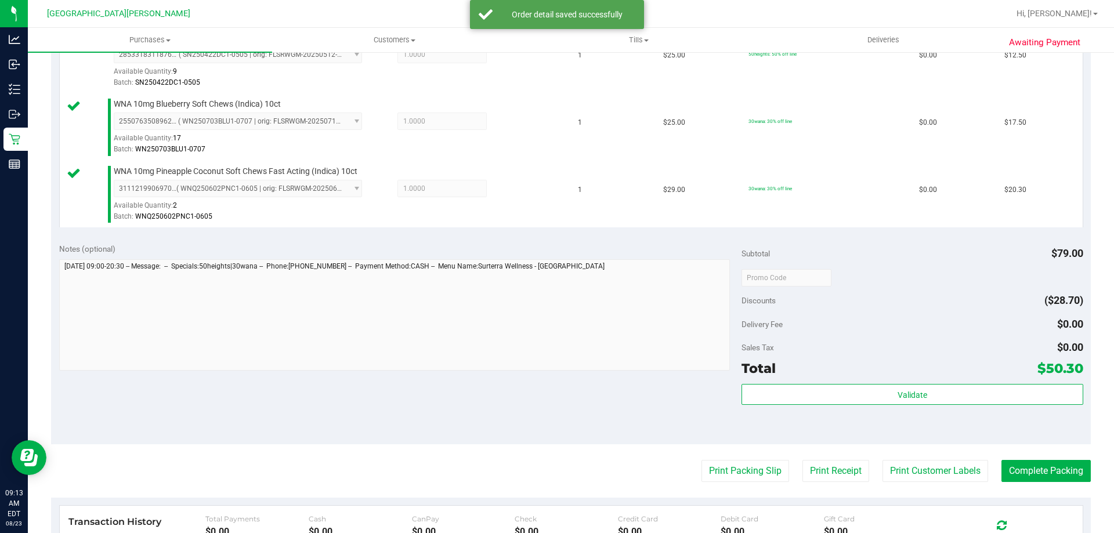
scroll to position [464, 0]
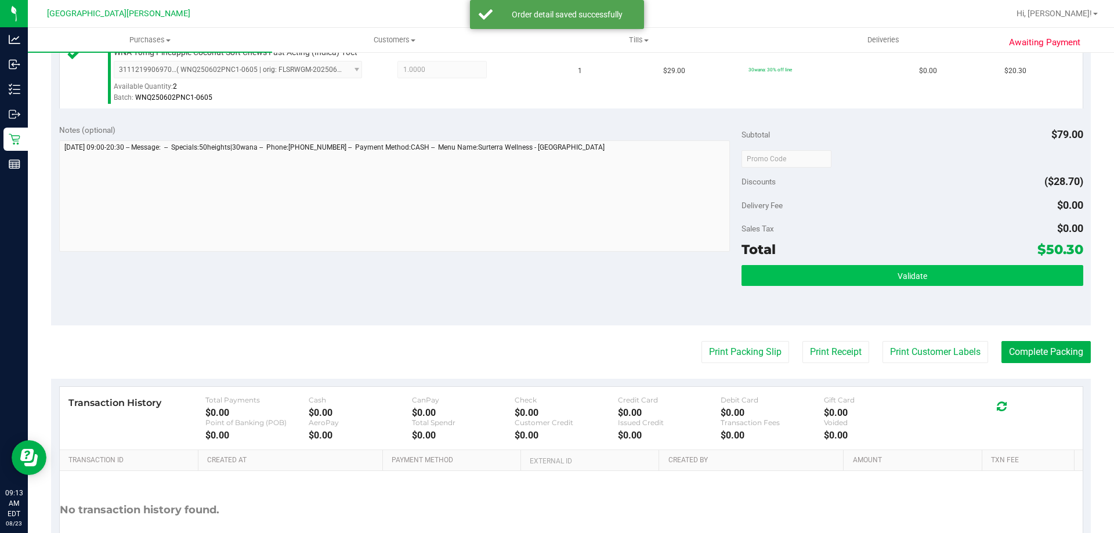
drag, startPoint x: 799, startPoint y: 292, endPoint x: 799, endPoint y: 283, distance: 9.3
click at [799, 292] on div "Validate" at bounding box center [911, 291] width 341 height 52
click at [799, 280] on button "Validate" at bounding box center [911, 275] width 341 height 21
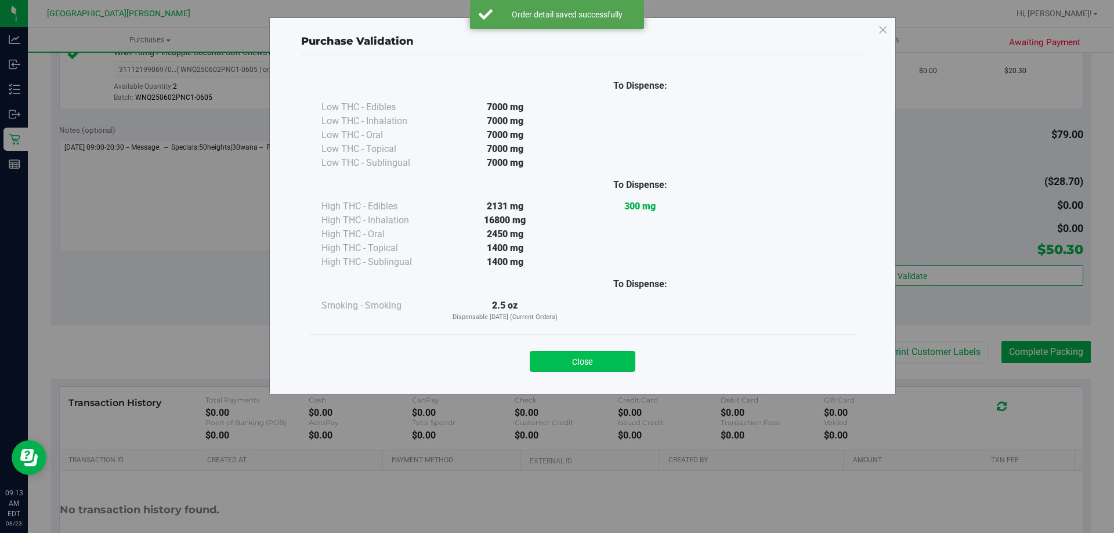
click at [600, 368] on button "Close" at bounding box center [583, 361] width 106 height 21
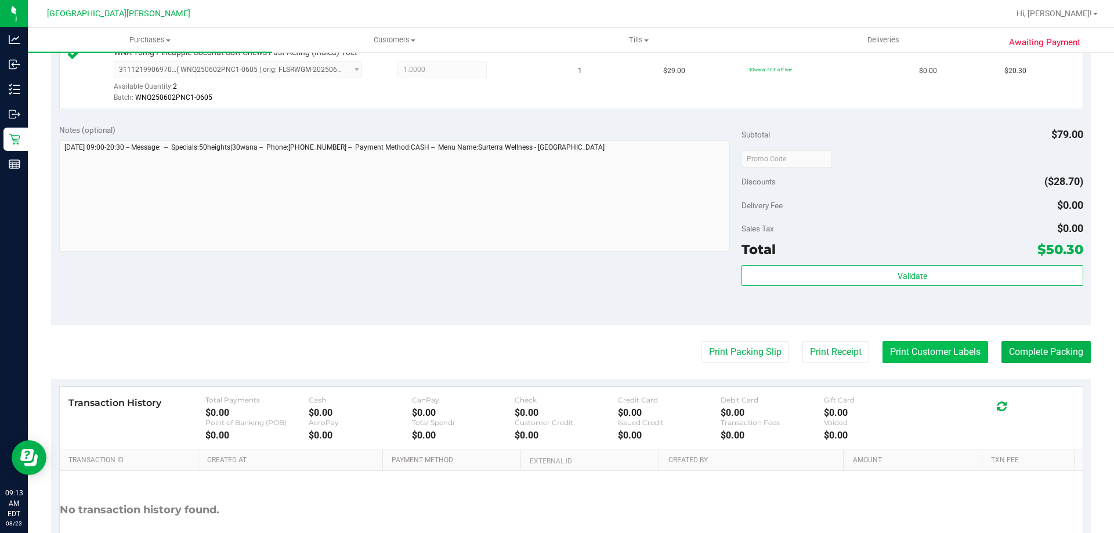
click at [902, 355] on button "Print Customer Labels" at bounding box center [935, 352] width 106 height 22
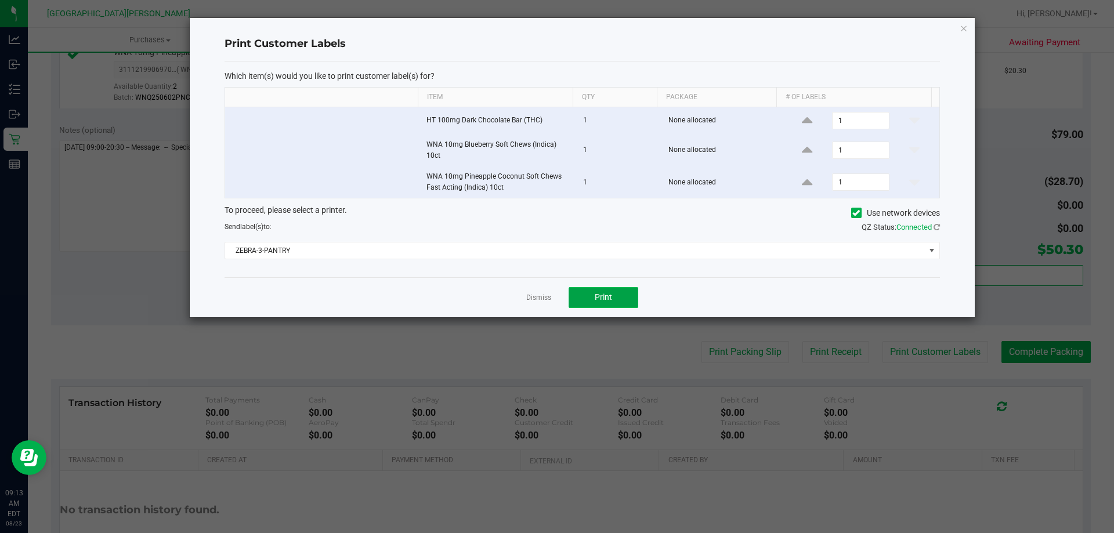
click at [616, 297] on button "Print" at bounding box center [603, 297] width 70 height 21
click at [533, 298] on link "Dismiss" at bounding box center [538, 298] width 25 height 10
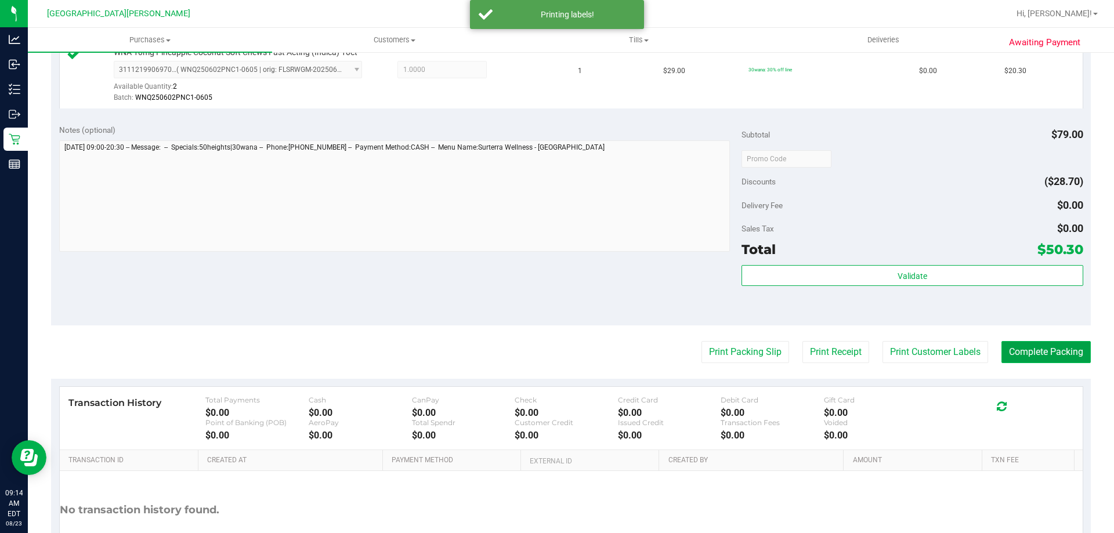
click at [1006, 343] on button "Complete Packing" at bounding box center [1045, 352] width 89 height 22
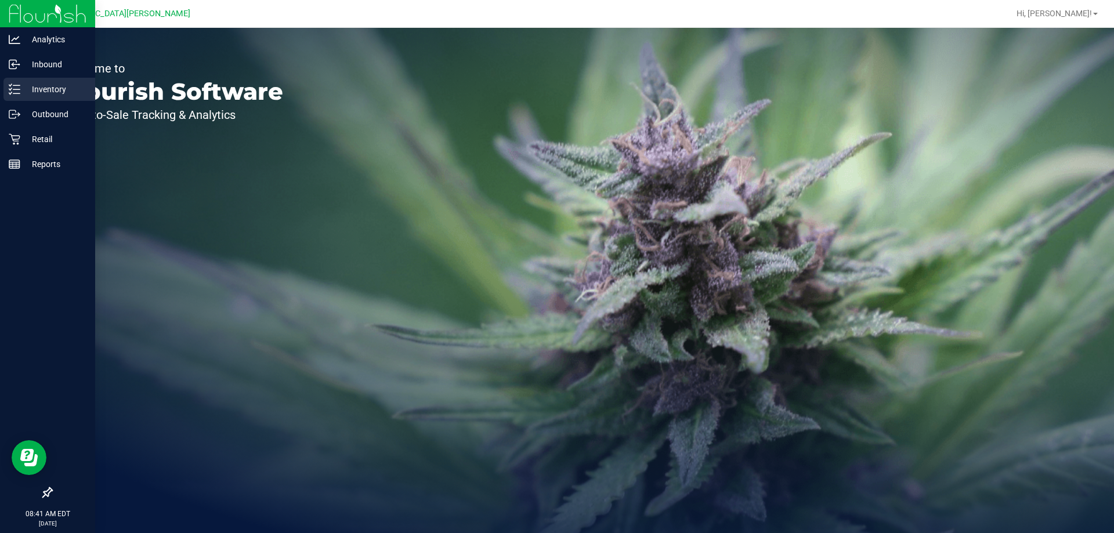
click at [23, 87] on p "Inventory" at bounding box center [55, 89] width 70 height 14
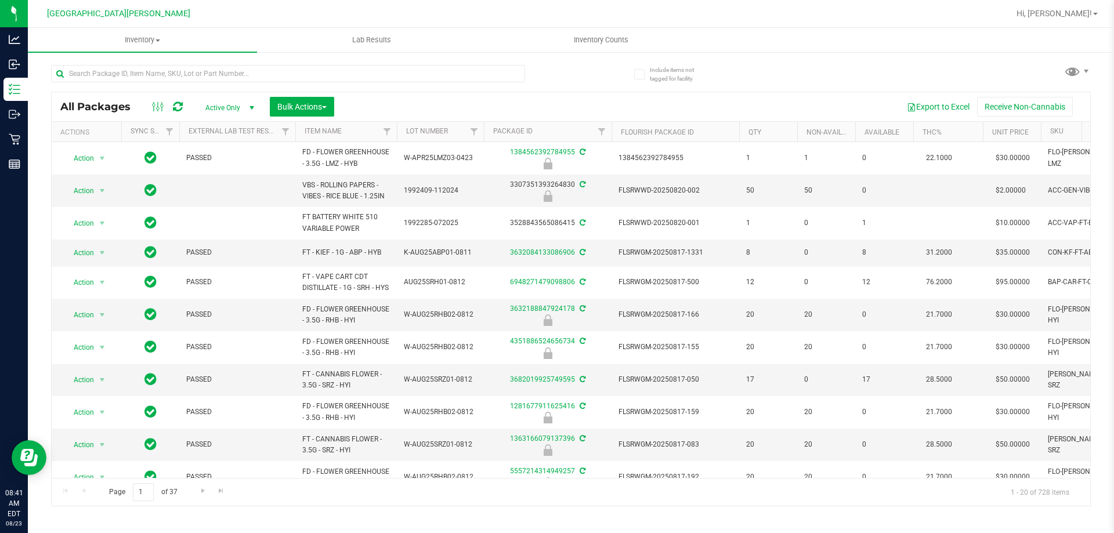
click at [213, 93] on div "All Packages Active Only Active Only Lab Samples Locked All External Internal B…" at bounding box center [571, 106] width 1038 height 29
click at [209, 73] on input "text" at bounding box center [288, 73] width 474 height 17
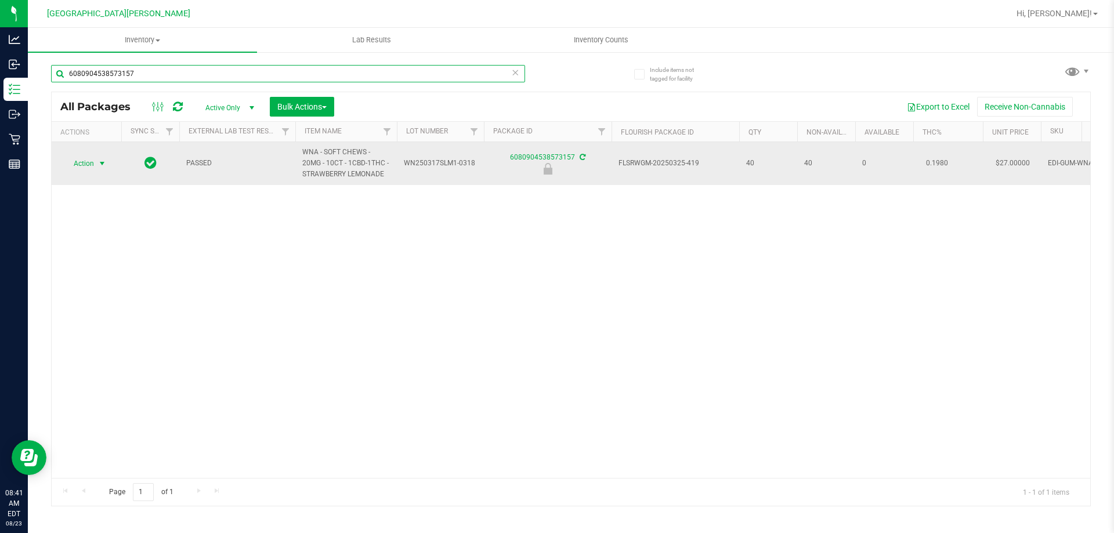
type input "6080904538573157"
click at [100, 166] on span "select" at bounding box center [101, 163] width 9 height 9
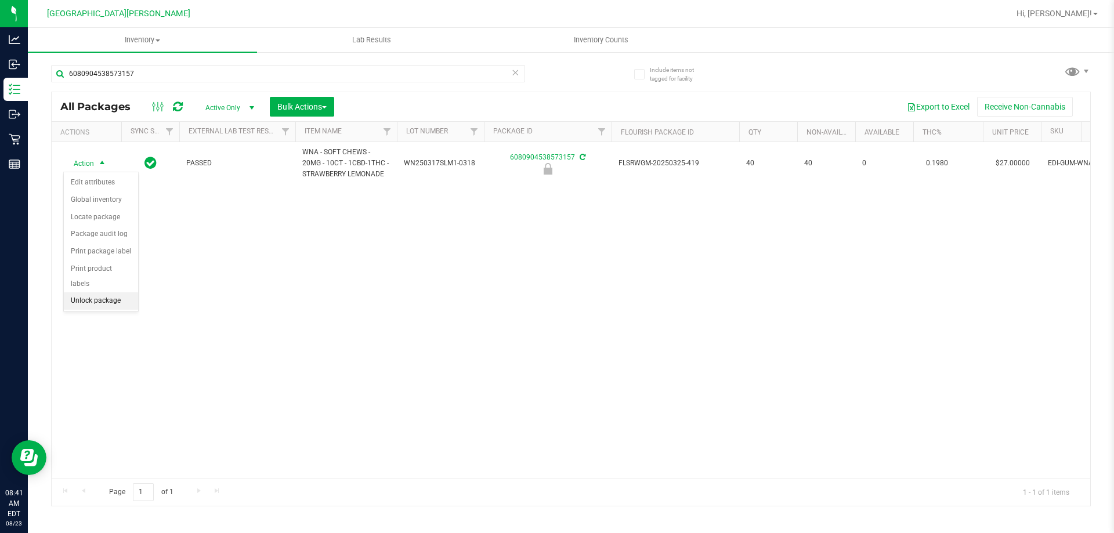
click at [94, 292] on li "Unlock package" at bounding box center [101, 300] width 74 height 17
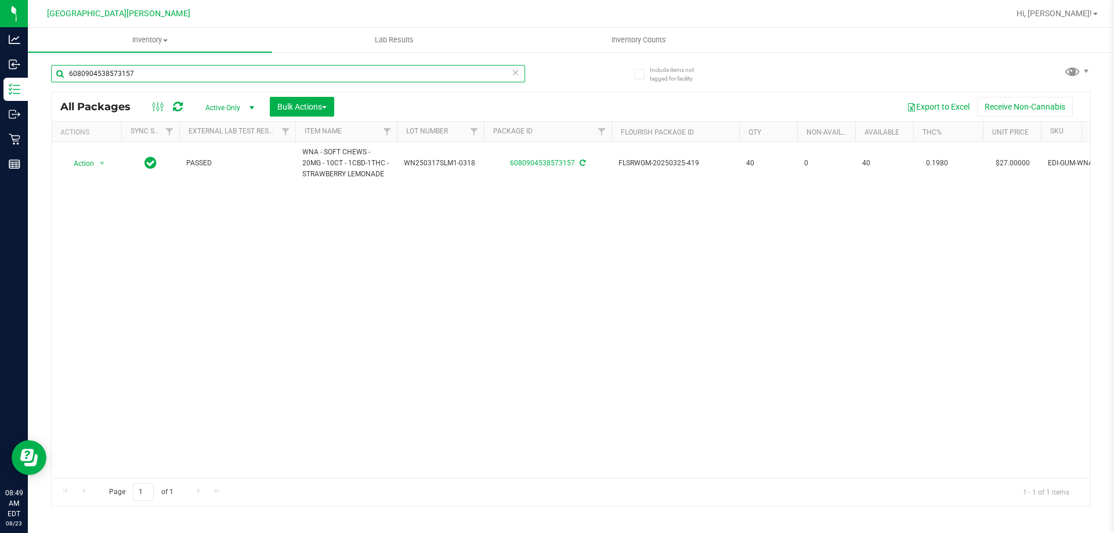
click at [155, 73] on input "6080904538573157" at bounding box center [288, 73] width 474 height 17
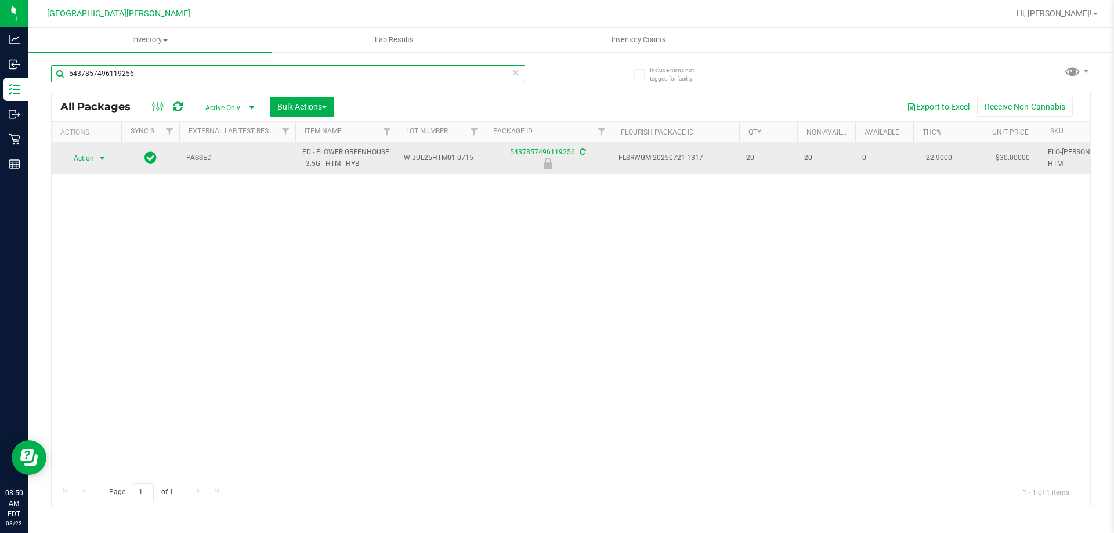
type input "5437857496119256"
click at [104, 154] on span "select" at bounding box center [101, 158] width 9 height 9
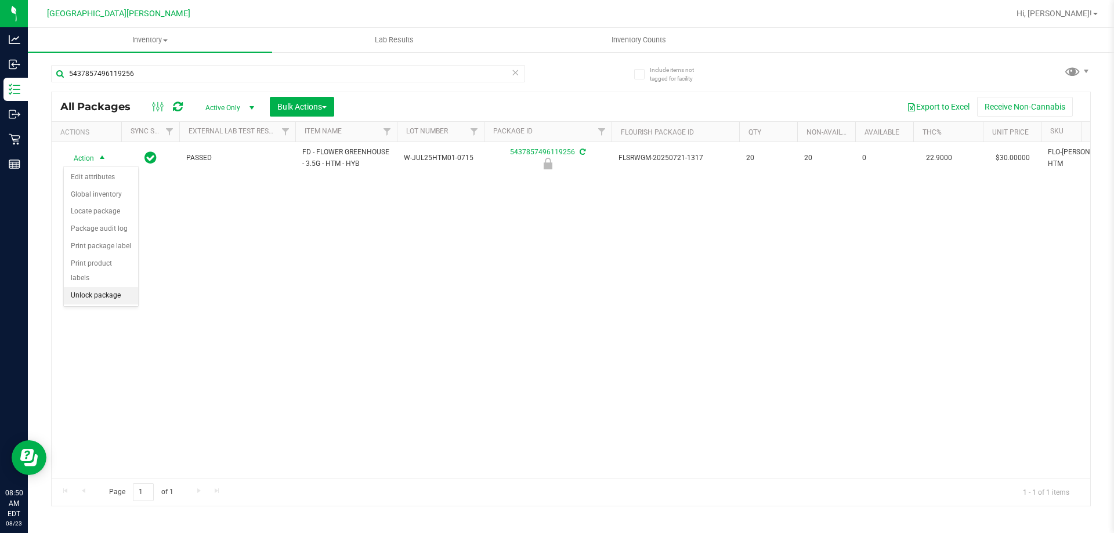
click at [84, 287] on li "Unlock package" at bounding box center [101, 295] width 74 height 17
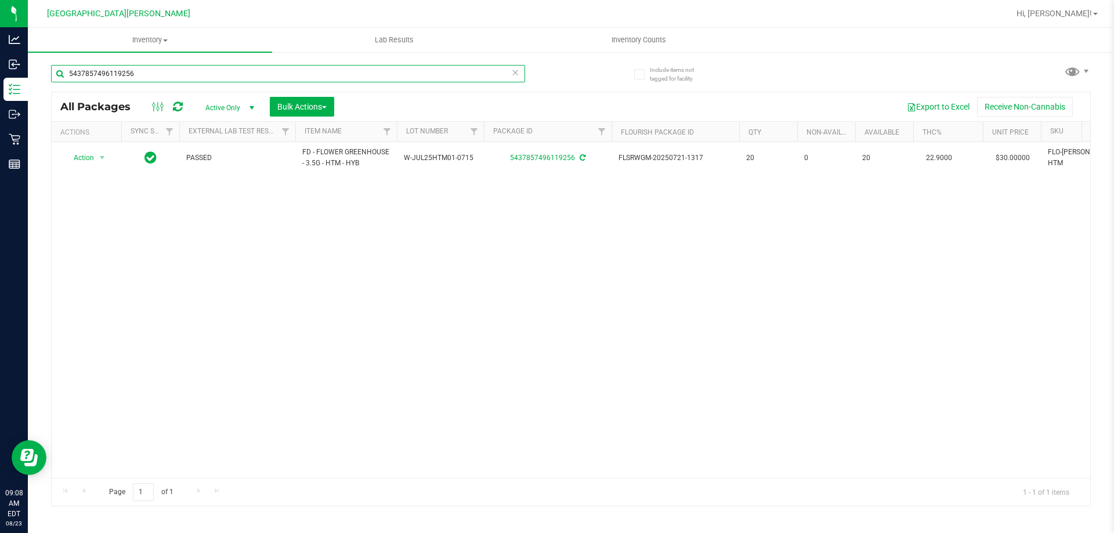
click at [202, 75] on input "5437857496119256" at bounding box center [288, 73] width 474 height 17
click at [518, 75] on icon at bounding box center [515, 72] width 8 height 14
click at [429, 67] on input "text" at bounding box center [288, 73] width 474 height 17
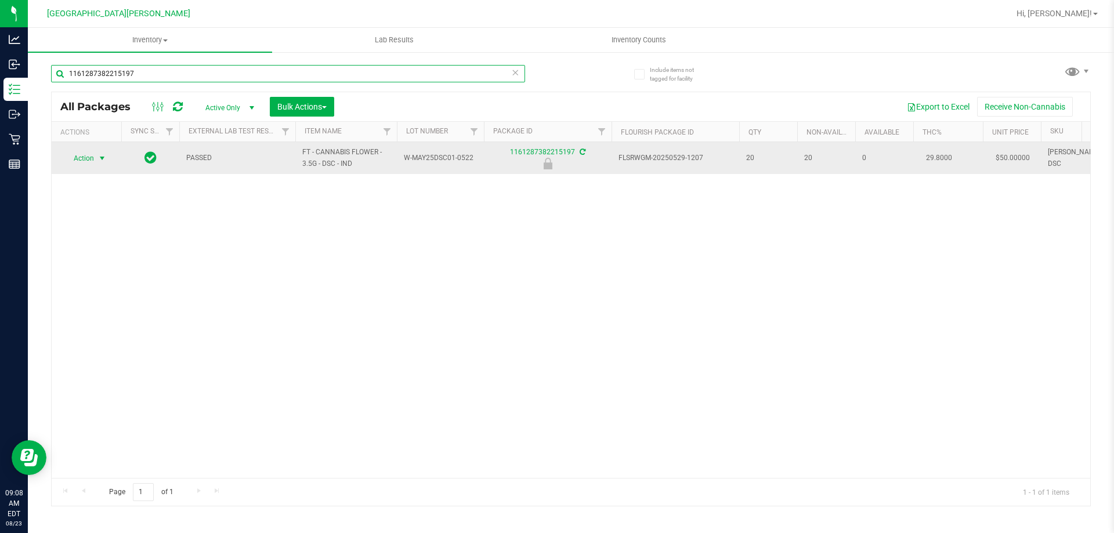
type input "1161287382215197"
click at [89, 154] on span "Action" at bounding box center [78, 158] width 31 height 16
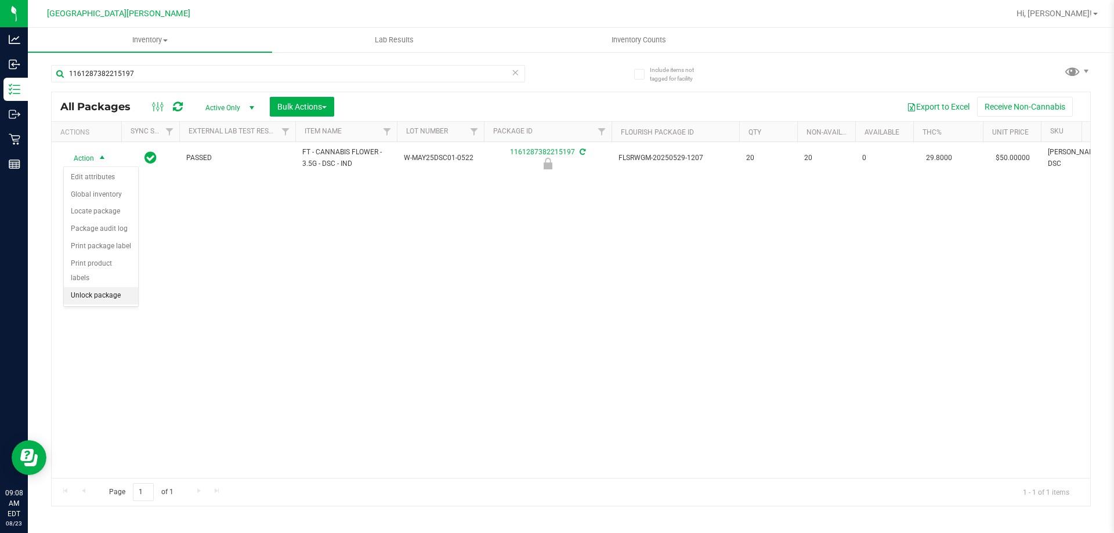
click at [122, 287] on li "Unlock package" at bounding box center [101, 295] width 74 height 17
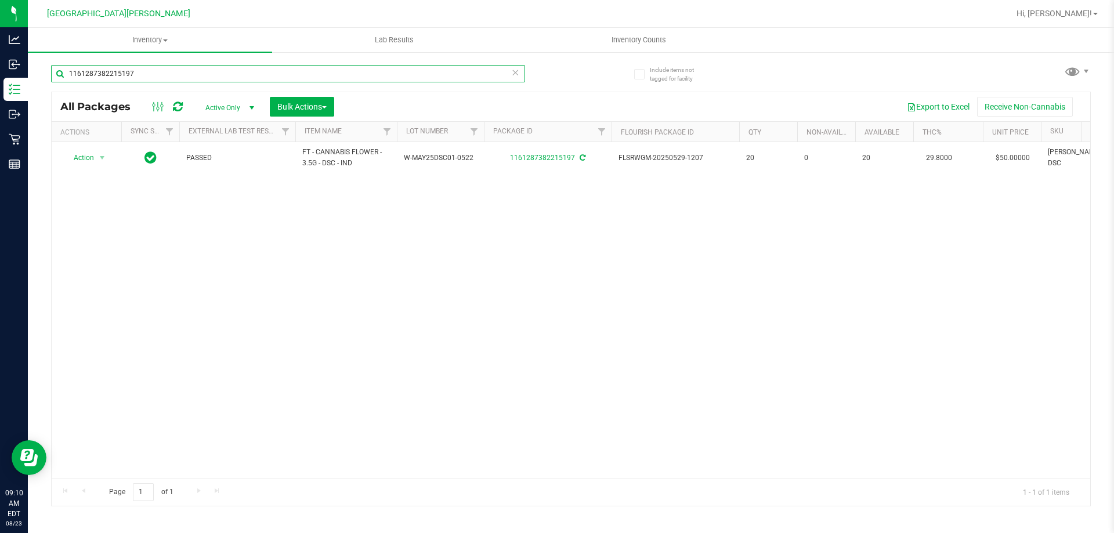
click at [445, 71] on input "1161287382215197" at bounding box center [288, 73] width 474 height 17
type input "5021209208892624"
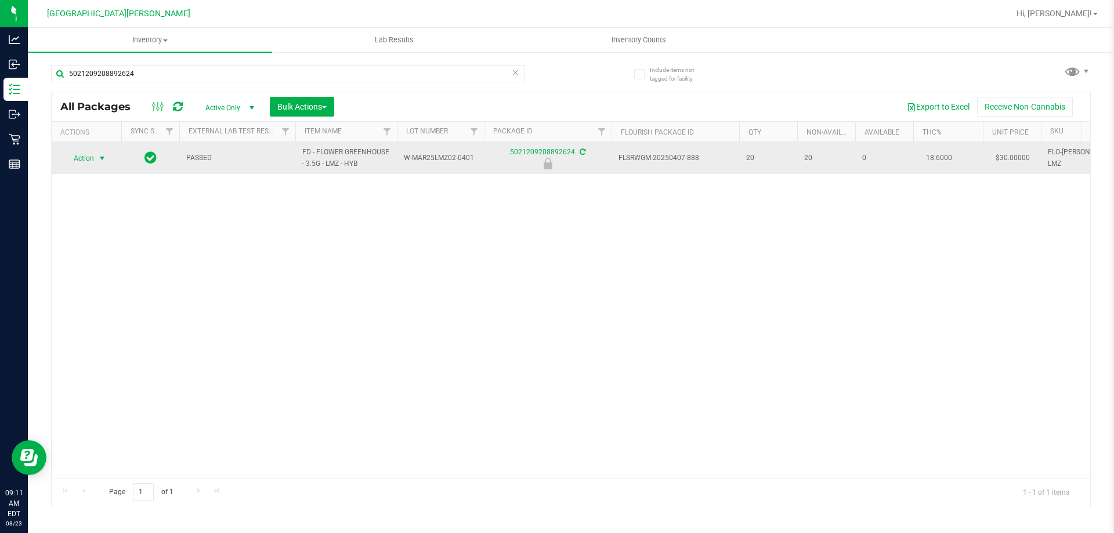
click at [99, 162] on span "select" at bounding box center [101, 158] width 9 height 9
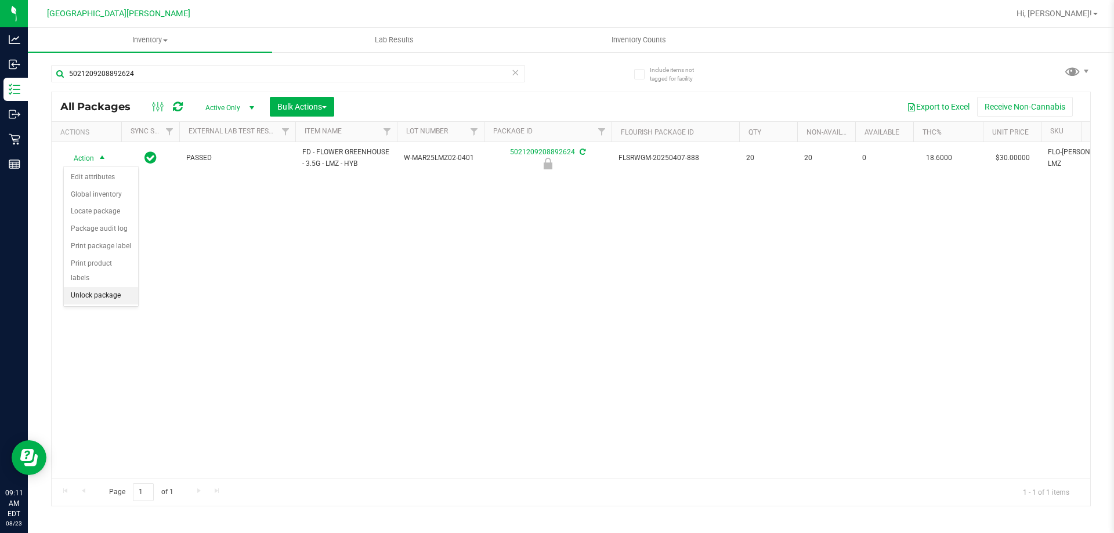
click at [90, 287] on li "Unlock package" at bounding box center [101, 295] width 74 height 17
